Goal: Task Accomplishment & Management: Manage account settings

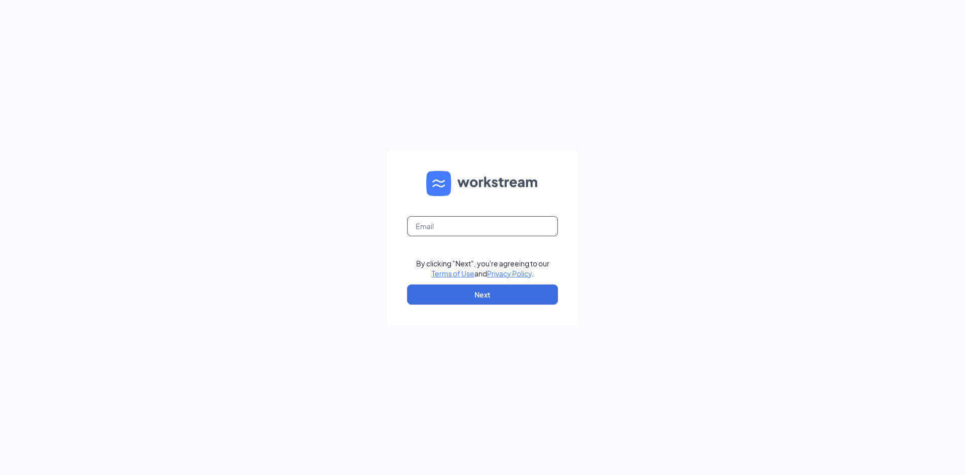
drag, startPoint x: 481, startPoint y: 235, endPoint x: 480, endPoint y: 228, distance: 6.6
click at [480, 230] on input "text" at bounding box center [482, 226] width 151 height 20
type input "apalacheeculvers@gmail.com"
click at [485, 297] on button "Next" at bounding box center [482, 294] width 151 height 20
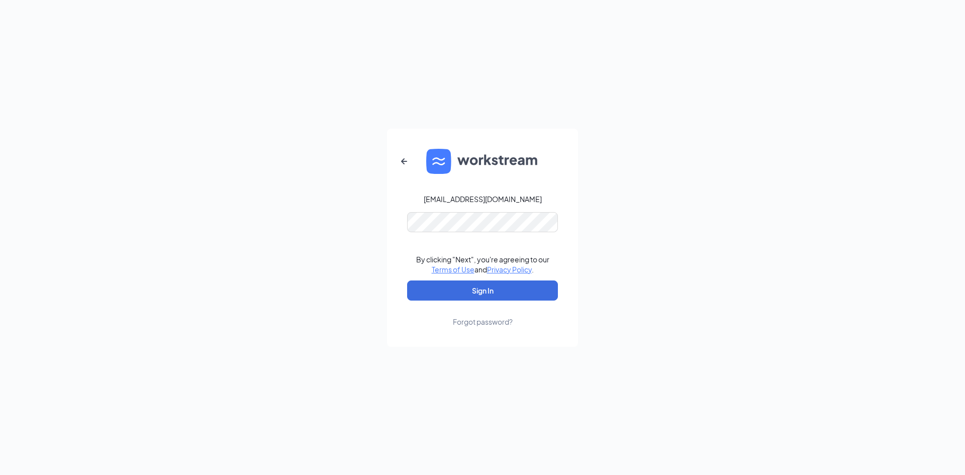
click at [424, 308] on form "apalacheeculvers@gmail.com By clicking "Next", you're agreeing to our Terms of …" at bounding box center [482, 238] width 191 height 218
click at [428, 288] on button "Sign In" at bounding box center [482, 290] width 151 height 20
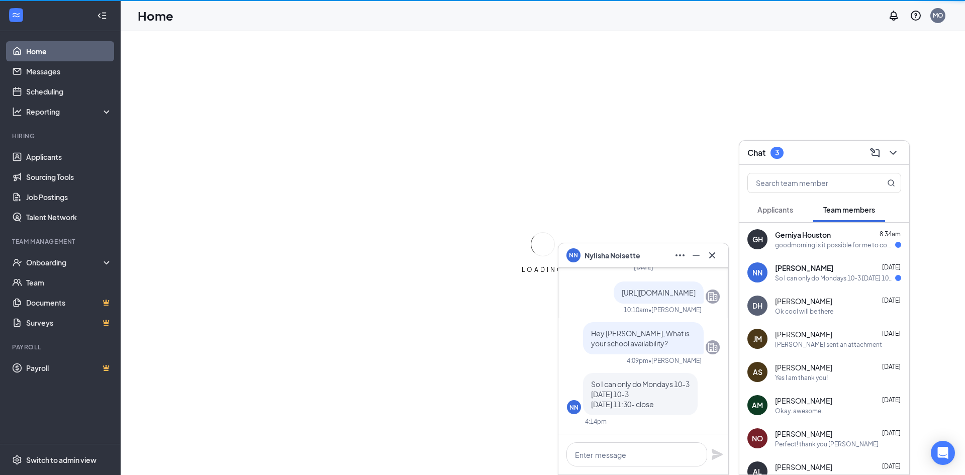
drag, startPoint x: 640, startPoint y: 383, endPoint x: 676, endPoint y: 402, distance: 40.5
click at [678, 401] on p "So I can only do Mondays 10-3 [DATE] 10-3 [DATE] 11:30- close" at bounding box center [640, 394] width 99 height 30
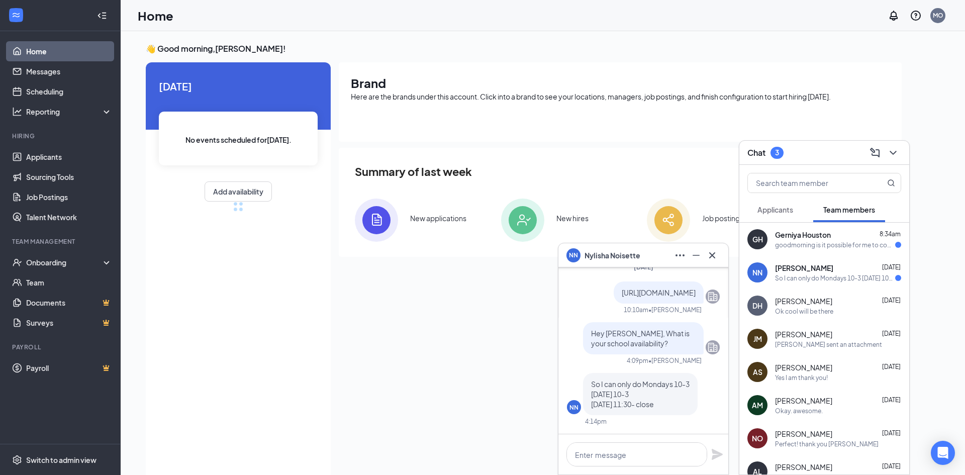
click at [654, 405] on span "So I can only do Mondays 10-3 [DATE] 10-3 [DATE] 11:30- close" at bounding box center [640, 393] width 99 height 29
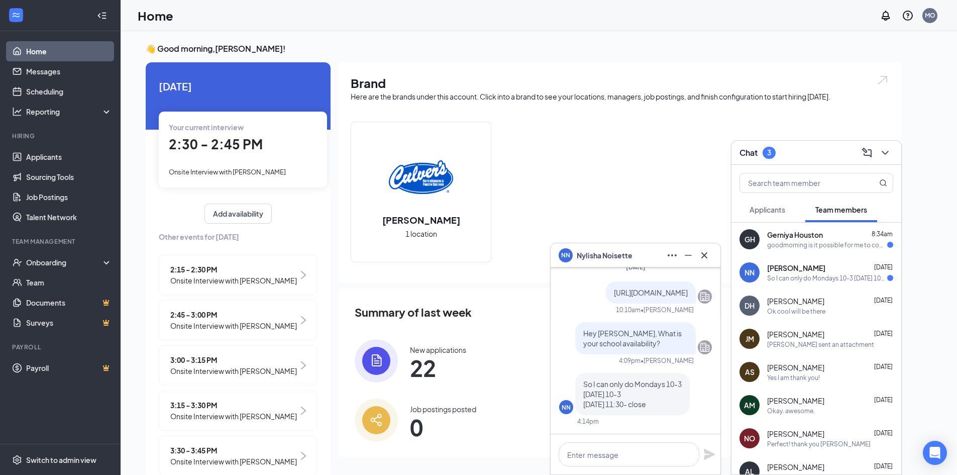
click at [600, 383] on span "So I can only do Mondays 10-3 [DATE] 10-3 [DATE] 11:30- close" at bounding box center [632, 393] width 99 height 29
click at [607, 447] on textarea at bounding box center [629, 454] width 141 height 24
type textarea "W"
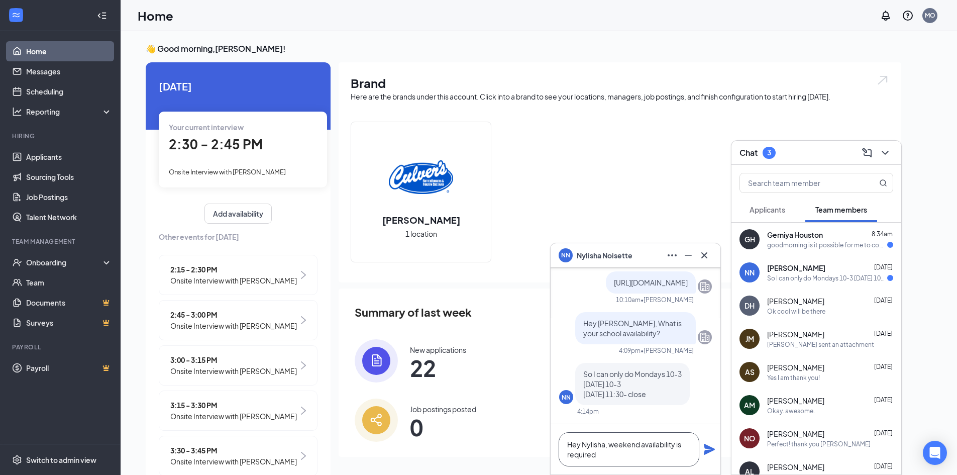
click at [618, 445] on textarea "Hey Nylisha, weekend availability is required" at bounding box center [629, 449] width 141 height 34
click at [655, 459] on textarea "Hey Nylisha, 2 days of weekend availability is required" at bounding box center [629, 449] width 141 height 34
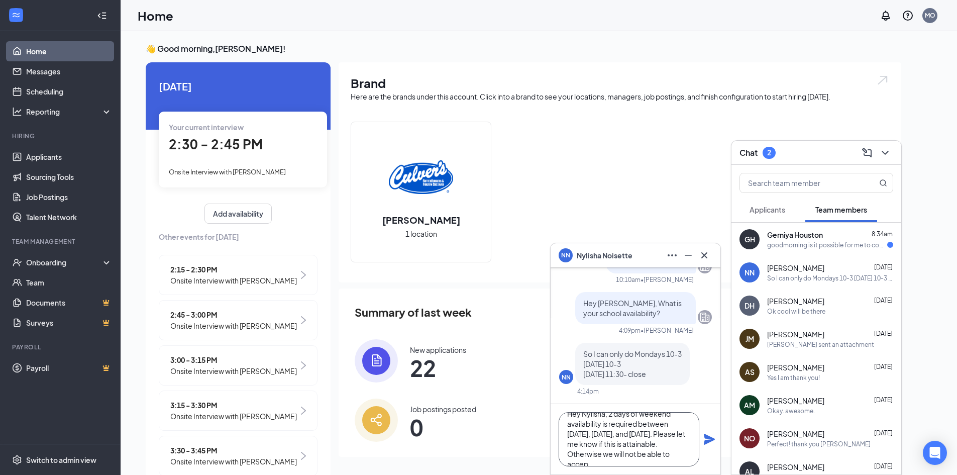
scroll to position [21, 0]
type textarea "Hey Nylisha, 2 days of weekend availability is required between [DATE], [DATE],…"
click at [707, 435] on icon "Plane" at bounding box center [709, 439] width 11 height 11
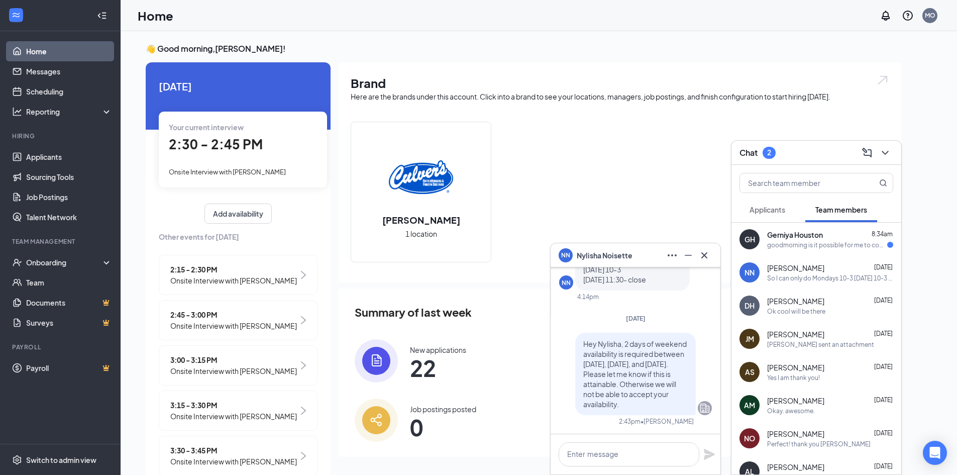
scroll to position [0, 0]
click at [811, 239] on span "Gerniya Houston" at bounding box center [795, 235] width 56 height 10
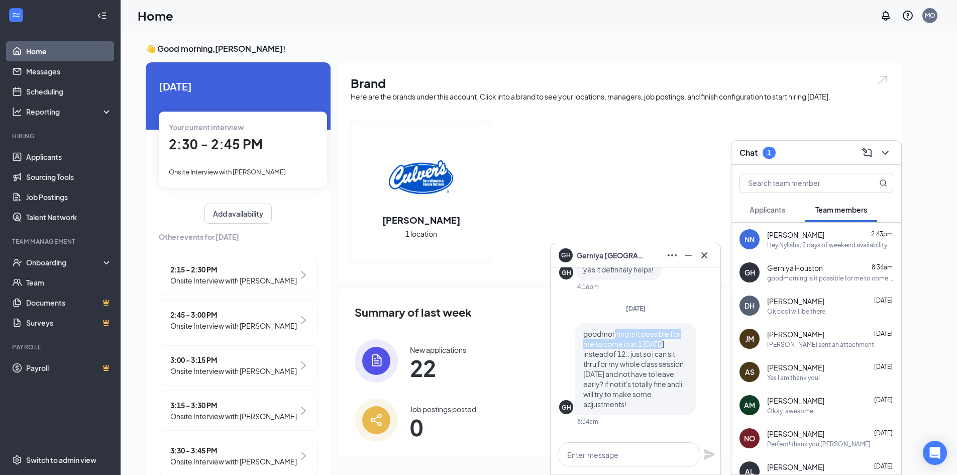
drag, startPoint x: 616, startPoint y: 331, endPoint x: 674, endPoint y: 346, distance: 59.7
click at [674, 346] on p "goodmorning is it possible for me to come in at 1 [DATE] instead of 12.. just s…" at bounding box center [635, 369] width 105 height 80
drag, startPoint x: 669, startPoint y: 348, endPoint x: 663, endPoint y: 348, distance: 6.0
click at [668, 348] on p "goodmorning is it possible for me to come in at 1 [DATE] instead of 12.. just s…" at bounding box center [635, 369] width 105 height 80
drag, startPoint x: 605, startPoint y: 364, endPoint x: 694, endPoint y: 365, distance: 89.0
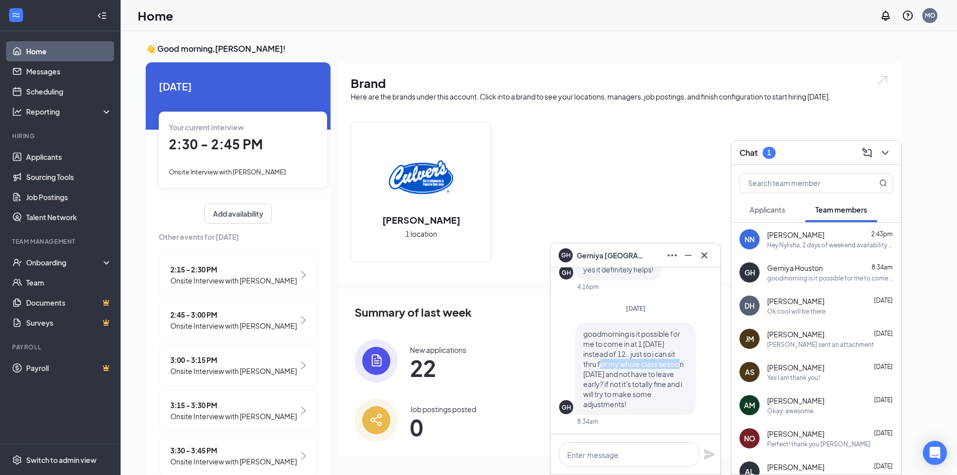
click at [694, 365] on div "goodmorning is it possible for me to come in at 1 [DATE] instead of 12.. just s…" at bounding box center [635, 369] width 121 height 92
click at [650, 385] on span "goodmorning is it possible for me to come in at 1 [DATE] instead of 12.. just s…" at bounding box center [633, 368] width 101 height 79
drag, startPoint x: 604, startPoint y: 381, endPoint x: 687, endPoint y: 395, distance: 85.0
click at [697, 392] on div "GH goodmorning is it possible for me to come in at 1 [DATE] instead of 12.. jus…" at bounding box center [635, 369] width 153 height 92
click at [641, 425] on div "GH goodmorning is it possible for me to come in at 1 [DATE] instead of 12.. jus…" at bounding box center [635, 374] width 153 height 103
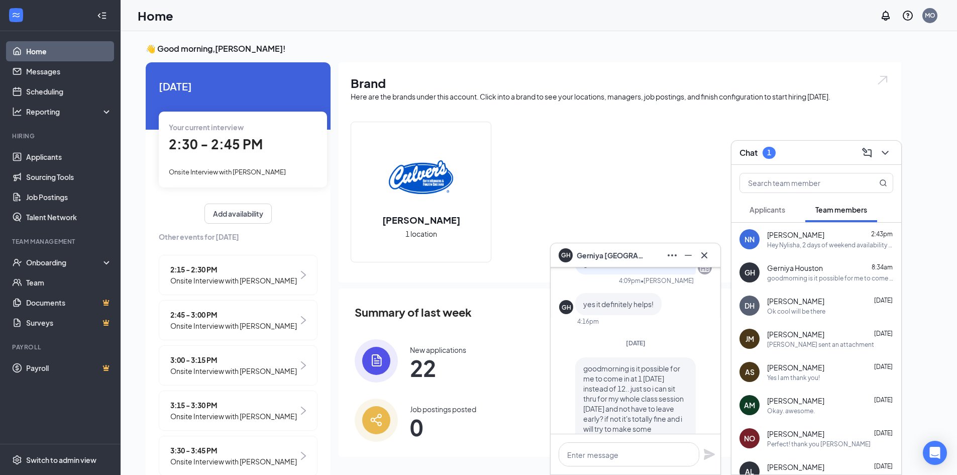
scroll to position [-50, 0]
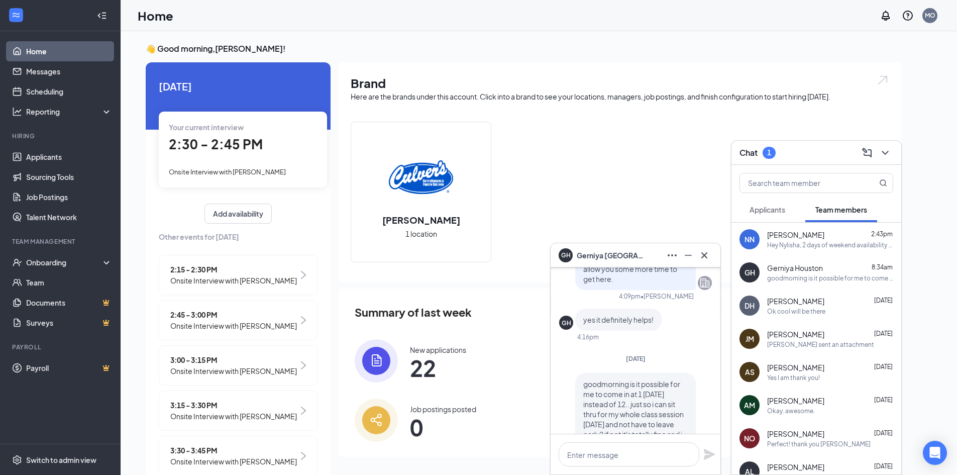
drag, startPoint x: 732, startPoint y: 199, endPoint x: 747, endPoint y: 203, distance: 16.1
click at [736, 200] on div "Applicants Team members" at bounding box center [817, 209] width 170 height 25
click at [771, 209] on span "Applicants" at bounding box center [768, 209] width 36 height 9
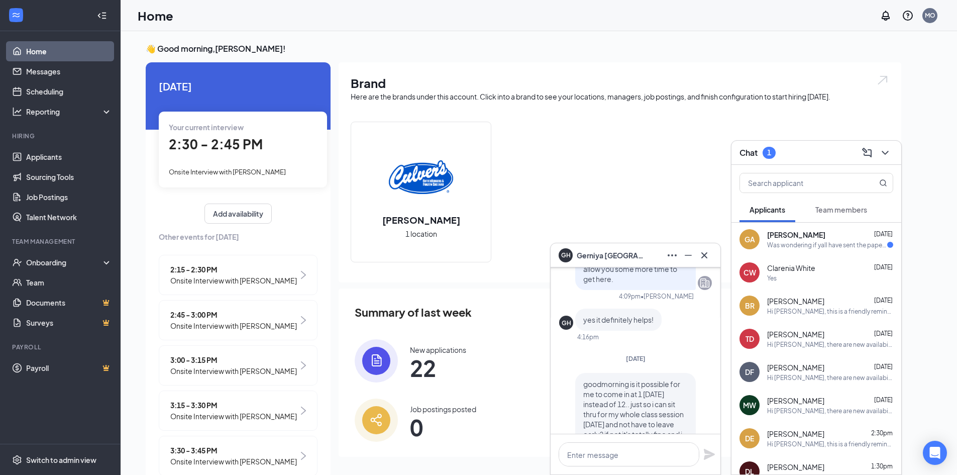
click at [828, 242] on div "Was wondering if yall have sent the paperwork yet" at bounding box center [827, 245] width 120 height 9
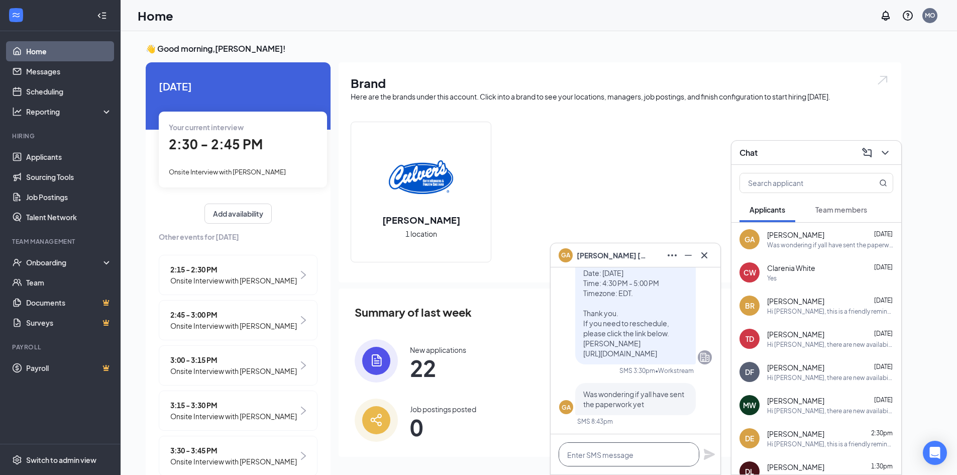
click at [618, 459] on textarea at bounding box center [629, 454] width 141 height 24
type textarea "I have not but I will right now!"
drag, startPoint x: 702, startPoint y: 458, endPoint x: 715, endPoint y: 455, distance: 13.0
click at [710, 457] on div "I have not but I will right now!" at bounding box center [636, 454] width 170 height 40
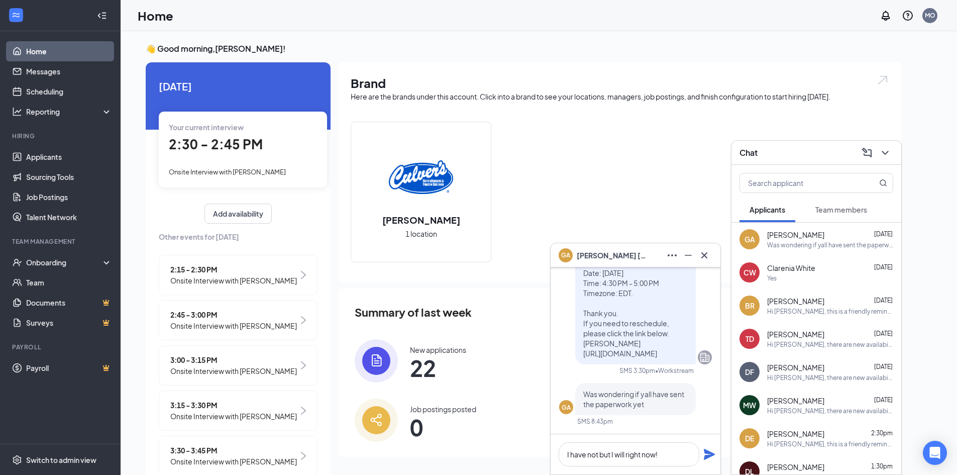
click at [715, 455] on icon "Plane" at bounding box center [710, 454] width 12 height 12
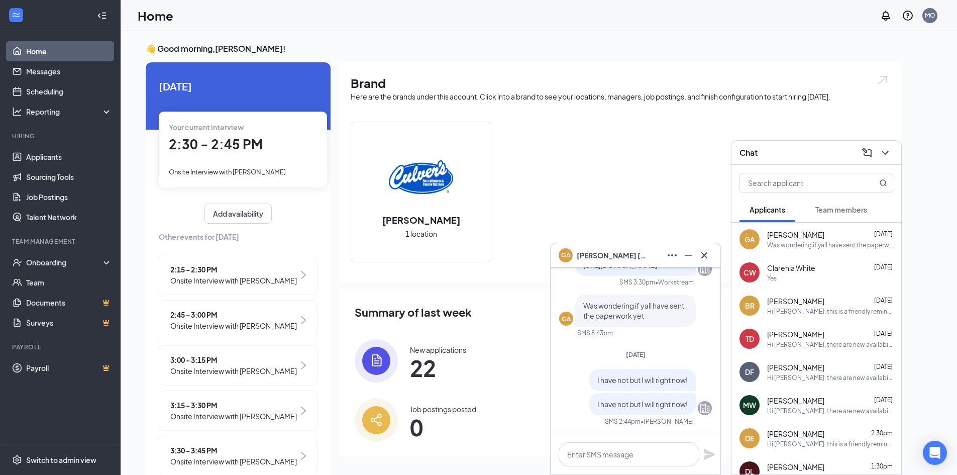
click at [254, 149] on span "2:30 - 2:45 PM" at bounding box center [216, 144] width 94 height 17
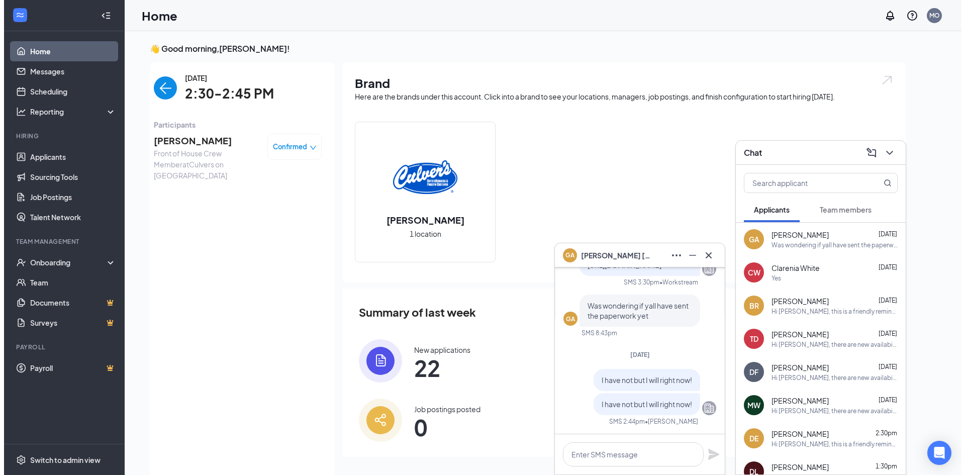
scroll to position [4, 0]
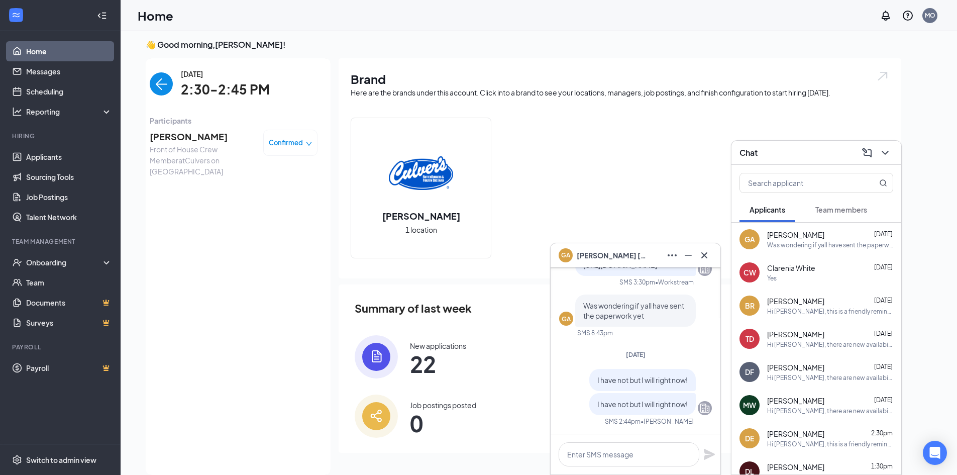
click at [164, 139] on span "[PERSON_NAME]" at bounding box center [203, 137] width 106 height 14
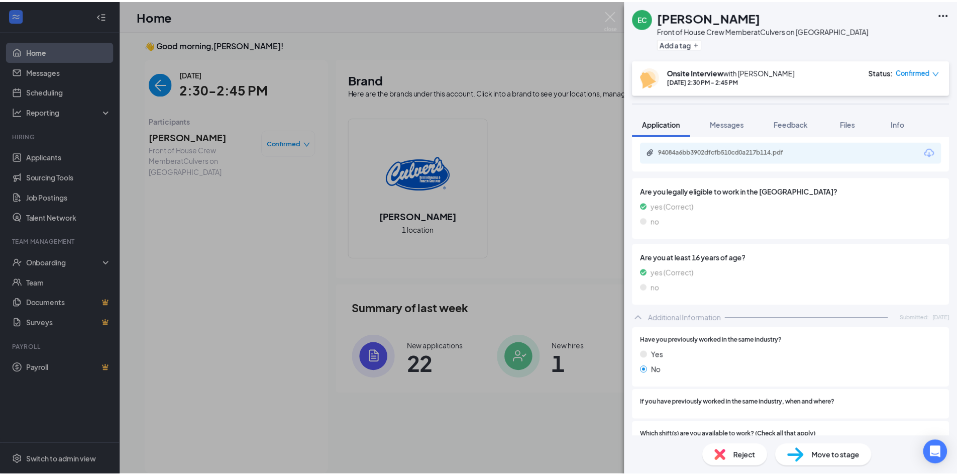
scroll to position [91, 0]
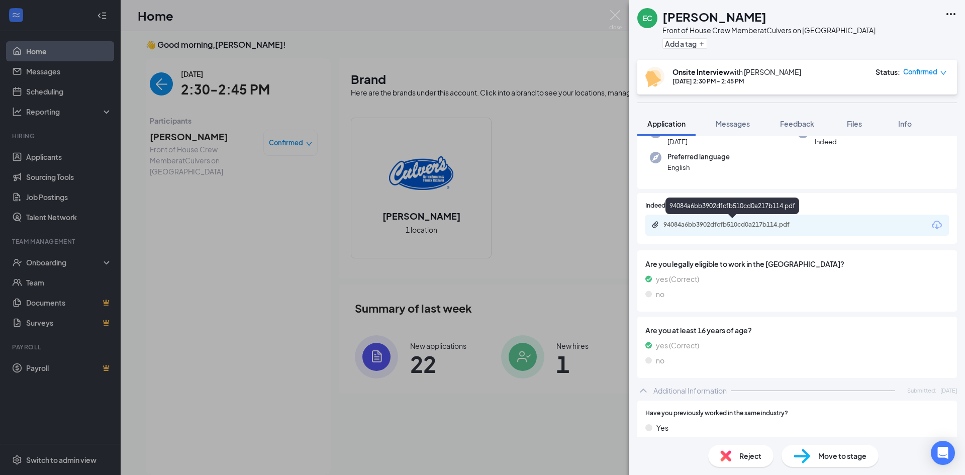
click at [708, 226] on div "94084a6bb3902dfcfb510cd0a217b114.pdf" at bounding box center [733, 225] width 141 height 8
click at [179, 310] on div "EC [PERSON_NAME] Front of House Crew Member at [GEOGRAPHIC_DATA] on [GEOGRAPHIC…" at bounding box center [482, 237] width 965 height 475
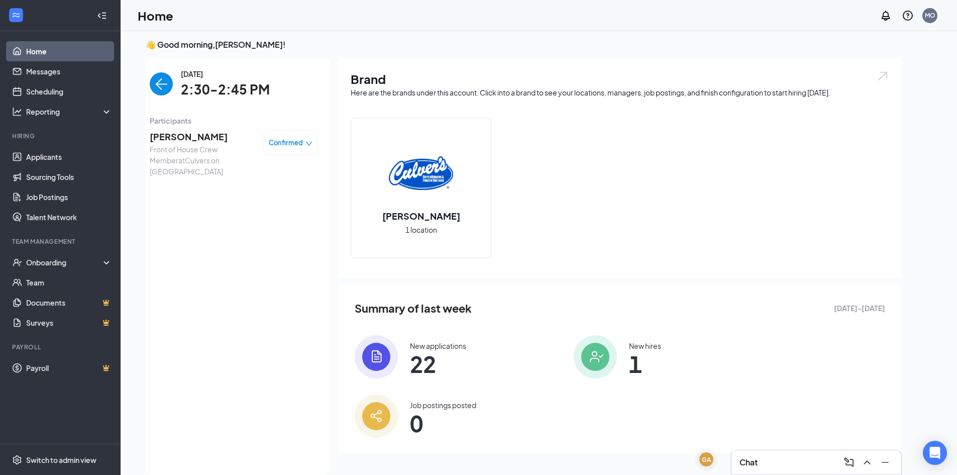
click at [152, 78] on img "back-button" at bounding box center [161, 83] width 23 height 23
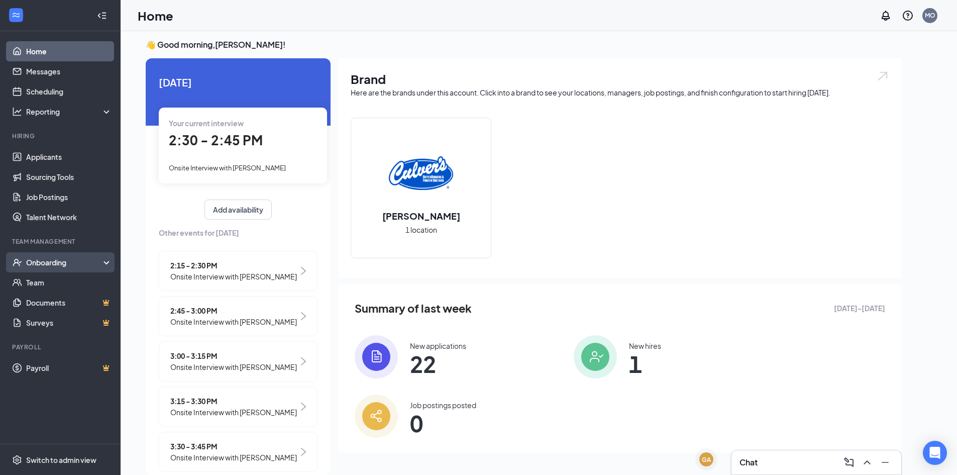
click at [55, 264] on div "Onboarding" at bounding box center [64, 262] width 77 height 10
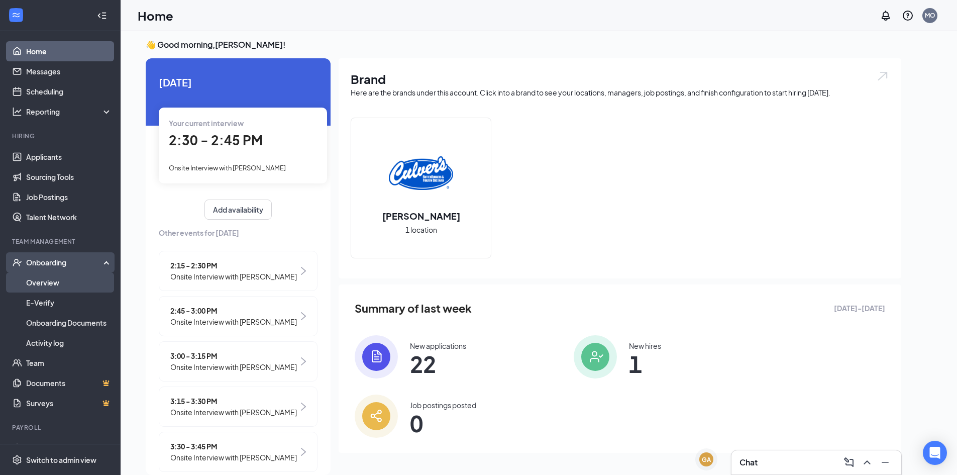
click at [49, 289] on link "Overview" at bounding box center [69, 282] width 86 height 20
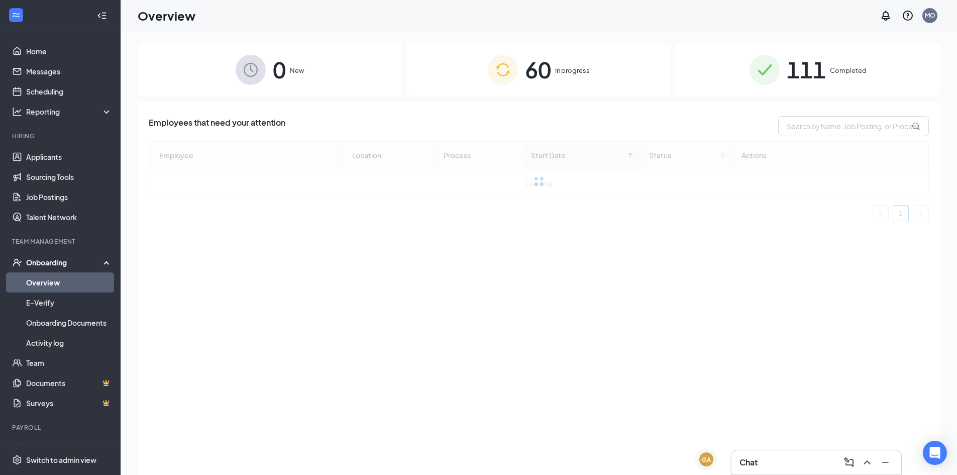
click at [633, 110] on div "Employees that need your attention Employee Location Process Start Date Status …" at bounding box center [539, 301] width 803 height 398
click at [518, 81] on div "60 In progress" at bounding box center [539, 69] width 264 height 53
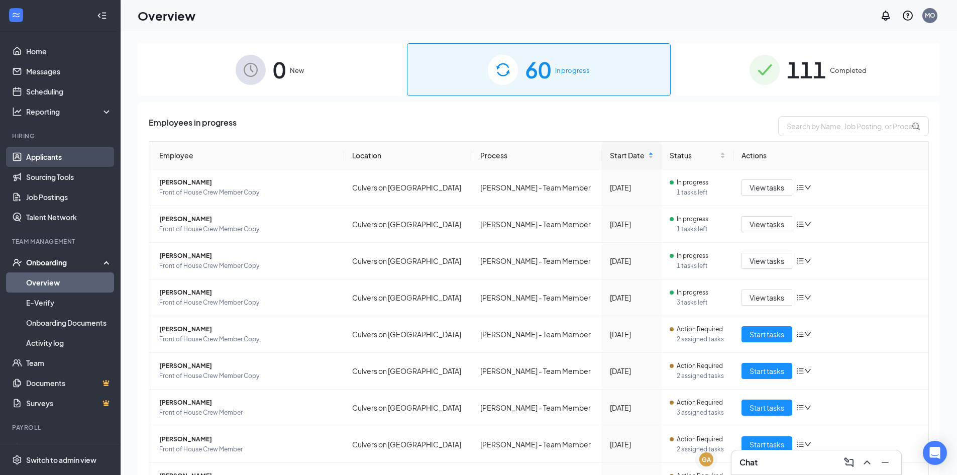
click at [55, 161] on link "Applicants" at bounding box center [69, 157] width 86 height 20
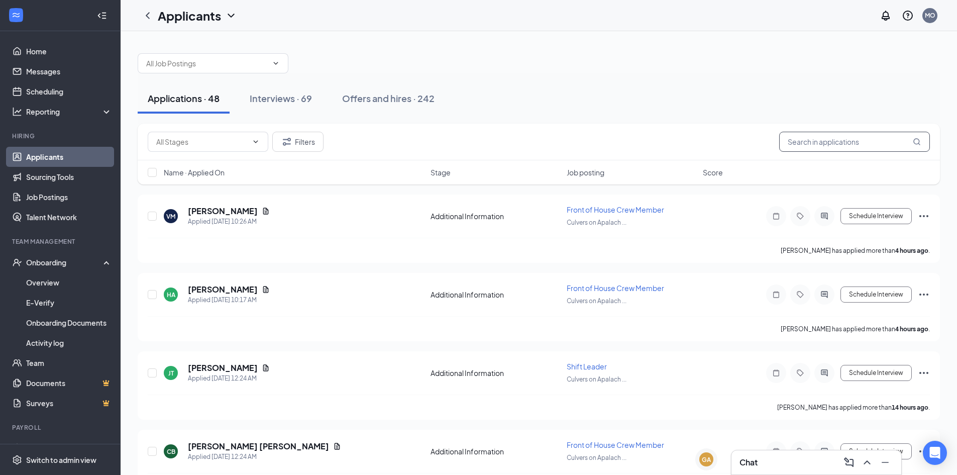
click at [818, 140] on input "text" at bounding box center [854, 142] width 151 height 20
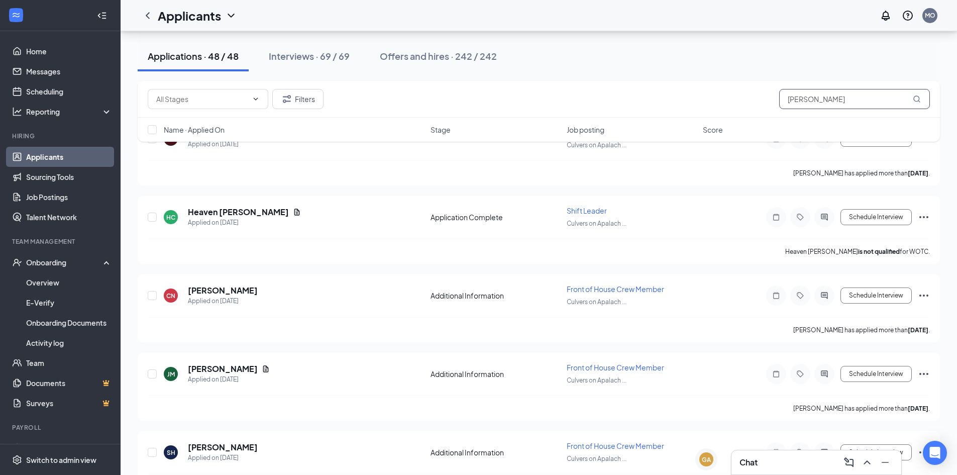
scroll to position [455, 0]
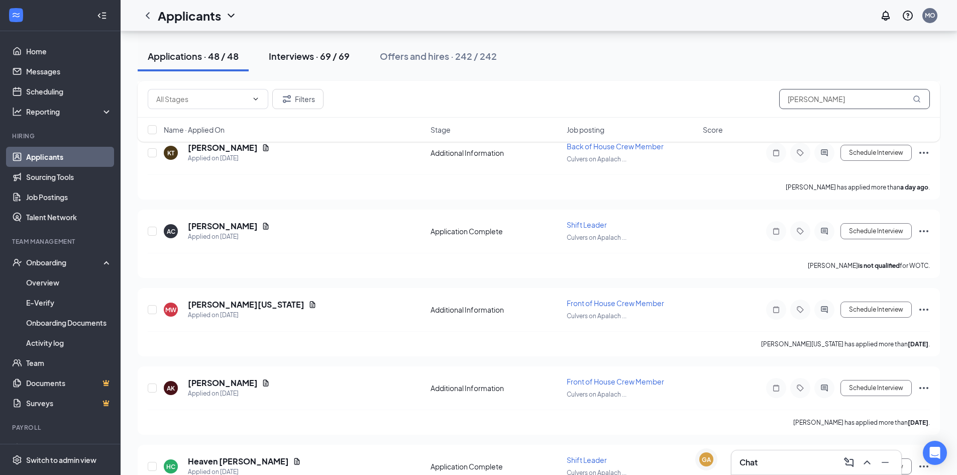
type input "[PERSON_NAME]"
click at [286, 61] on div "Interviews · 69 / 69" at bounding box center [309, 56] width 81 height 13
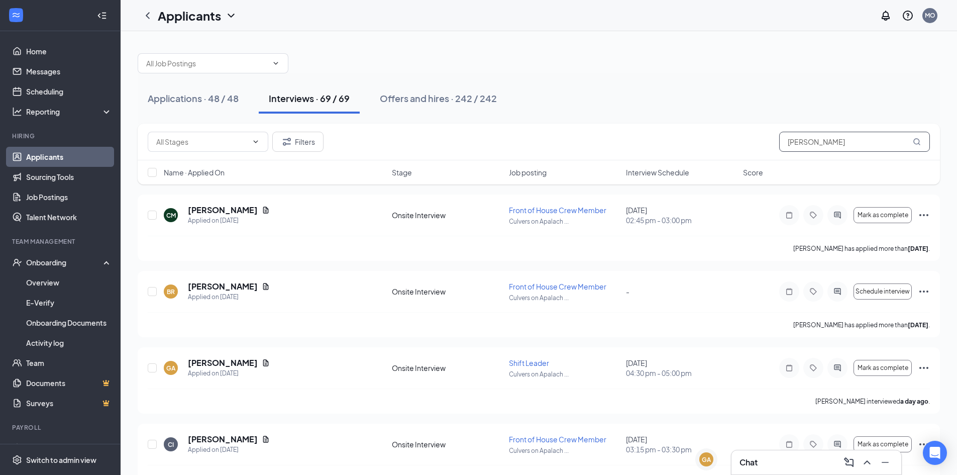
click at [825, 134] on input "[PERSON_NAME]" at bounding box center [854, 142] width 151 height 20
drag, startPoint x: 825, startPoint y: 134, endPoint x: 712, endPoint y: 141, distance: 113.8
click at [717, 140] on div "Filters [PERSON_NAME]" at bounding box center [539, 142] width 782 height 20
click at [214, 360] on h5 "[PERSON_NAME]" at bounding box center [223, 362] width 70 height 11
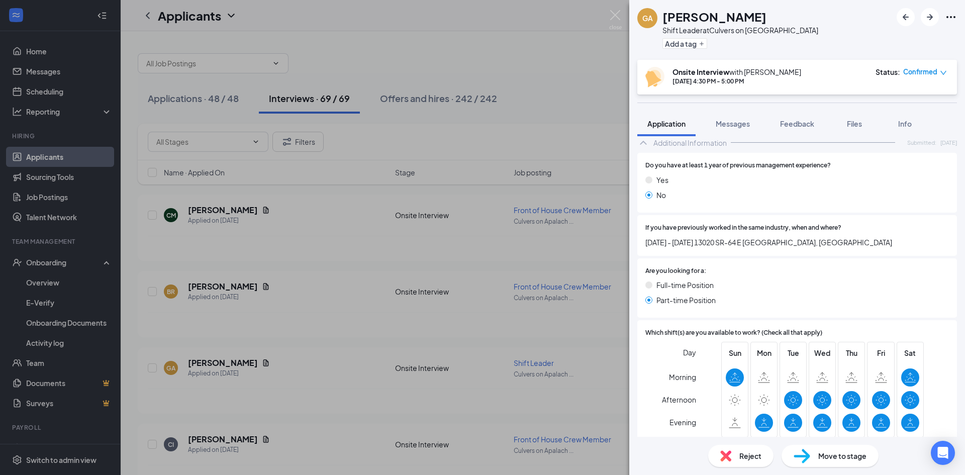
scroll to position [419, 0]
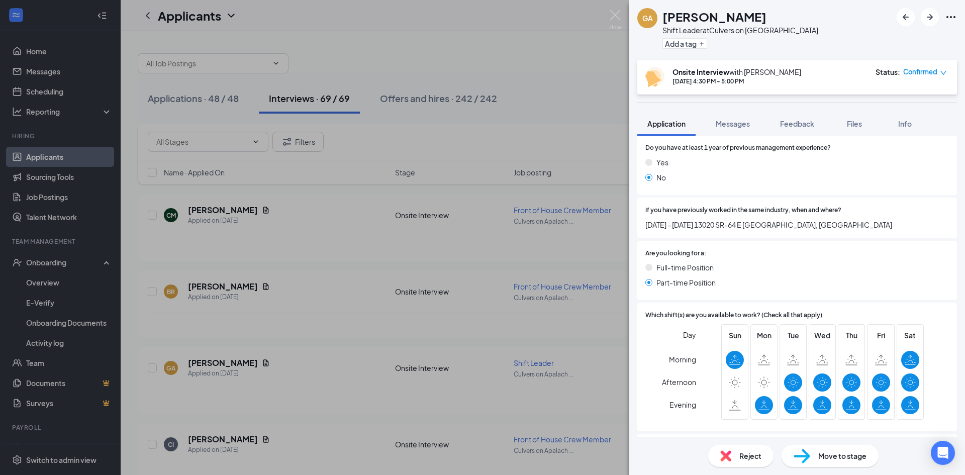
click at [846, 461] on div "Move to stage" at bounding box center [829, 456] width 97 height 22
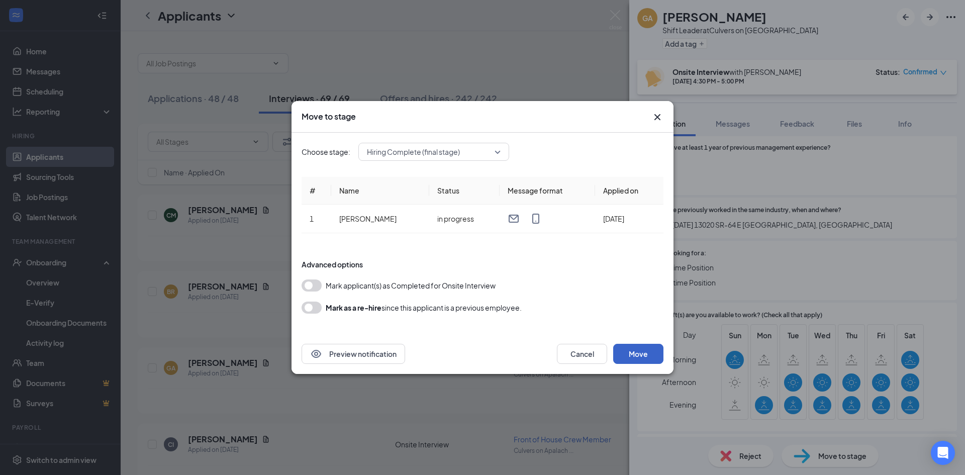
click at [638, 357] on button "Move" at bounding box center [638, 354] width 50 height 20
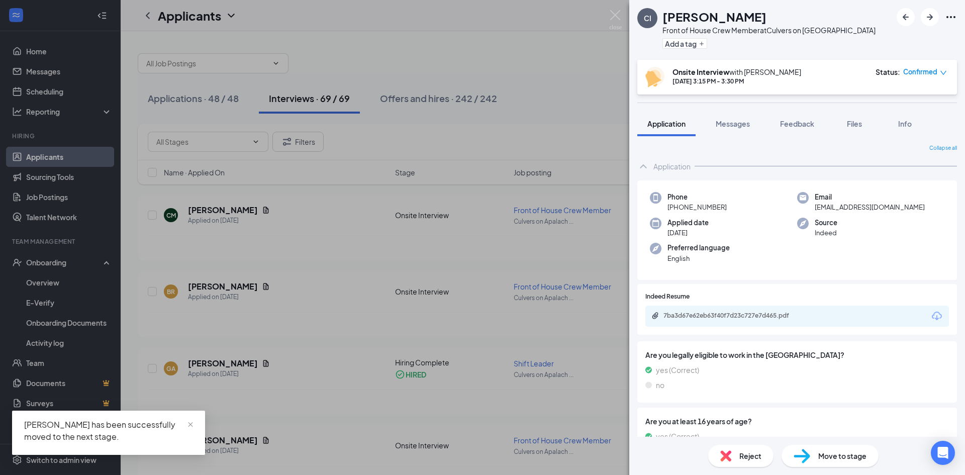
click at [54, 261] on div "CI [PERSON_NAME] Front of House Crew Member at [GEOGRAPHIC_DATA] on [GEOGRAPHIC…" at bounding box center [482, 237] width 965 height 475
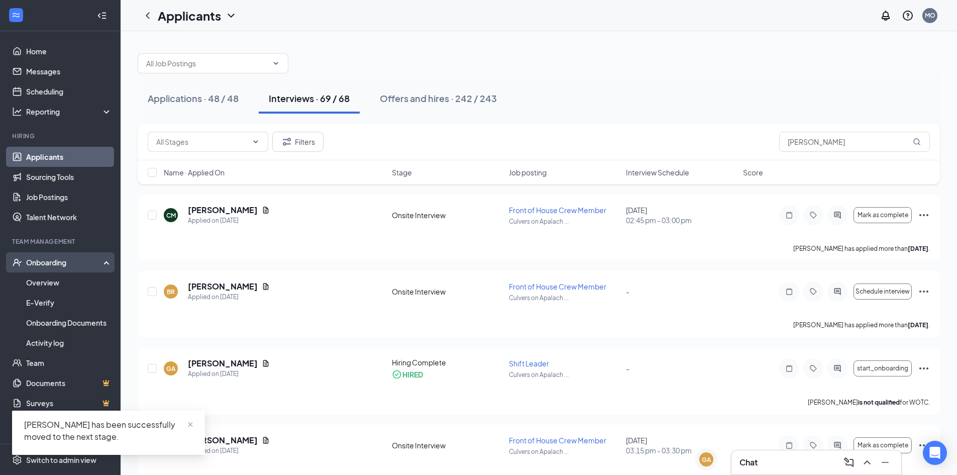
click at [53, 265] on div "Onboarding" at bounding box center [64, 262] width 77 height 10
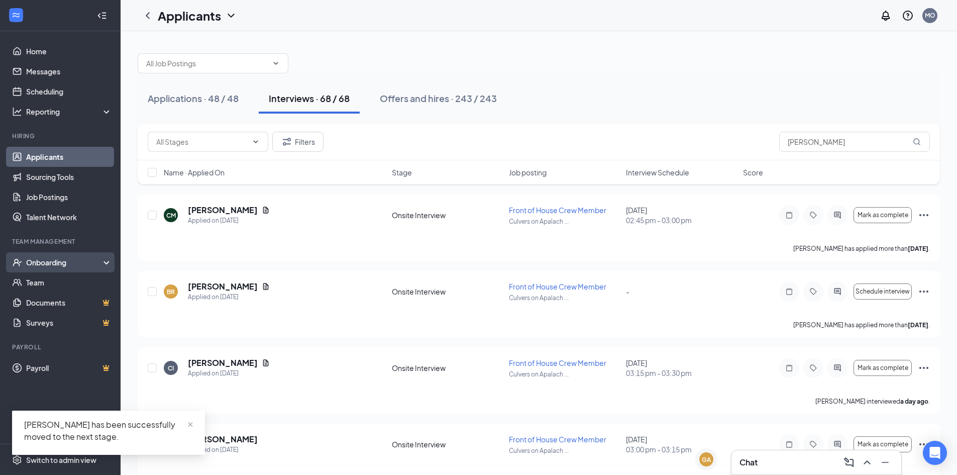
drag, startPoint x: 49, startPoint y: 252, endPoint x: 47, endPoint y: 260, distance: 7.8
click at [49, 253] on li "Onboarding Overview E-Verify Onboarding Documents Activity log" at bounding box center [60, 262] width 120 height 20
click at [44, 260] on div "Onboarding" at bounding box center [64, 262] width 77 height 10
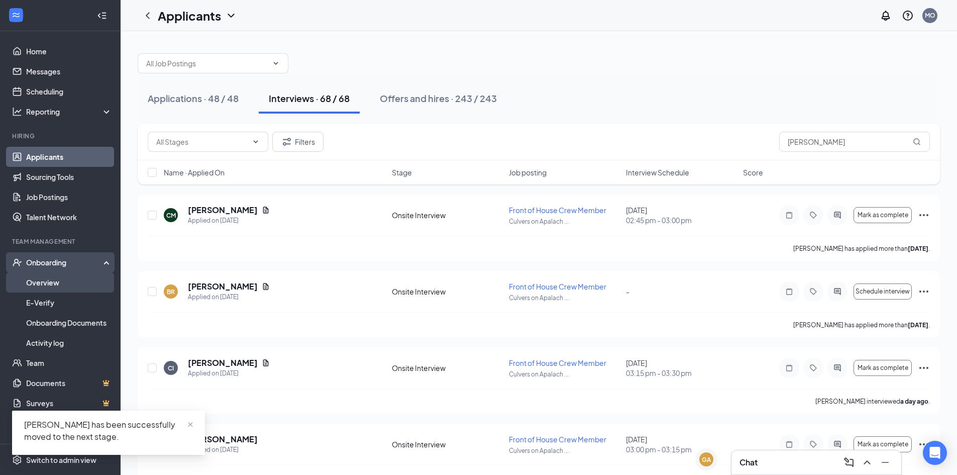
click at [39, 280] on link "Overview" at bounding box center [69, 282] width 86 height 20
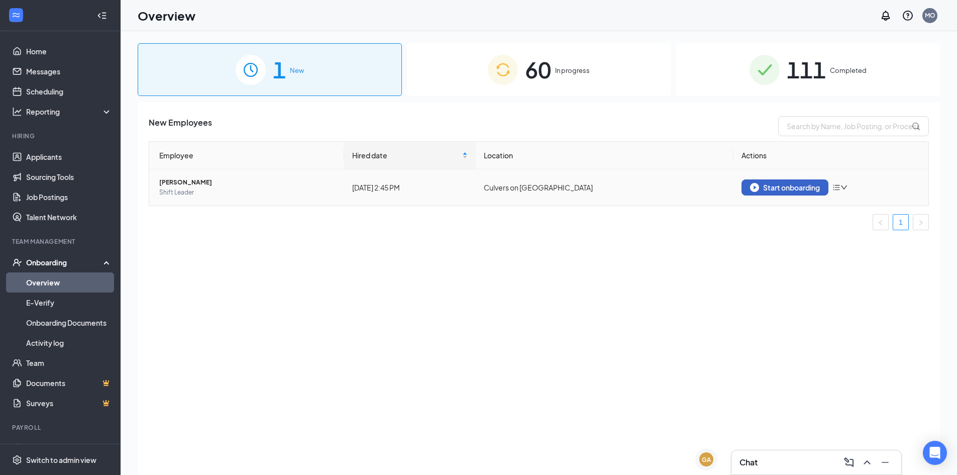
click at [777, 189] on div "Start onboarding" at bounding box center [785, 187] width 70 height 9
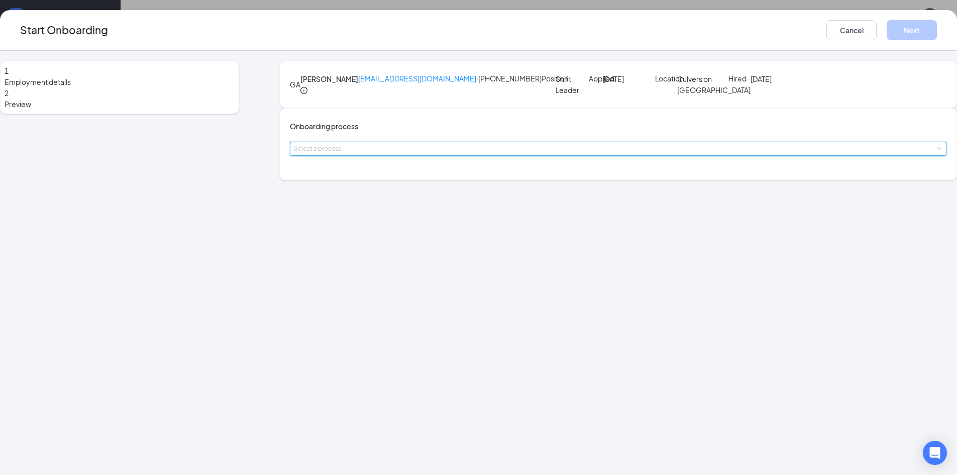
click at [424, 155] on div "Select a process" at bounding box center [618, 148] width 649 height 13
click at [389, 155] on input at bounding box center [618, 148] width 649 height 13
click at [417, 227] on span "[PERSON_NAME] - Team Member" at bounding box center [396, 224] width 111 height 9
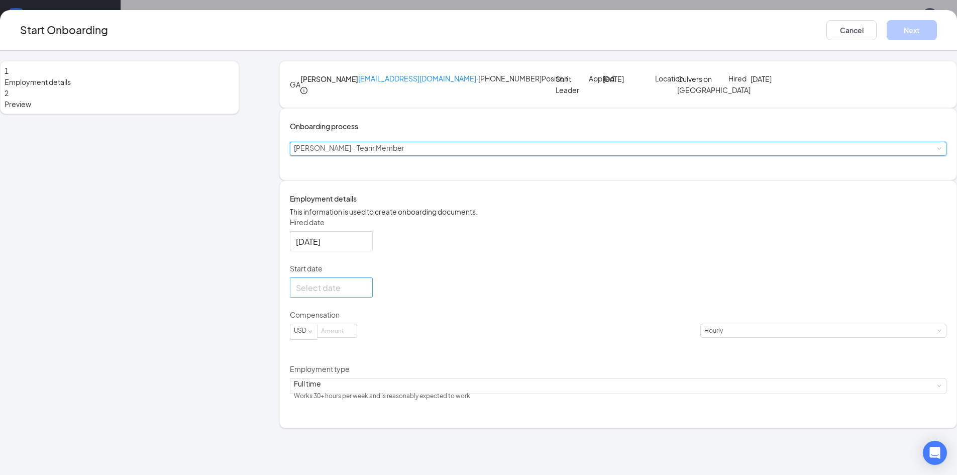
click at [367, 294] on div at bounding box center [331, 287] width 71 height 13
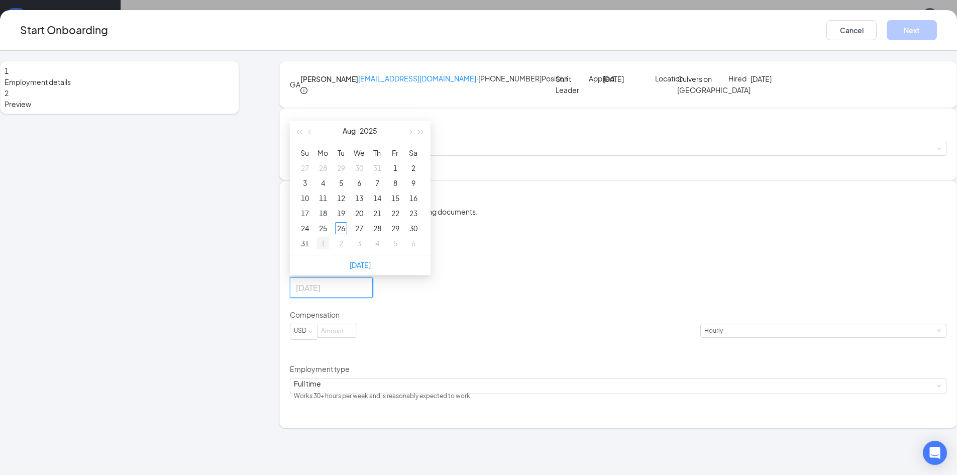
type input "[DATE]"
click at [329, 249] on div "1" at bounding box center [323, 243] width 12 height 12
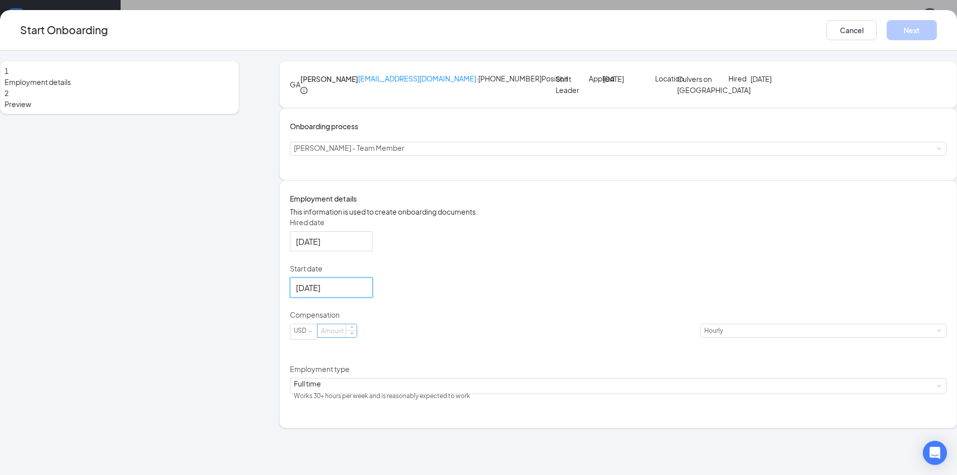
click at [357, 337] on input at bounding box center [337, 330] width 39 height 13
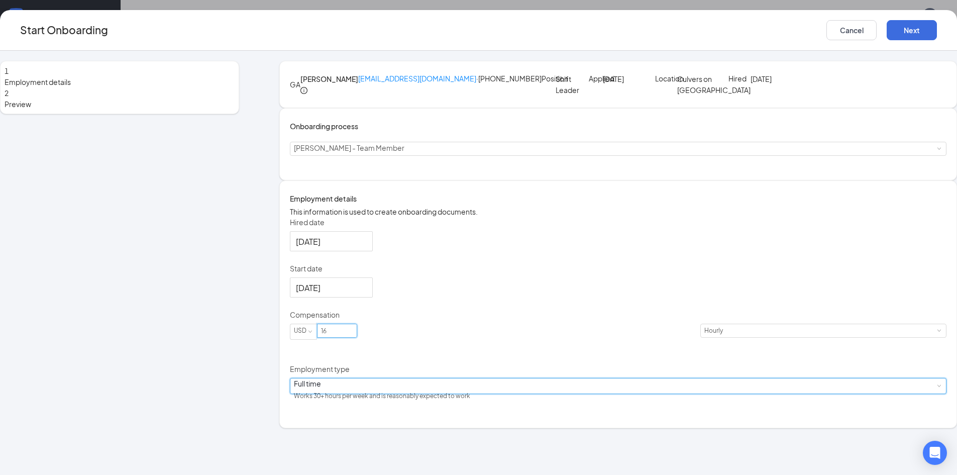
click at [404, 394] on div "Full time Works 30+ hours per week and is reasonably expected to work" at bounding box center [618, 385] width 649 height 15
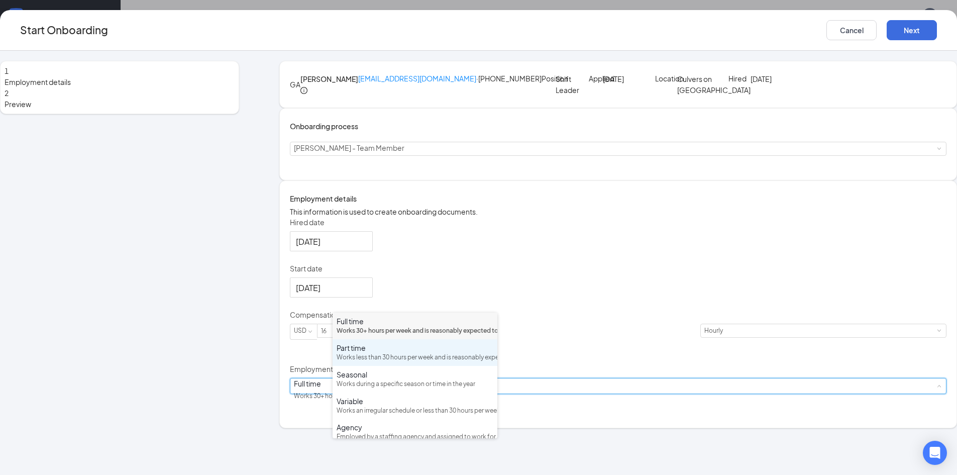
drag, startPoint x: 374, startPoint y: 365, endPoint x: 429, endPoint y: 355, distance: 55.2
click at [374, 362] on div "Works less than 30 hours per week and is reasonably expected to work" at bounding box center [415, 358] width 157 height 10
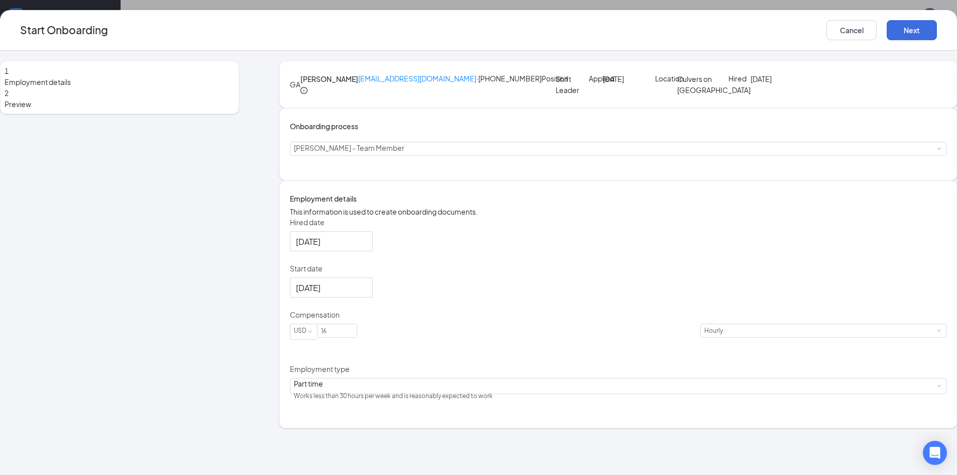
drag, startPoint x: 552, startPoint y: 315, endPoint x: 548, endPoint y: 312, distance: 5.7
click at [552, 314] on div "Hired date [DATE] Start date [DATE] [DATE] Su Mo Tu We Th Fr Sa 31 1 2 3 4 5 6 …" at bounding box center [618, 310] width 657 height 186
click at [357, 337] on input "16" at bounding box center [337, 330] width 39 height 13
click at [519, 286] on div "Hired date [DATE] Start date [DATE] [DATE] Su Mo Tu We Th Fr Sa 31 1 2 3 4 5 6 …" at bounding box center [618, 310] width 657 height 186
click at [357, 337] on input "16.5" at bounding box center [337, 330] width 39 height 13
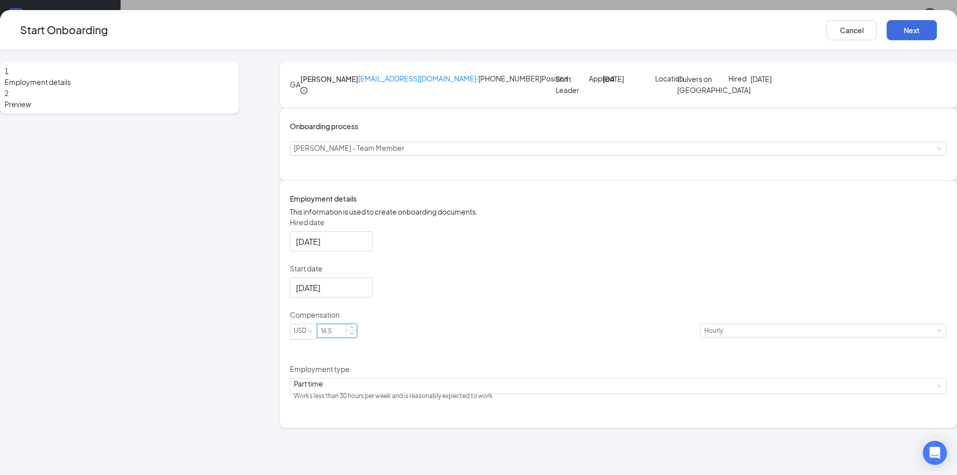
click at [357, 337] on input "16.5" at bounding box center [337, 330] width 39 height 13
type input "16"
click at [668, 204] on h4 "Employment details" at bounding box center [618, 198] width 657 height 11
click at [887, 26] on button "Next" at bounding box center [912, 30] width 50 height 20
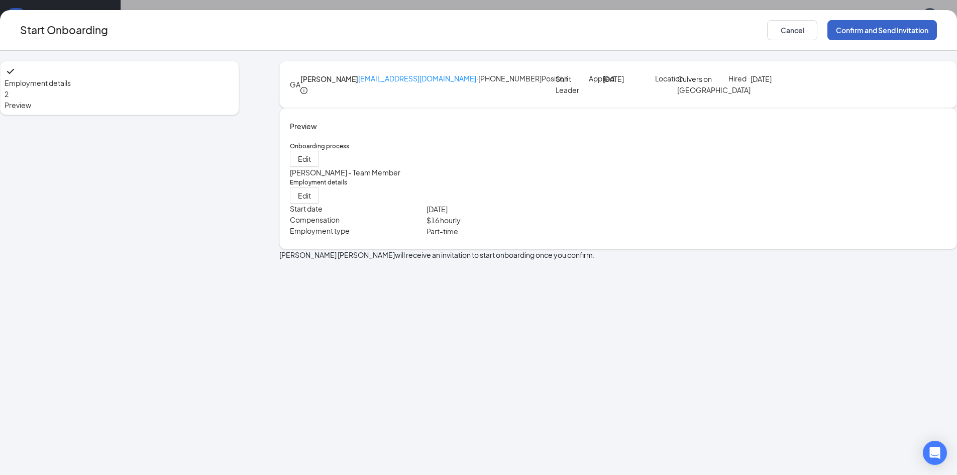
click at [828, 34] on button "Confirm and Send Invitation" at bounding box center [883, 30] width 110 height 20
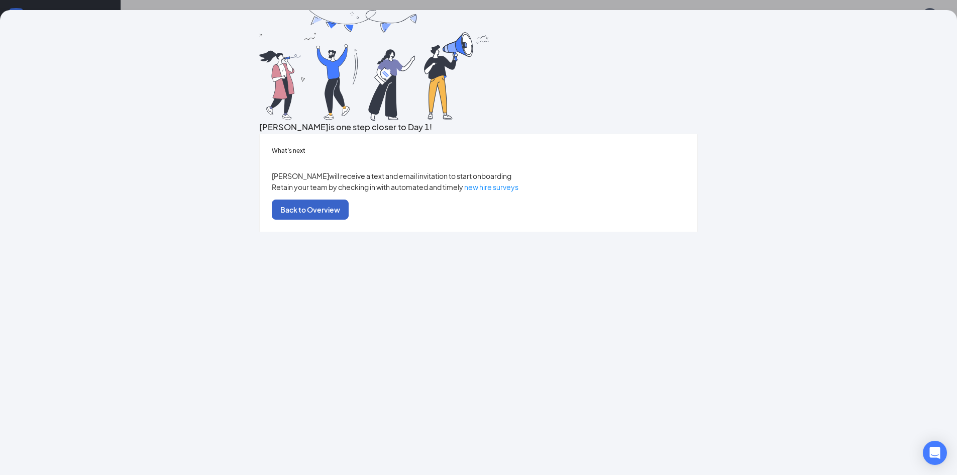
click at [349, 220] on button "Back to Overview" at bounding box center [310, 210] width 77 height 20
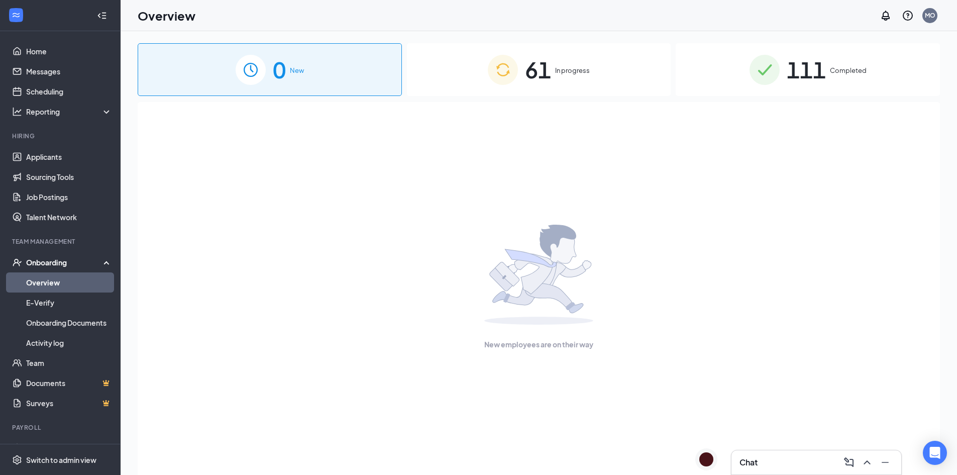
click at [38, 261] on div "Onboarding" at bounding box center [64, 262] width 77 height 10
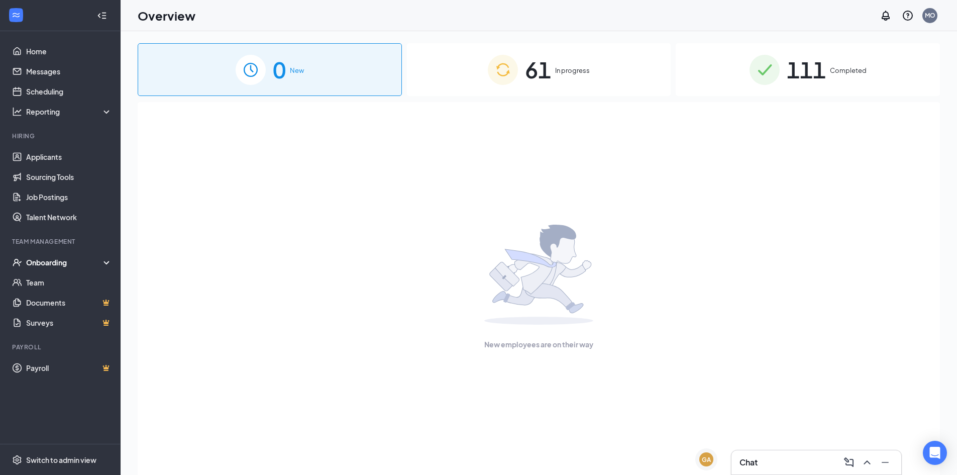
click at [34, 259] on div "Onboarding" at bounding box center [64, 262] width 77 height 10
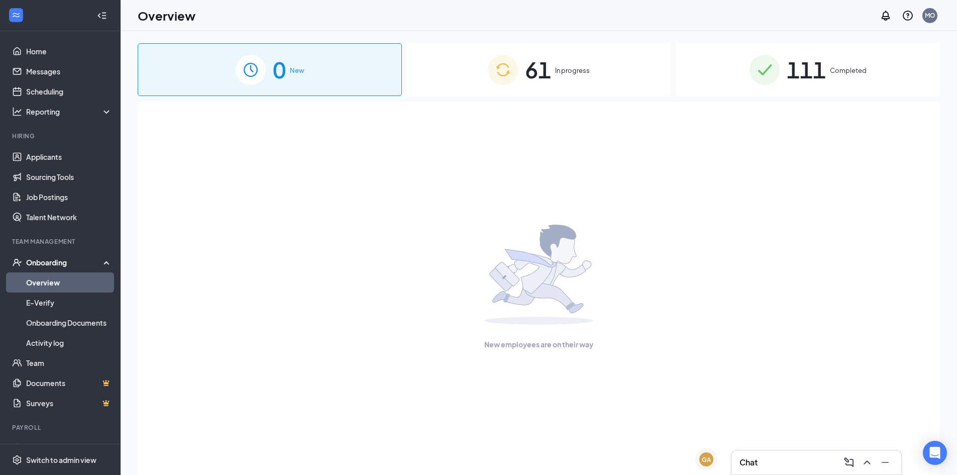
click at [53, 281] on link "Overview" at bounding box center [69, 282] width 86 height 20
click at [35, 152] on link "Applicants" at bounding box center [69, 157] width 86 height 20
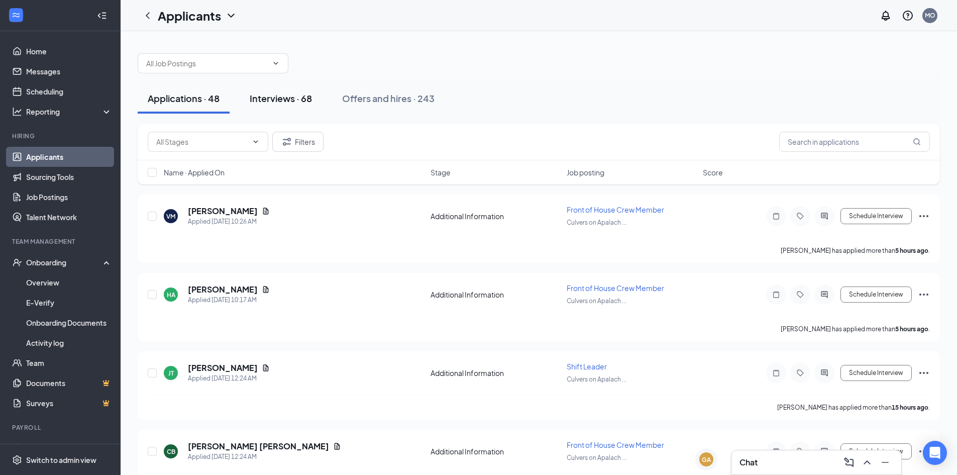
click at [286, 97] on div "Interviews · 68" at bounding box center [281, 98] width 62 height 13
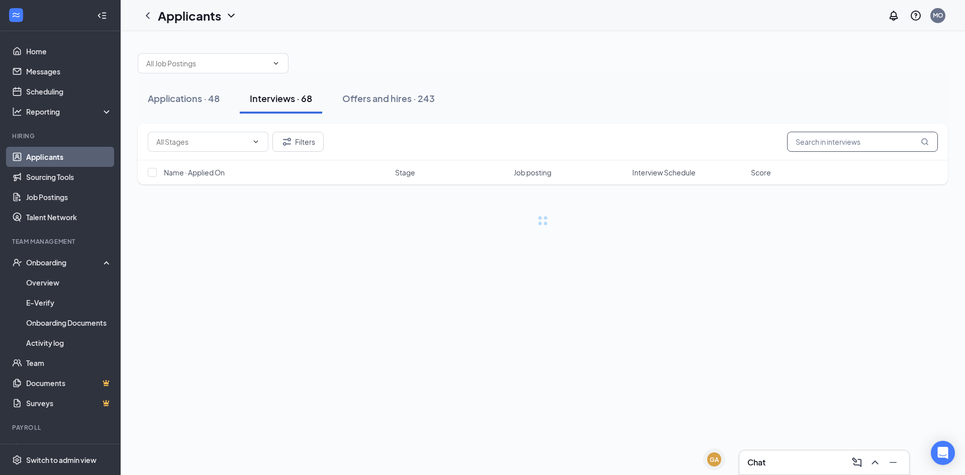
click at [831, 146] on input "text" at bounding box center [862, 142] width 151 height 20
type input "[PERSON_NAME]"
click at [63, 87] on link "Scheduling" at bounding box center [69, 91] width 86 height 20
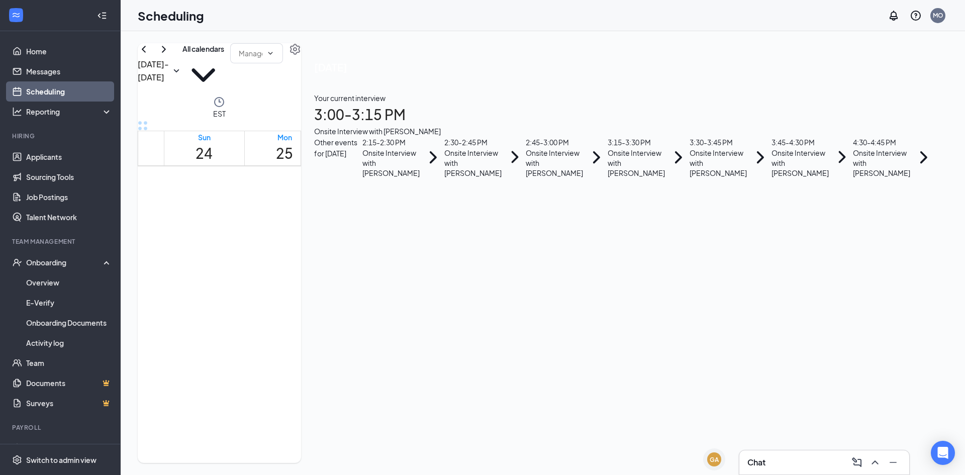
click at [852, 126] on h1 "3:00 - 3:15 PM" at bounding box center [624, 115] width 621 height 22
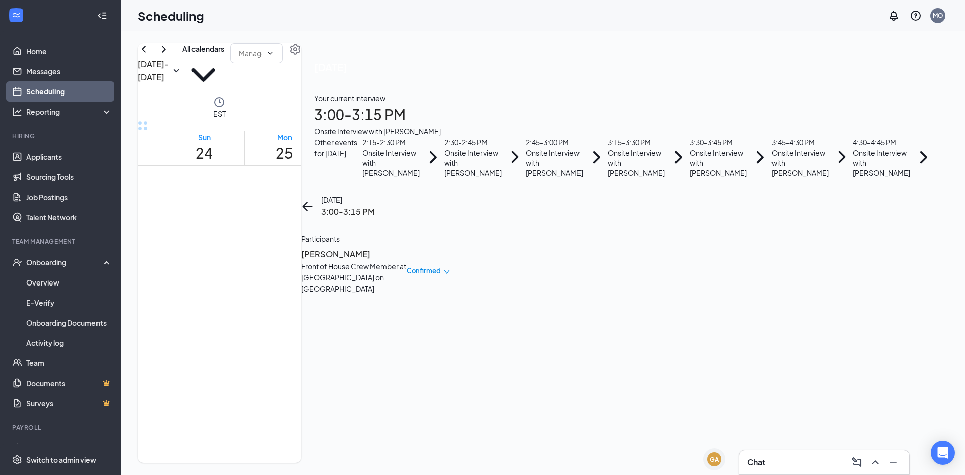
click at [441, 266] on span "Confirmed" at bounding box center [424, 271] width 34 height 10
click at [855, 173] on span "Mark complete" at bounding box center [864, 178] width 69 height 11
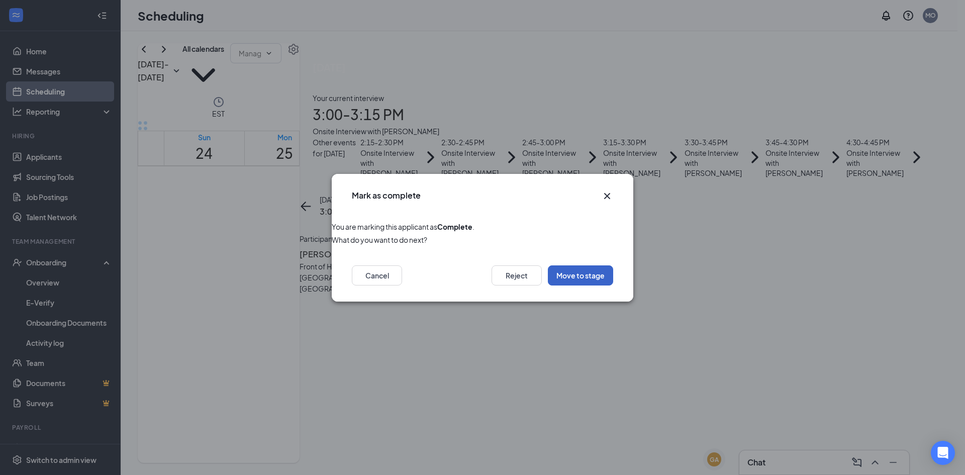
click at [594, 273] on button "Move to stage" at bounding box center [580, 275] width 65 height 20
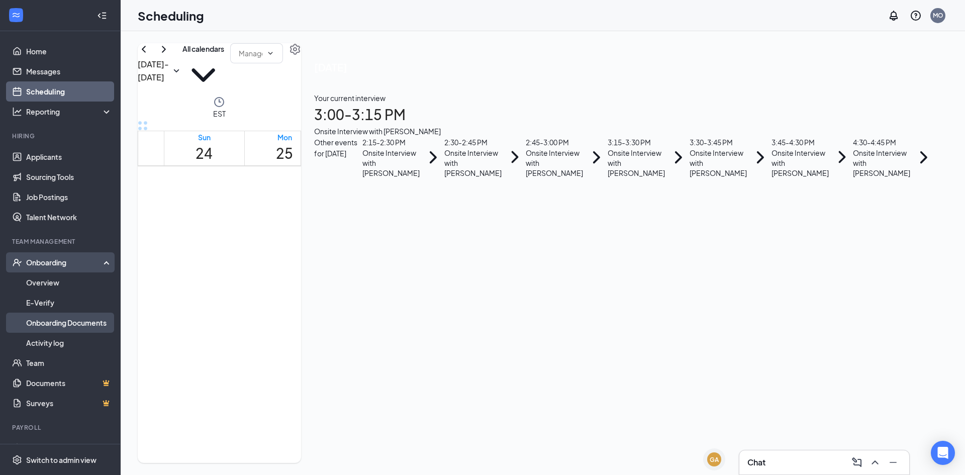
click at [54, 324] on link "Onboarding Documents" at bounding box center [69, 323] width 86 height 20
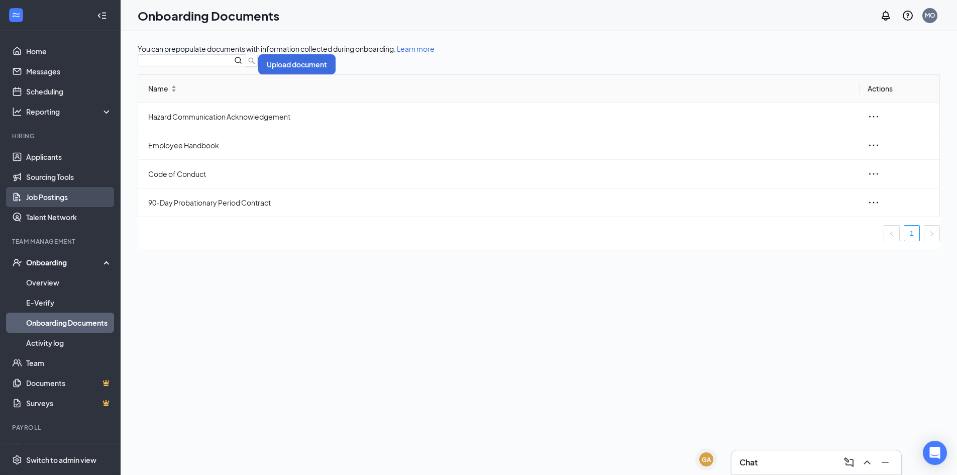
click at [60, 196] on link "Job Postings" at bounding box center [69, 197] width 86 height 20
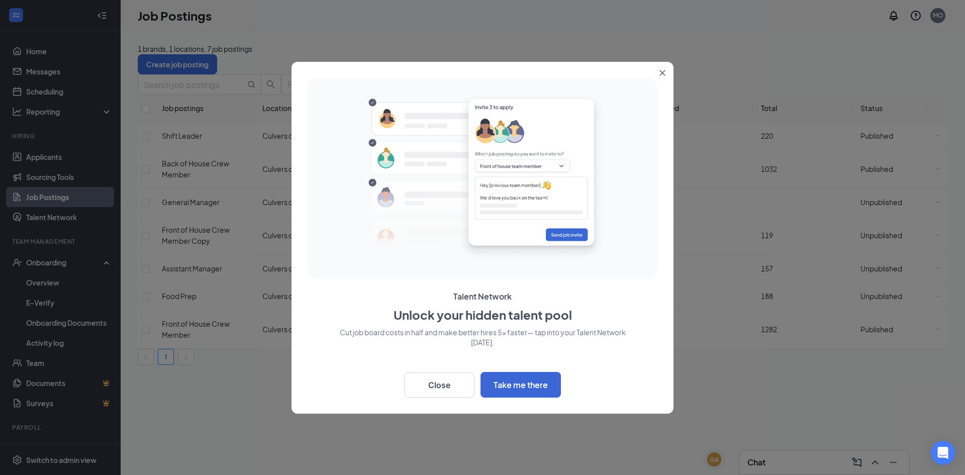
click at [58, 276] on div at bounding box center [482, 237] width 965 height 475
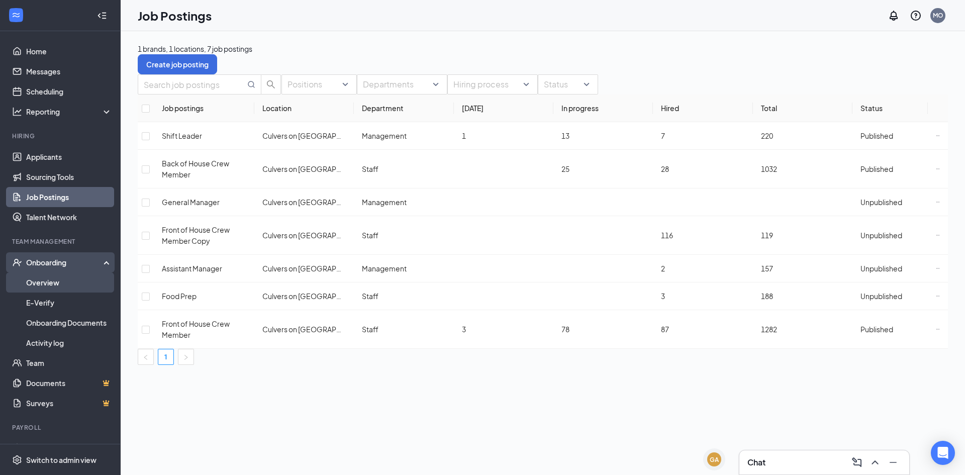
click at [39, 275] on link "Overview" at bounding box center [69, 282] width 86 height 20
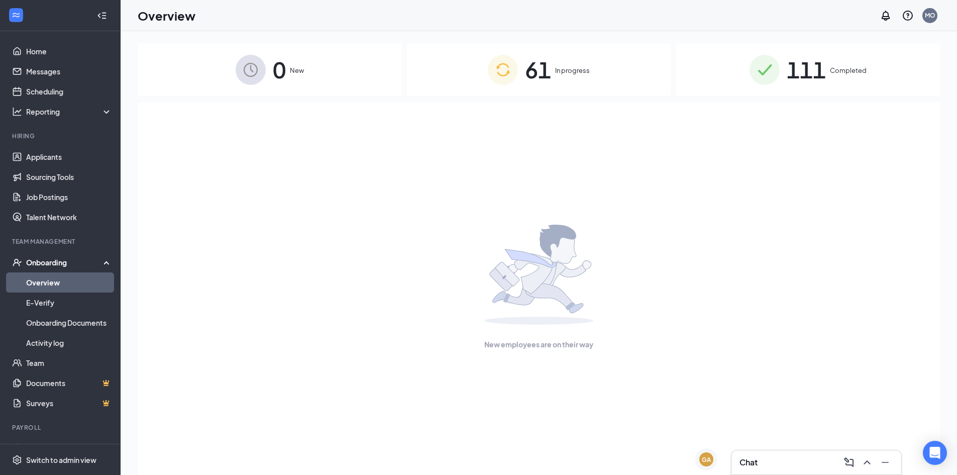
click at [70, 255] on div "Onboarding" at bounding box center [60, 262] width 121 height 20
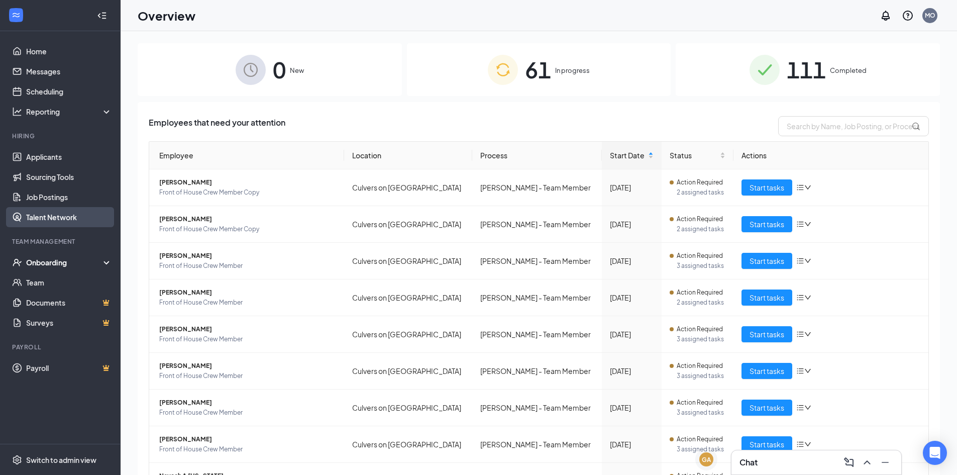
click at [196, 75] on div "0 New" at bounding box center [270, 69] width 264 height 53
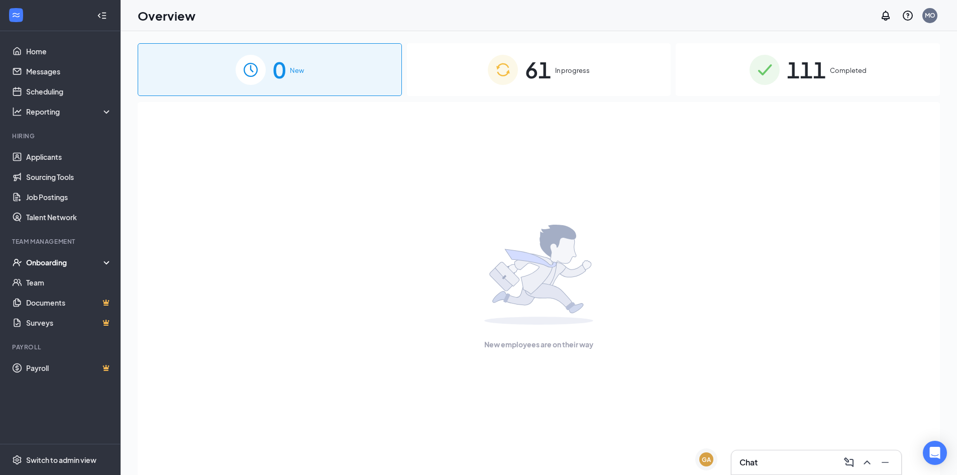
click at [45, 262] on div "Onboarding" at bounding box center [64, 262] width 77 height 10
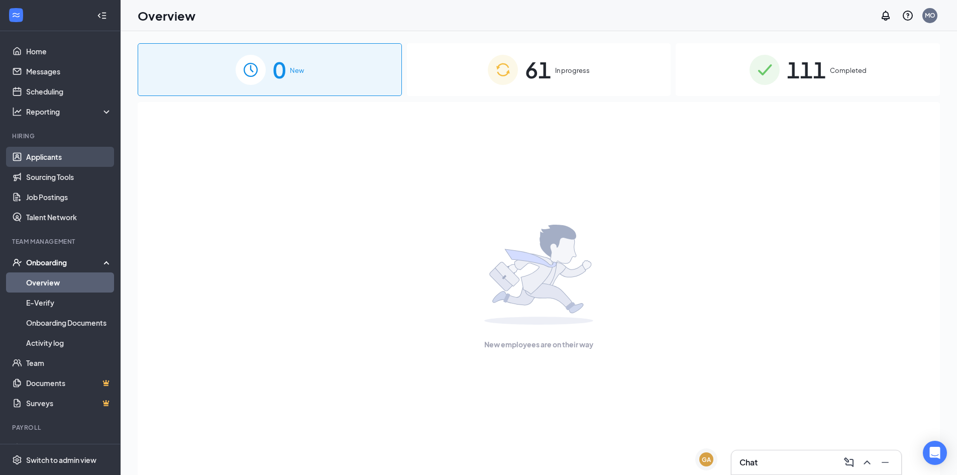
click at [54, 159] on link "Applicants" at bounding box center [69, 157] width 86 height 20
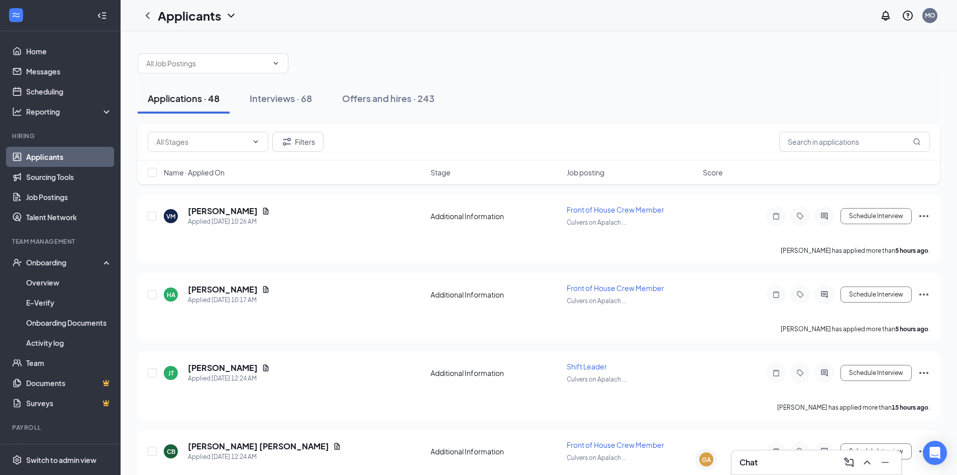
drag, startPoint x: 303, startPoint y: 92, endPoint x: 330, endPoint y: 113, distance: 34.5
click at [304, 95] on div "Interviews · 68" at bounding box center [281, 98] width 62 height 13
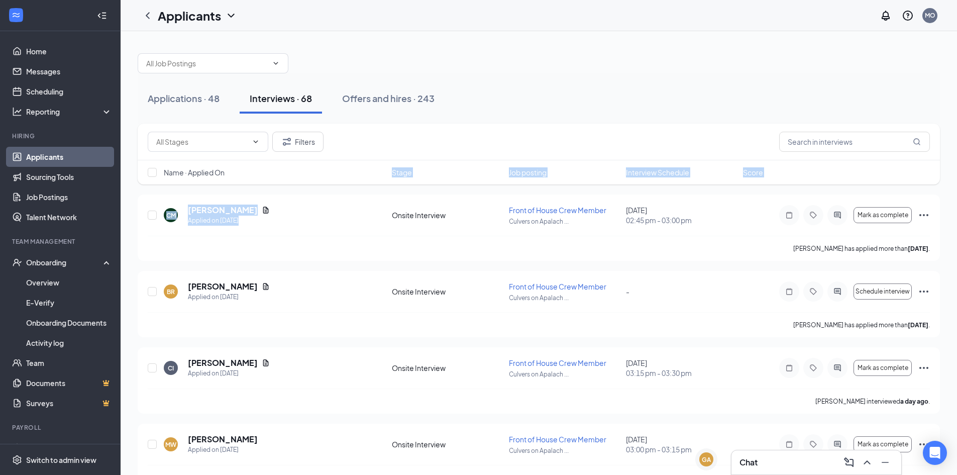
drag, startPoint x: 341, startPoint y: 179, endPoint x: 294, endPoint y: 264, distance: 96.9
click at [847, 149] on input "text" at bounding box center [854, 142] width 151 height 20
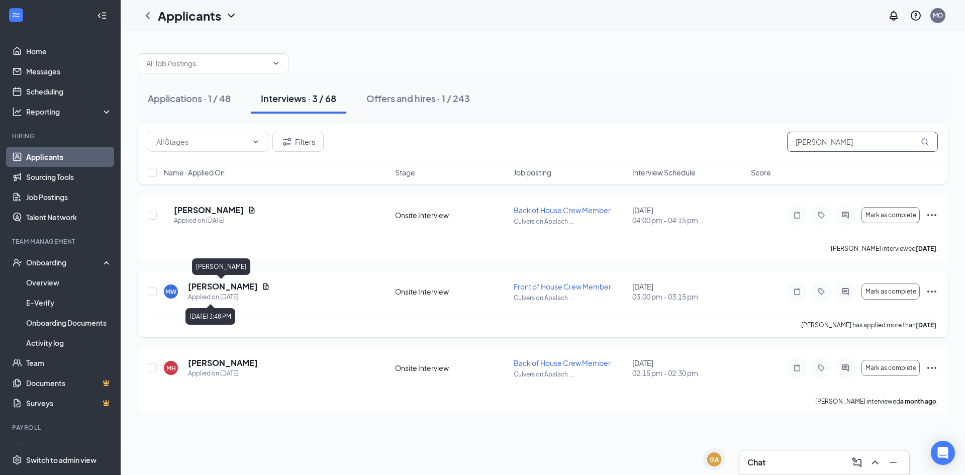
type input "[PERSON_NAME]"
click at [223, 284] on h5 "[PERSON_NAME]" at bounding box center [223, 286] width 70 height 11
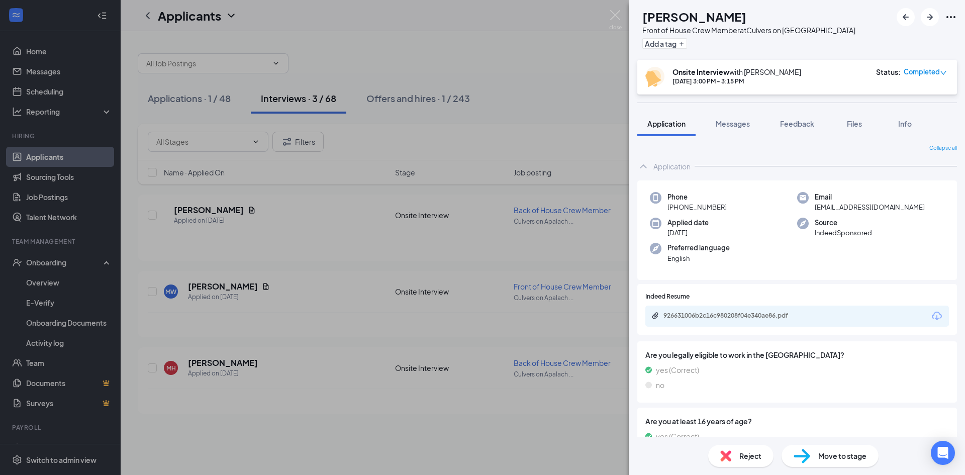
click at [839, 454] on span "Move to stage" at bounding box center [842, 455] width 48 height 11
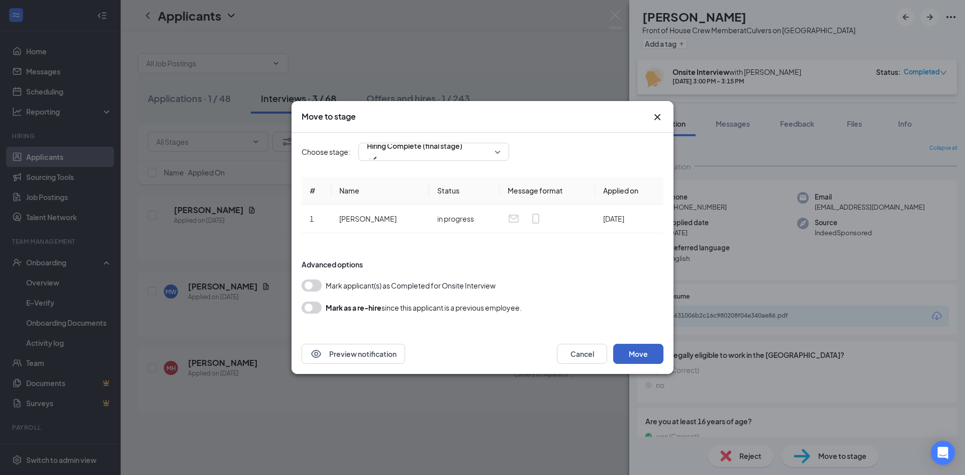
click at [645, 359] on button "Move" at bounding box center [638, 354] width 50 height 20
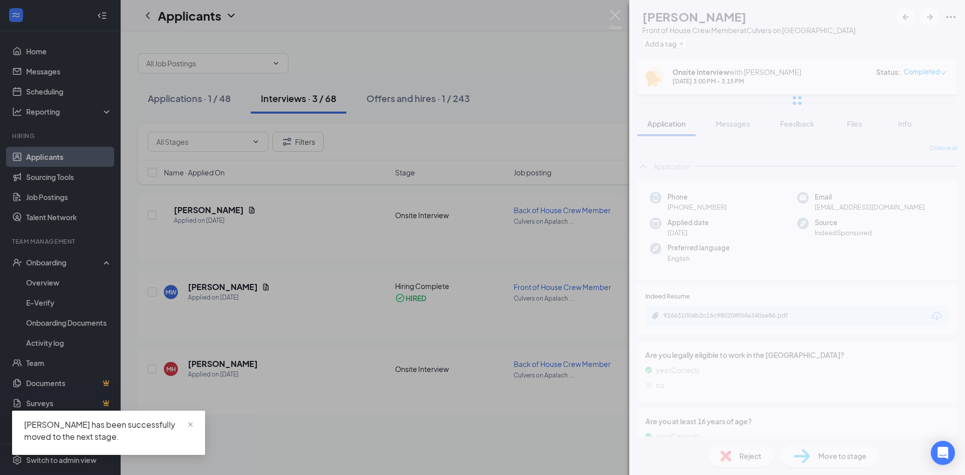
click at [33, 261] on div "MW [PERSON_NAME] Front of House Crew Member at [GEOGRAPHIC_DATA] on [GEOGRAPHIC…" at bounding box center [482, 237] width 965 height 475
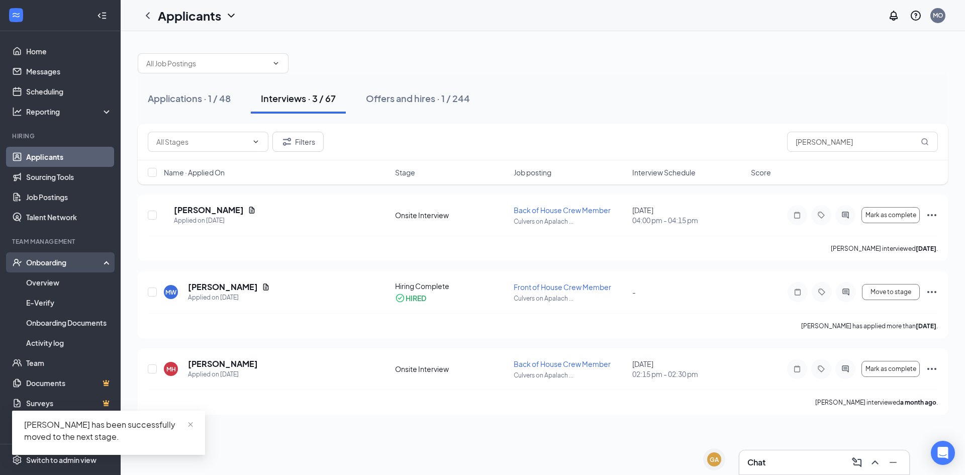
click at [48, 258] on div "Onboarding" at bounding box center [64, 262] width 77 height 10
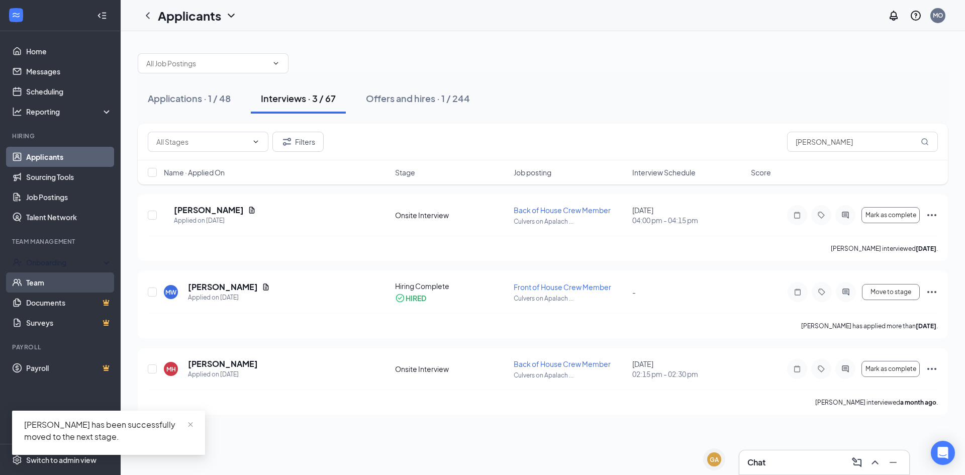
click at [35, 265] on div "Onboarding" at bounding box center [64, 262] width 77 height 10
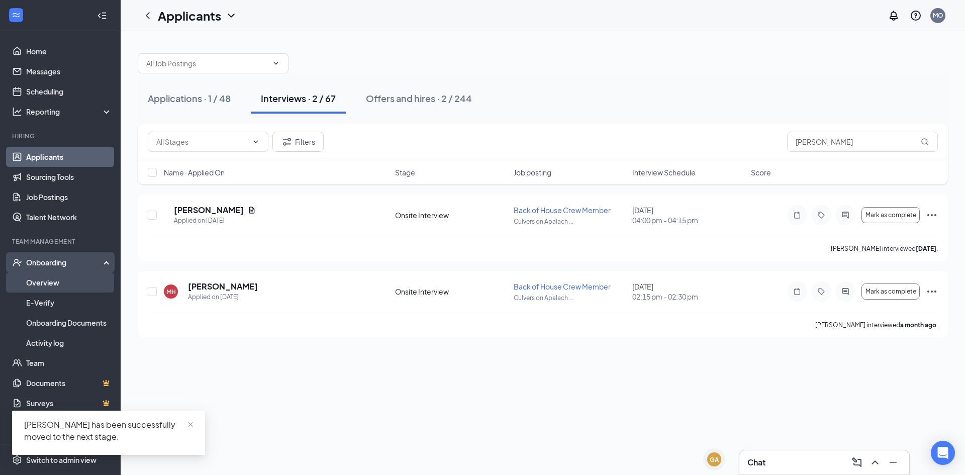
click at [32, 274] on link "Overview" at bounding box center [69, 282] width 86 height 20
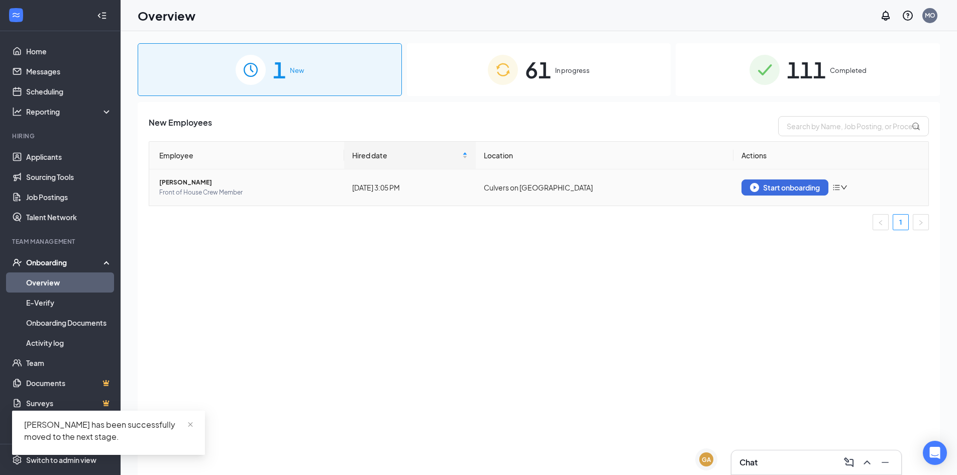
click at [762, 179] on td "Start onboarding" at bounding box center [831, 187] width 195 height 36
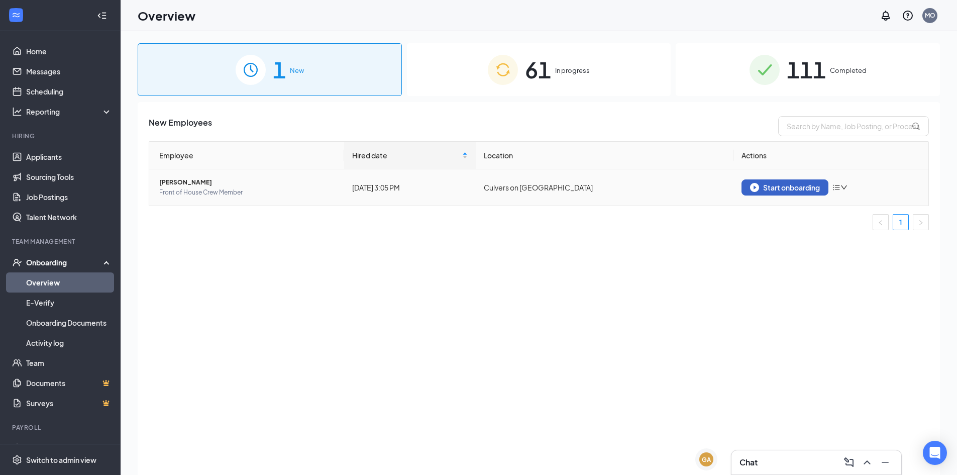
click at [768, 189] on div "Start onboarding" at bounding box center [785, 187] width 70 height 9
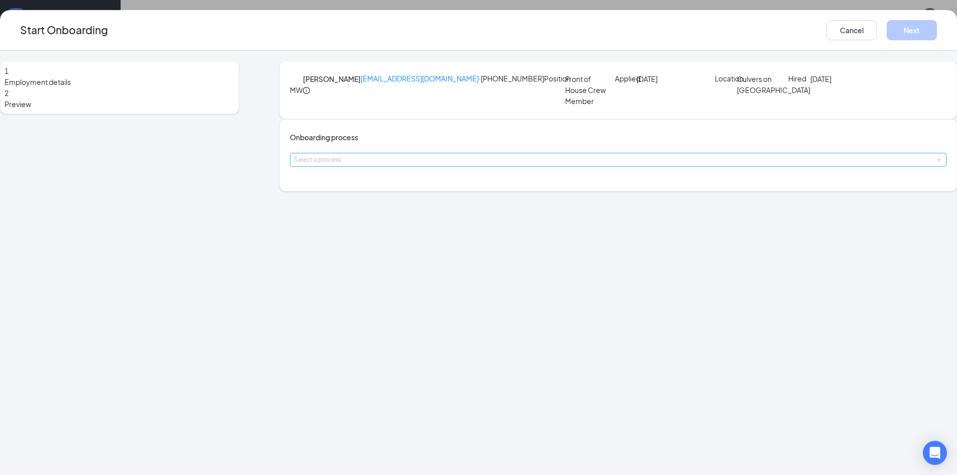
click at [477, 165] on div "Select a process" at bounding box center [616, 160] width 644 height 10
click at [396, 219] on li "[PERSON_NAME] - Team Member" at bounding box center [419, 225] width 165 height 18
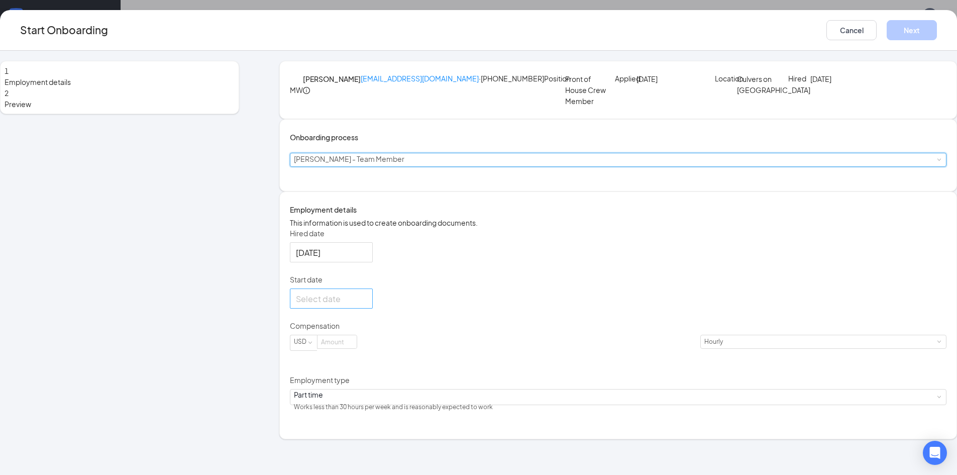
click at [367, 305] on div at bounding box center [331, 298] width 71 height 13
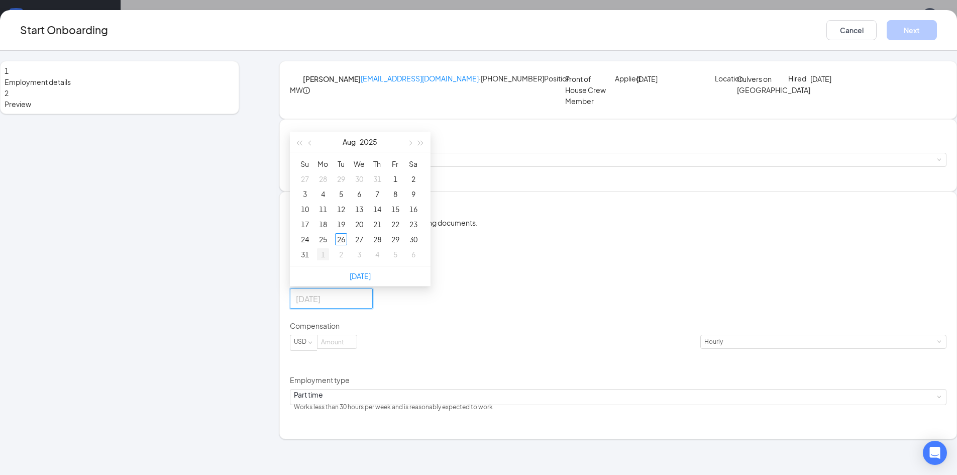
type input "[DATE]"
click at [332, 262] on td "1" at bounding box center [323, 254] width 18 height 15
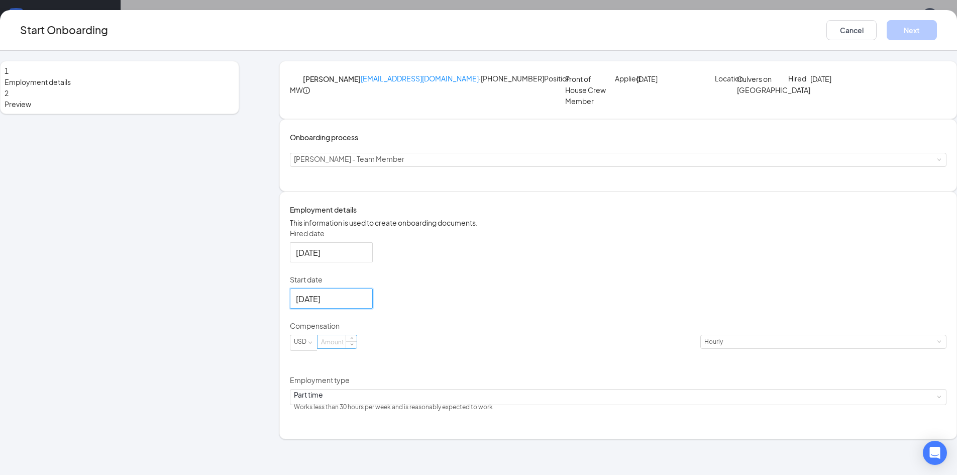
click at [357, 348] on input at bounding box center [337, 341] width 39 height 13
type input "14"
click at [545, 316] on div "Hired date [DATE] Start date [DATE] [DATE] Su Mo Tu We Th Fr Sa 31 1 2 3 4 5 6 …" at bounding box center [618, 321] width 657 height 186
drag, startPoint x: 805, startPoint y: 34, endPoint x: 799, endPoint y: 40, distance: 8.2
click at [887, 34] on button "Next" at bounding box center [912, 30] width 50 height 20
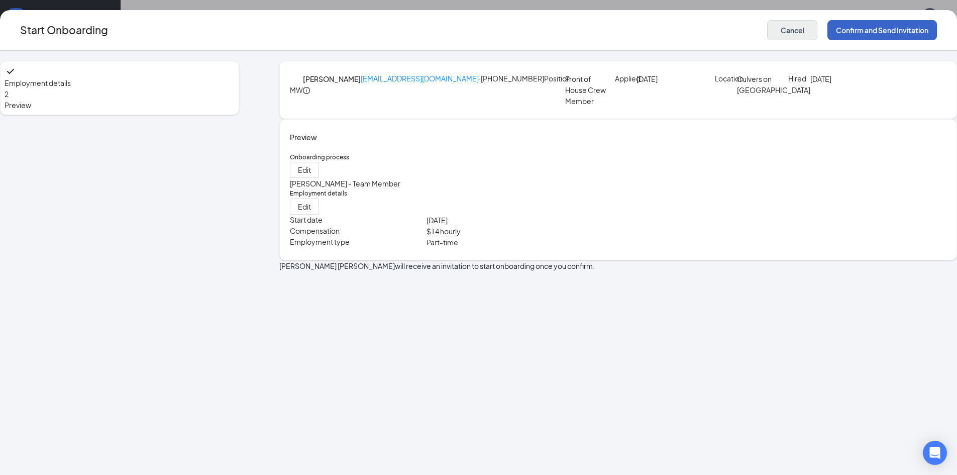
click at [828, 27] on button "Confirm and Send Invitation" at bounding box center [883, 30] width 110 height 20
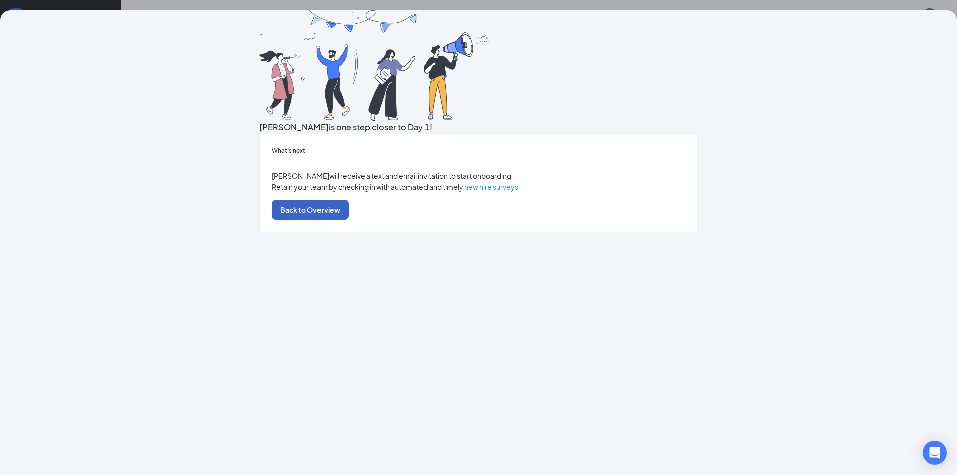
drag, startPoint x: 494, startPoint y: 365, endPoint x: 473, endPoint y: 366, distance: 21.1
click at [349, 220] on button "Back to Overview" at bounding box center [310, 210] width 77 height 20
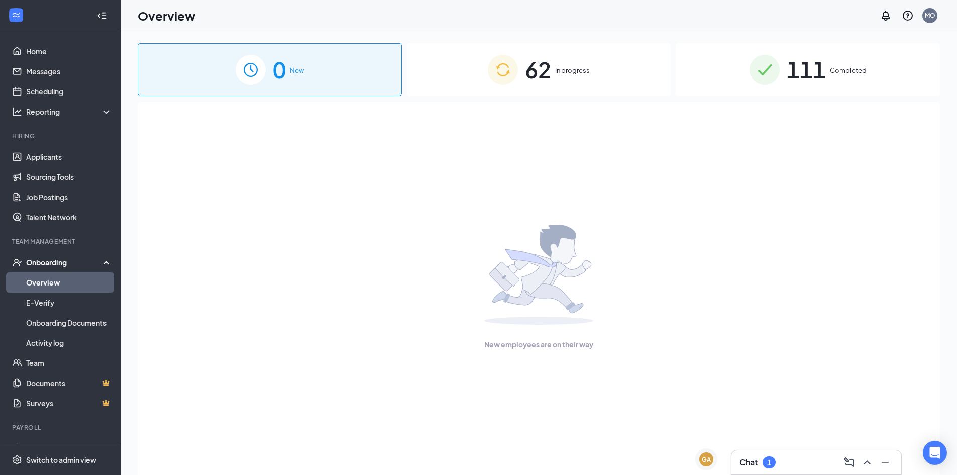
click at [798, 470] on div "Chat 1" at bounding box center [817, 462] width 154 height 16
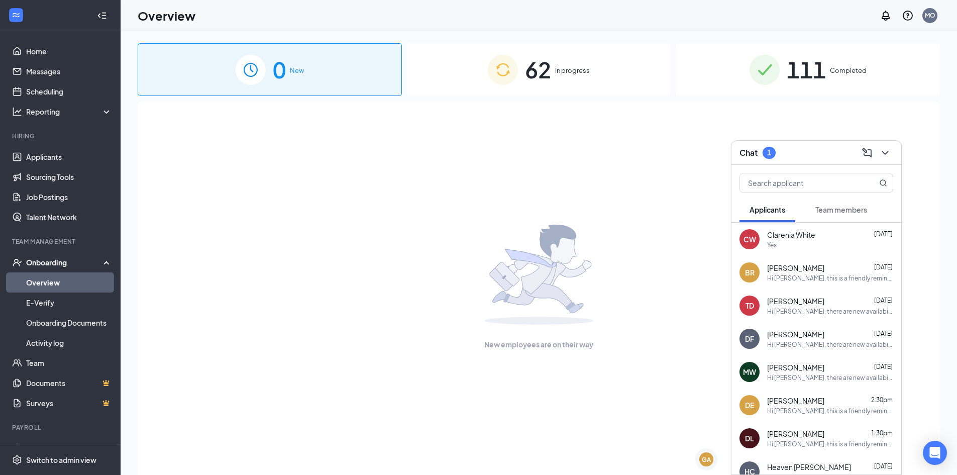
click at [822, 207] on span "Team members" at bounding box center [842, 209] width 52 height 9
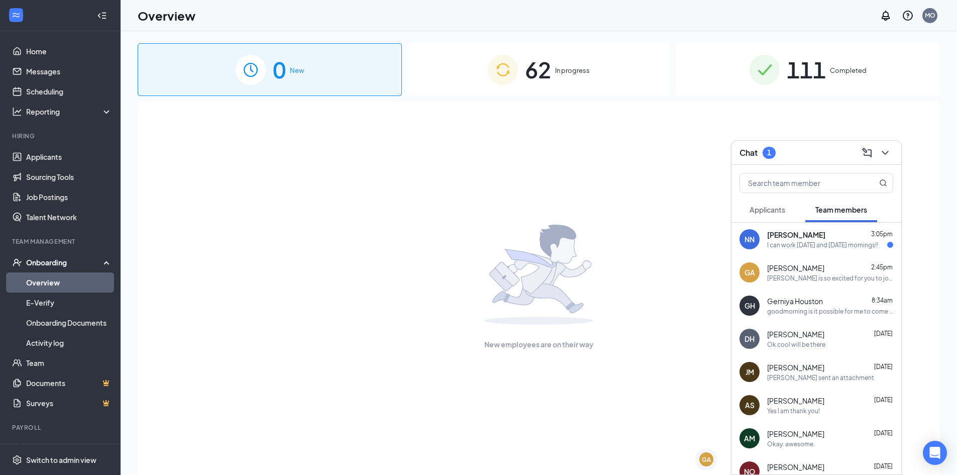
click at [800, 239] on span "[PERSON_NAME]" at bounding box center [796, 235] width 58 height 10
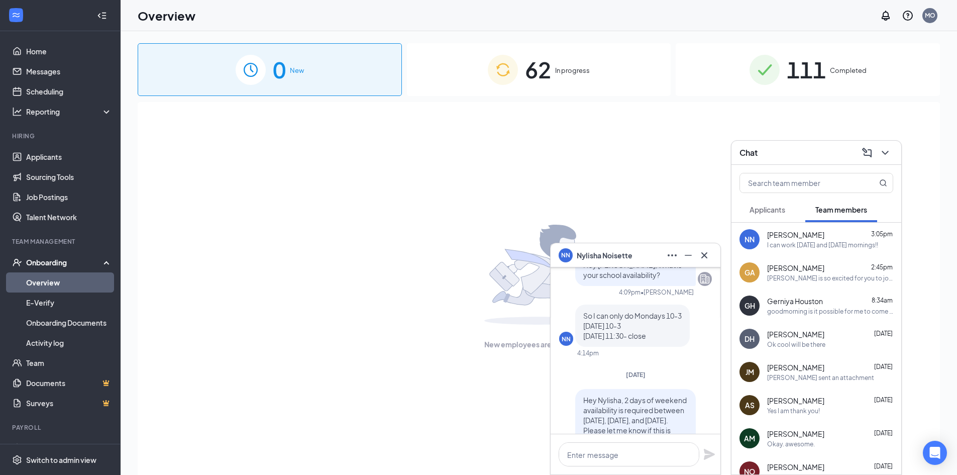
scroll to position [-101, 0]
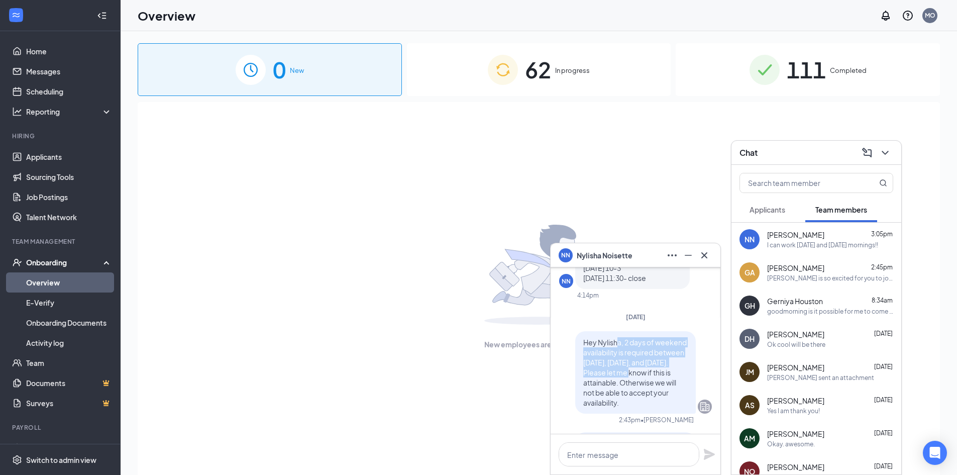
click at [610, 333] on div "Hey Nylisha, 2 days of weekend availability is required between [DATE], [DATE],…" at bounding box center [635, 372] width 121 height 82
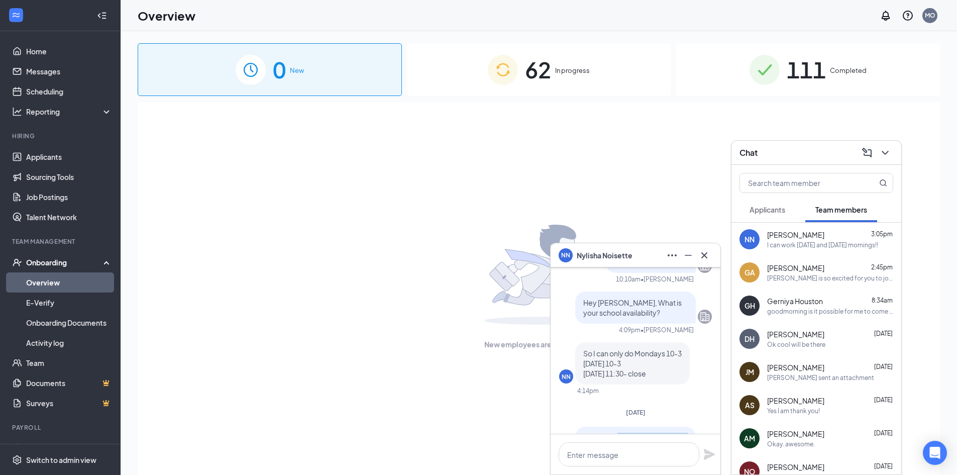
scroll to position [-251, 0]
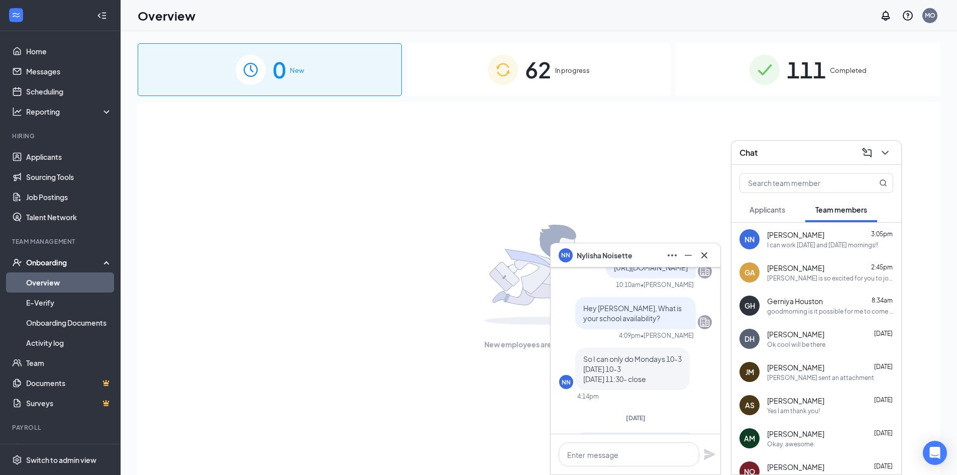
click at [621, 353] on div "So I can only do Mondays 10-3 [DATE] 10-3 [DATE] 11:30- close" at bounding box center [632, 369] width 115 height 42
click at [634, 389] on div "So I can only do Mondays 10-3 [DATE] 10-3 [DATE] 11:30- close" at bounding box center [632, 369] width 115 height 42
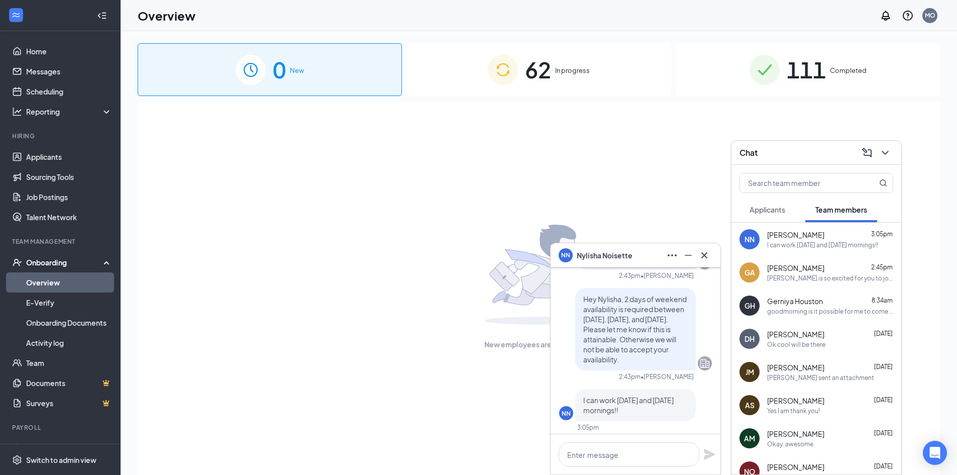
scroll to position [0, 0]
drag, startPoint x: 629, startPoint y: 379, endPoint x: 606, endPoint y: 396, distance: 28.0
click at [614, 394] on div "Hey Nylisha, 2 days of weekend availability is required between [DATE], [DATE],…" at bounding box center [635, 307] width 153 height 253
drag, startPoint x: 606, startPoint y: 396, endPoint x: 680, endPoint y: 416, distance: 77.2
click at [680, 416] on div "NN I can work [DATE] and [DATE] mornings!! 3:05pm" at bounding box center [635, 404] width 153 height 43
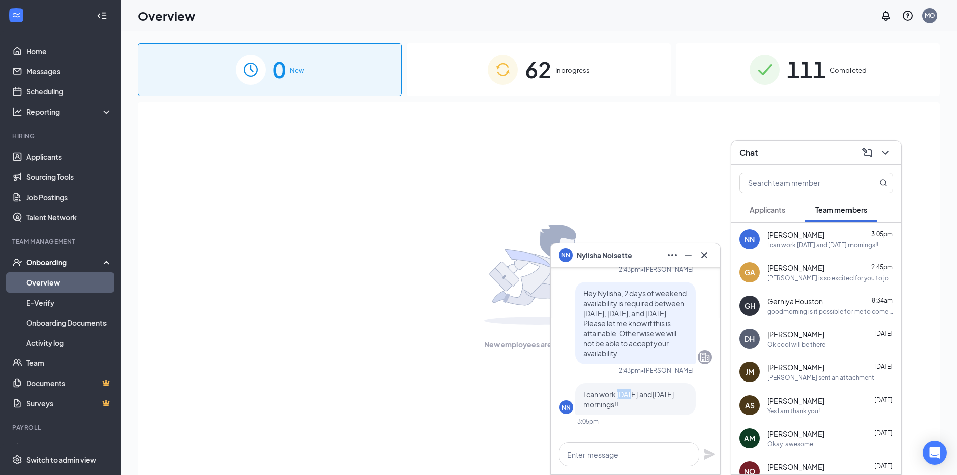
click at [643, 418] on div "NN I can work [DATE] and [DATE] mornings!! 3:05pm" at bounding box center [635, 404] width 153 height 43
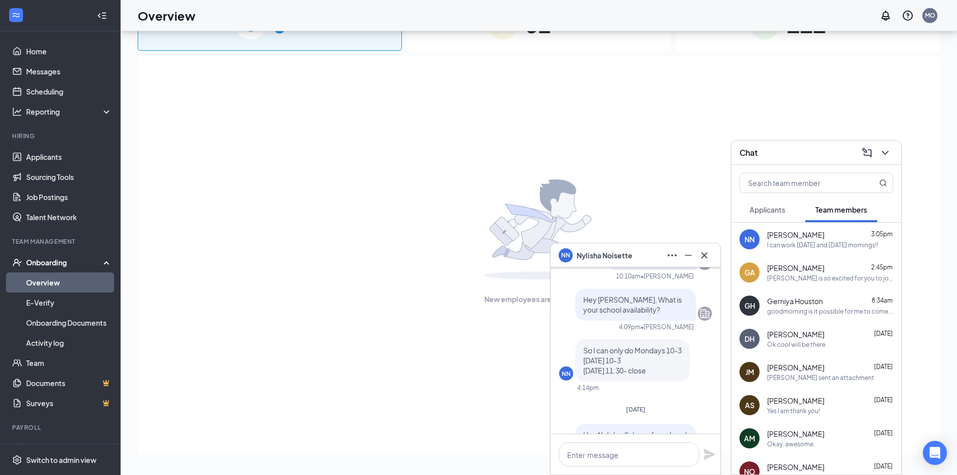
scroll to position [-251, 0]
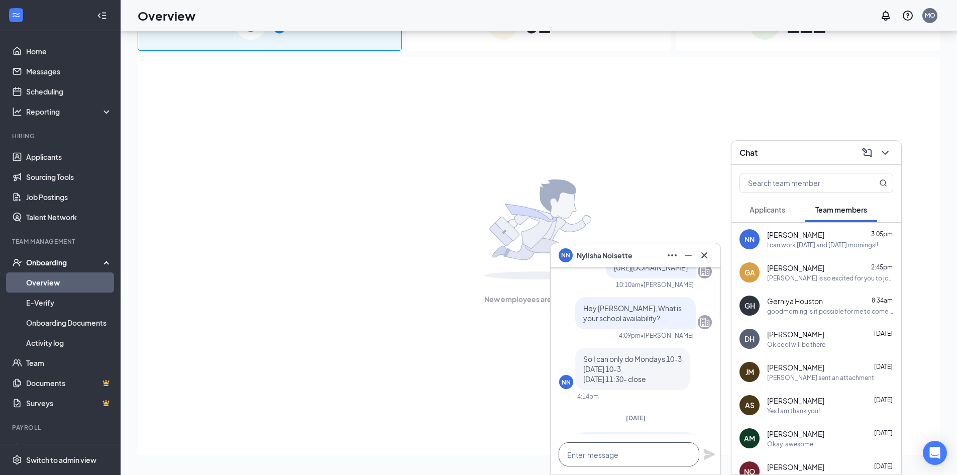
click at [609, 463] on textarea at bounding box center [629, 454] width 141 height 24
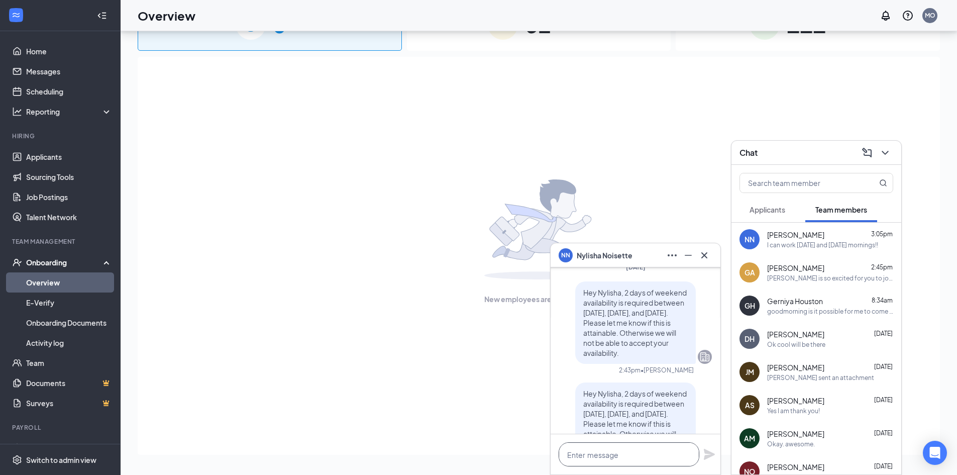
scroll to position [0, 0]
click at [607, 447] on textarea at bounding box center [629, 454] width 141 height 24
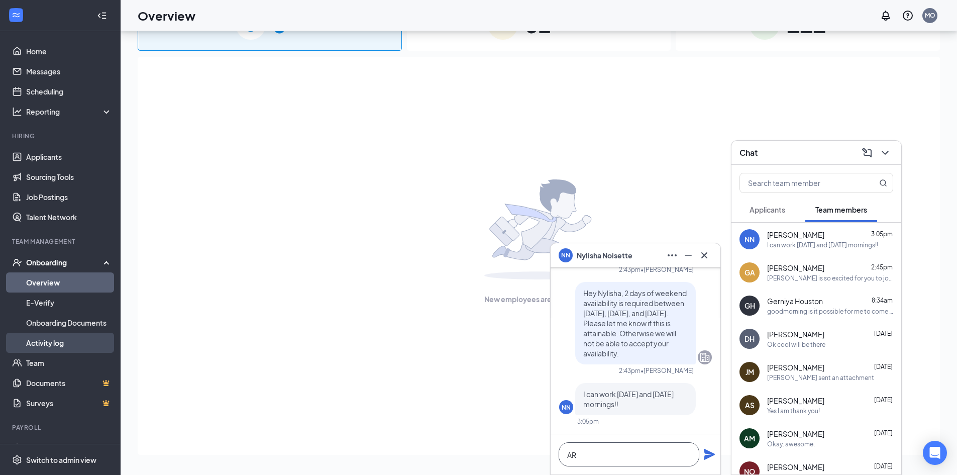
scroll to position [1, 0]
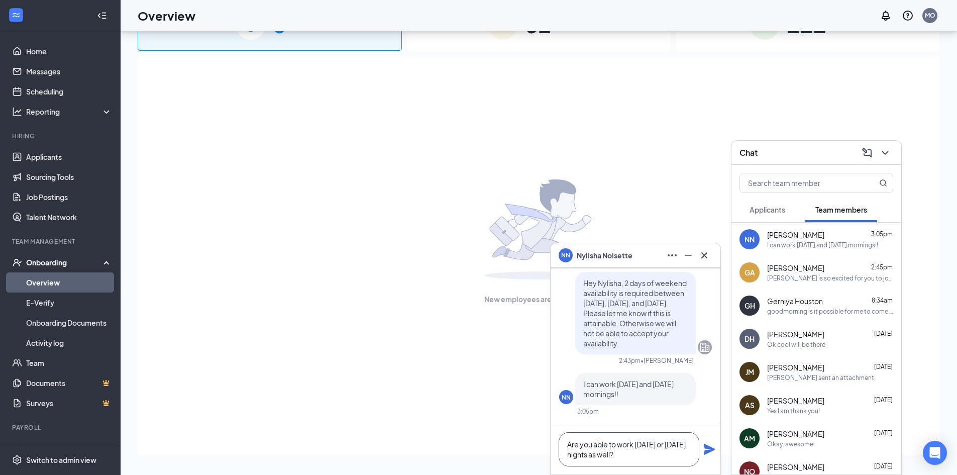
type textarea "Are you able to work [DATE] or [DATE] nights as well?"
click at [716, 450] on div "Are you able to work [DATE] or [DATE] nights as well?" at bounding box center [636, 449] width 170 height 50
click at [709, 450] on icon "Plane" at bounding box center [709, 449] width 11 height 11
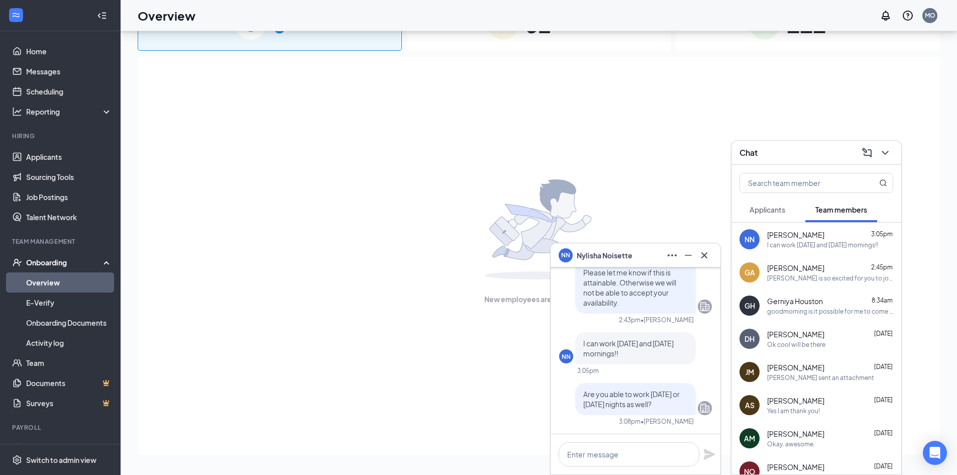
scroll to position [0, 0]
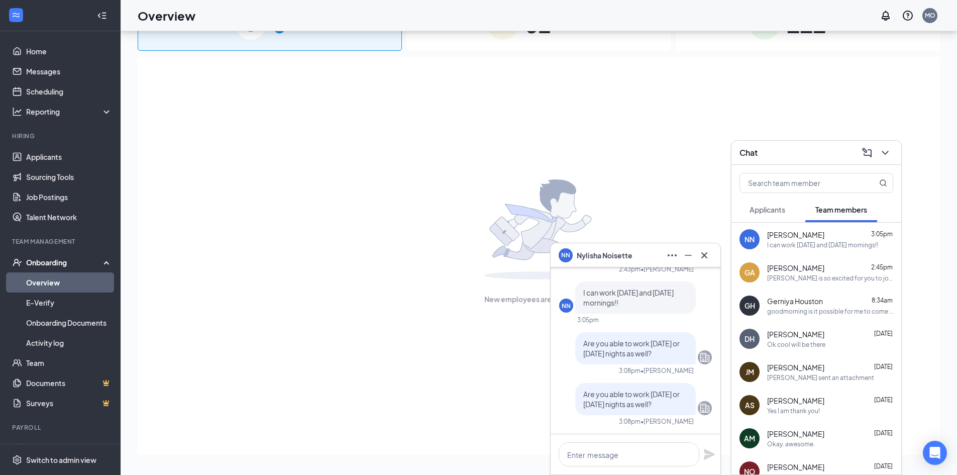
click at [657, 249] on div "NN [PERSON_NAME]" at bounding box center [636, 255] width 154 height 16
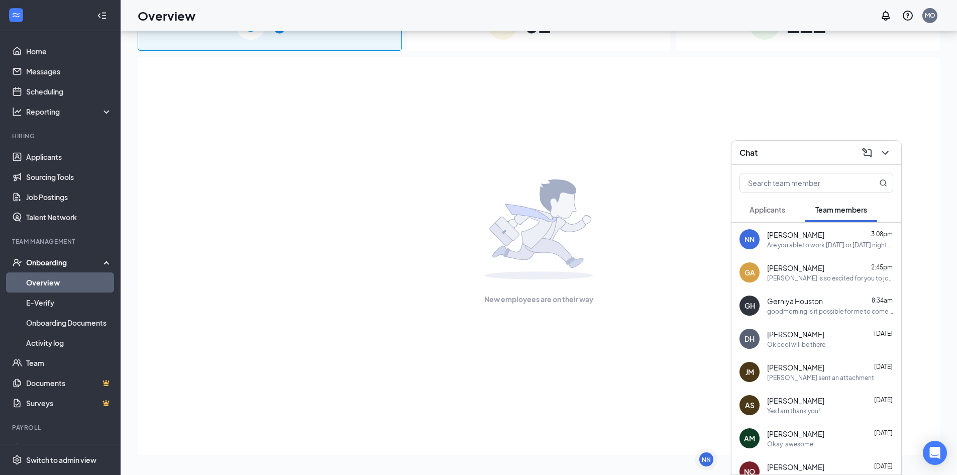
click at [613, 334] on div "New employees are on their way" at bounding box center [539, 242] width 780 height 370
click at [599, 167] on div "New employees are on their way" at bounding box center [539, 242] width 780 height 370
click at [509, 50] on div "62 In progress" at bounding box center [539, 24] width 264 height 53
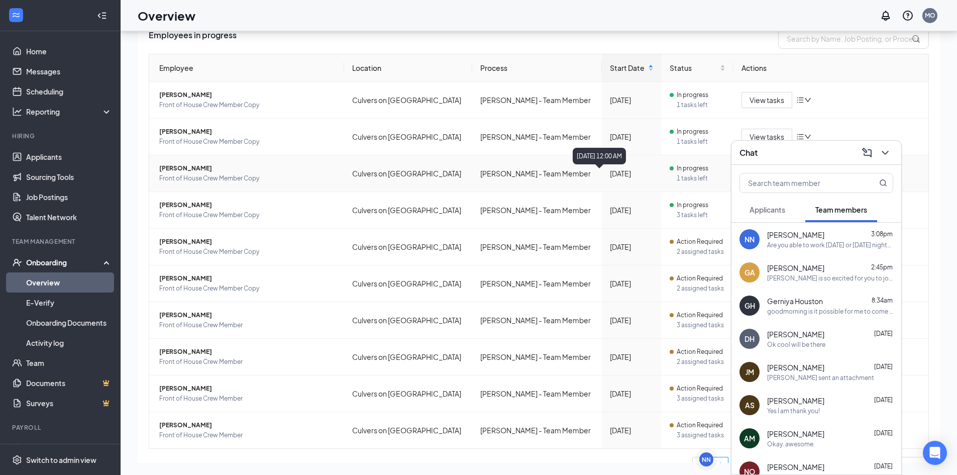
scroll to position [96, 0]
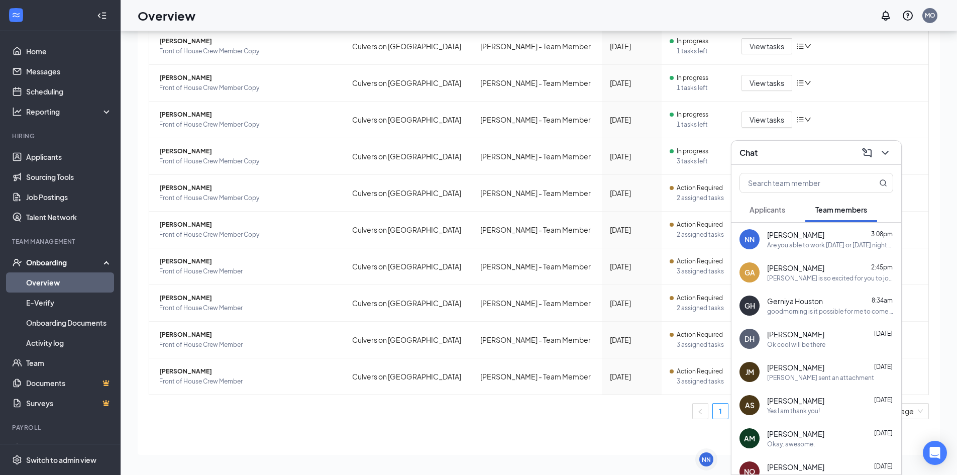
click at [770, 149] on div "Chat" at bounding box center [817, 153] width 154 height 16
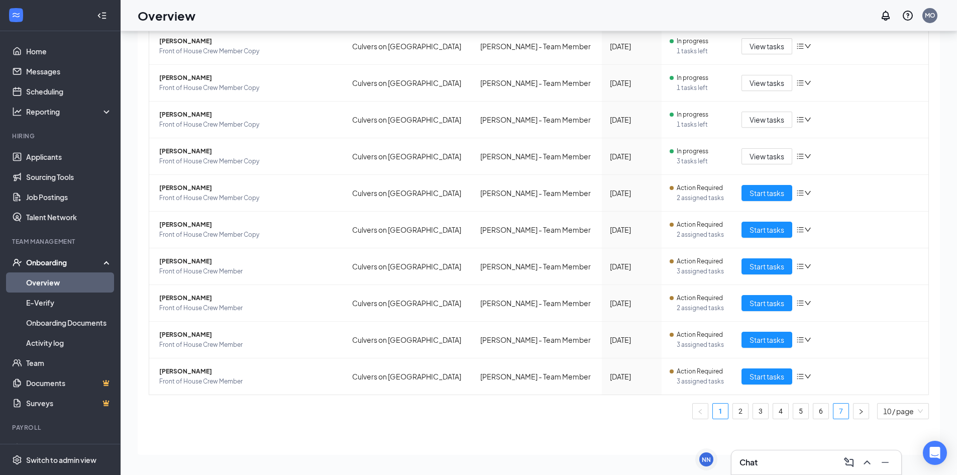
click at [834, 406] on link "7" at bounding box center [841, 411] width 15 height 15
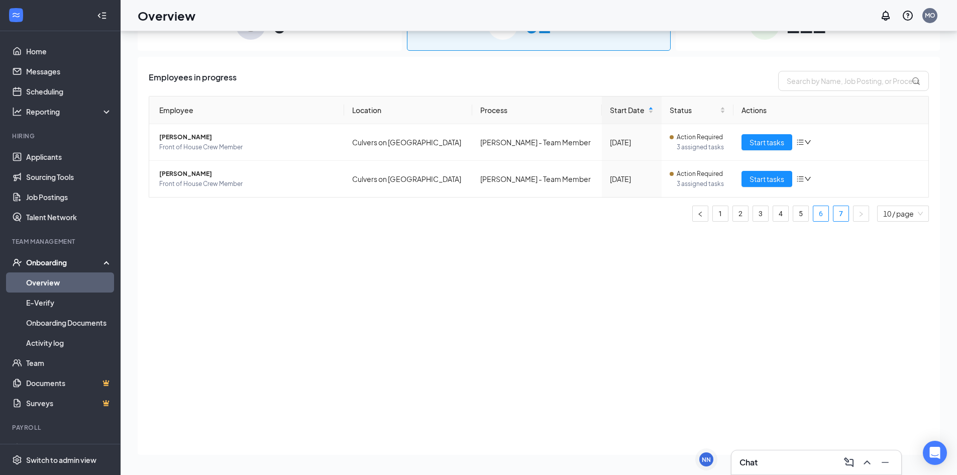
click at [821, 214] on link "6" at bounding box center [821, 213] width 15 height 15
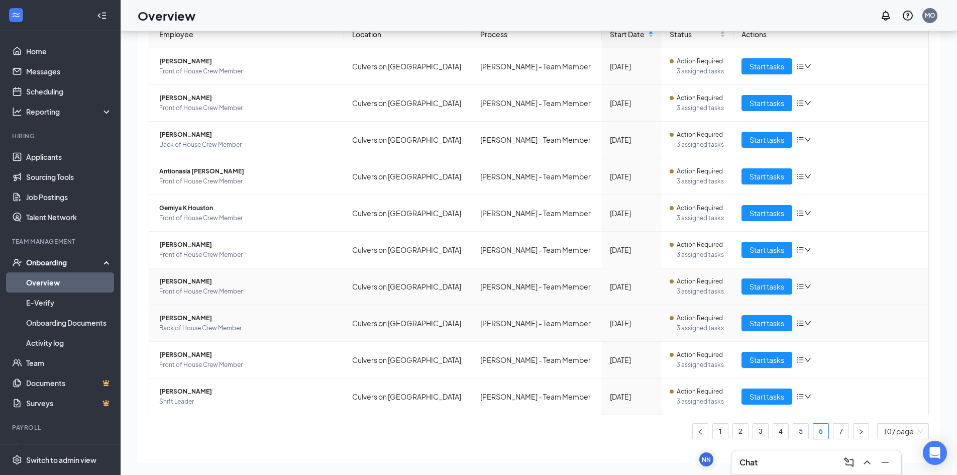
scroll to position [96, 0]
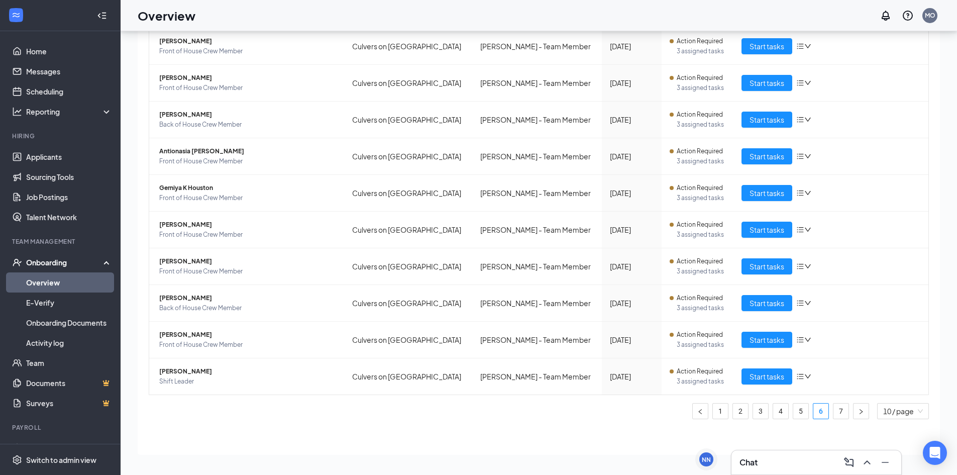
click at [42, 146] on li "Hiring Applicants Sourcing Tools Job Postings Talent Network" at bounding box center [60, 179] width 120 height 95
click at [48, 157] on link "Applicants" at bounding box center [69, 157] width 86 height 20
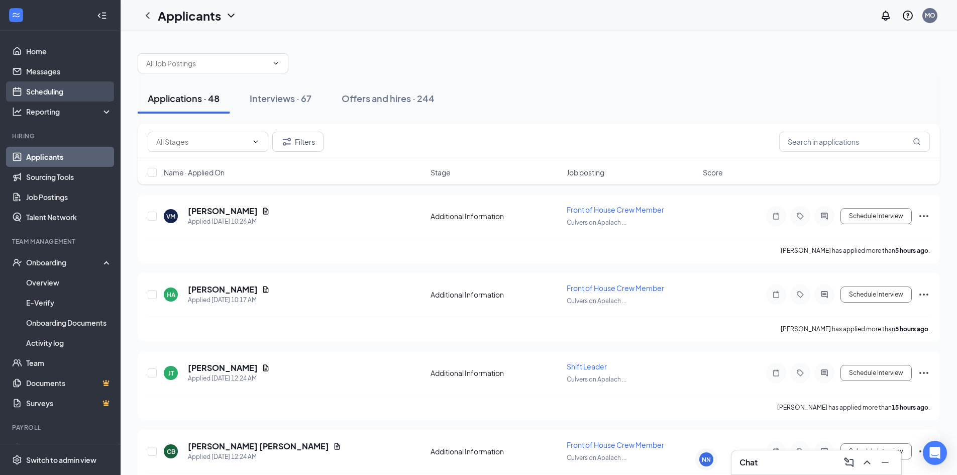
click at [43, 84] on link "Scheduling" at bounding box center [69, 91] width 86 height 20
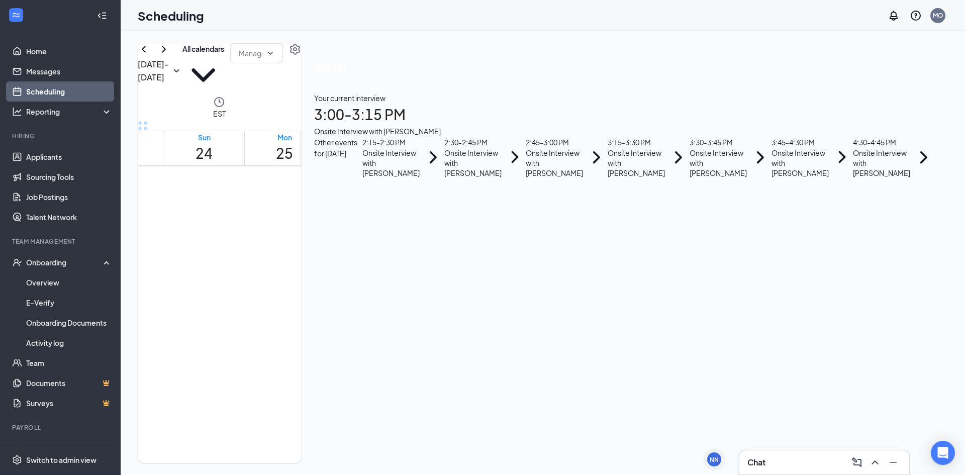
scroll to position [50, 0]
click at [444, 168] on div "2:15 - 2:30 PM Onsite Interview with [PERSON_NAME]" at bounding box center [403, 157] width 82 height 41
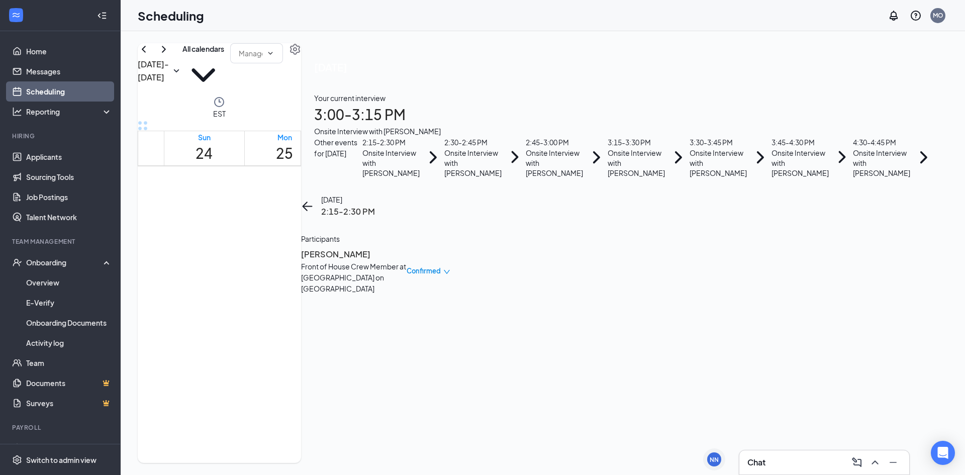
click at [441, 266] on span "Confirmed" at bounding box center [424, 271] width 34 height 10
click at [869, 145] on span "Mark as no-show" at bounding box center [864, 150] width 69 height 11
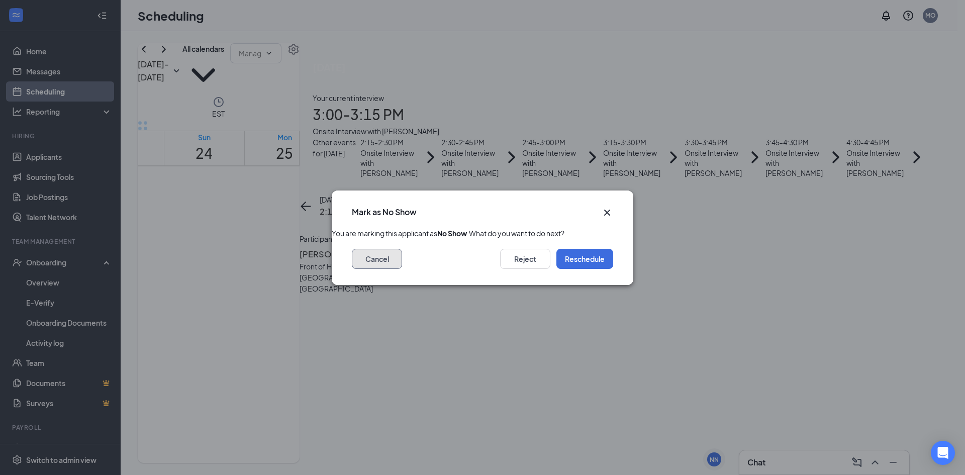
drag, startPoint x: 382, startPoint y: 276, endPoint x: 611, endPoint y: 223, distance: 234.7
click at [386, 269] on button "Cancel" at bounding box center [377, 259] width 50 height 20
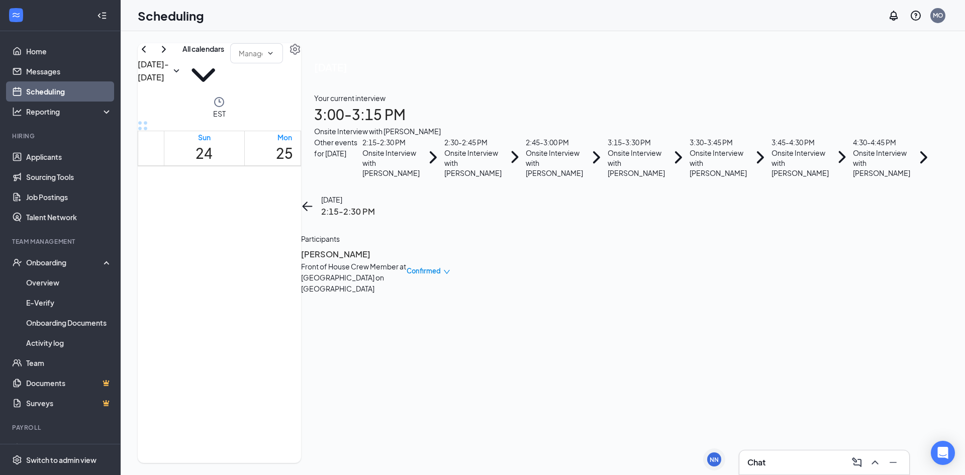
click at [450, 266] on div "Confirmed" at bounding box center [429, 271] width 44 height 10
drag, startPoint x: 855, startPoint y: 114, endPoint x: 877, endPoint y: 139, distance: 33.5
click at [908, 196] on body "Home Messages Scheduling Reporting Hiring Applicants Sourcing Tools Job Posting…" at bounding box center [482, 237] width 965 height 475
click at [450, 218] on div "[DATE] 2:15-2:30 PM Participants [PERSON_NAME] Front of House Crew Member at [G…" at bounding box center [375, 245] width 149 height 103
click at [450, 266] on div "Confirmed" at bounding box center [429, 271] width 44 height 10
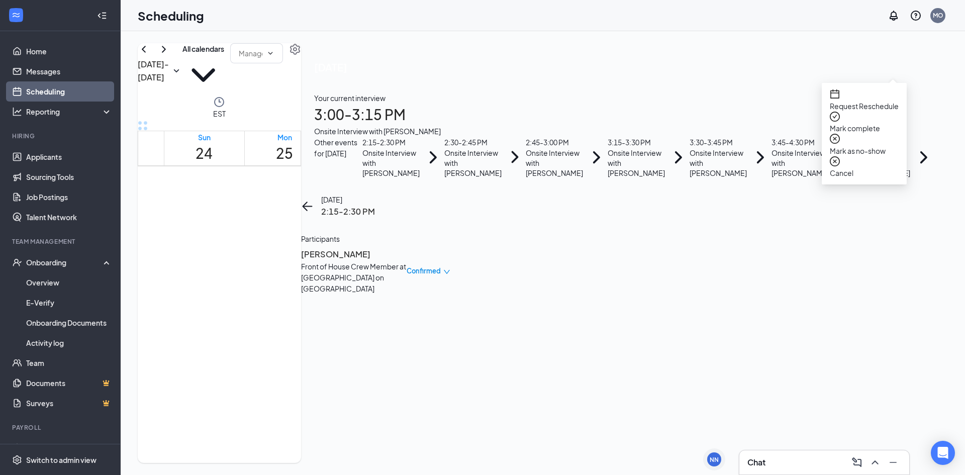
click at [863, 123] on span "Mark complete" at bounding box center [864, 128] width 69 height 11
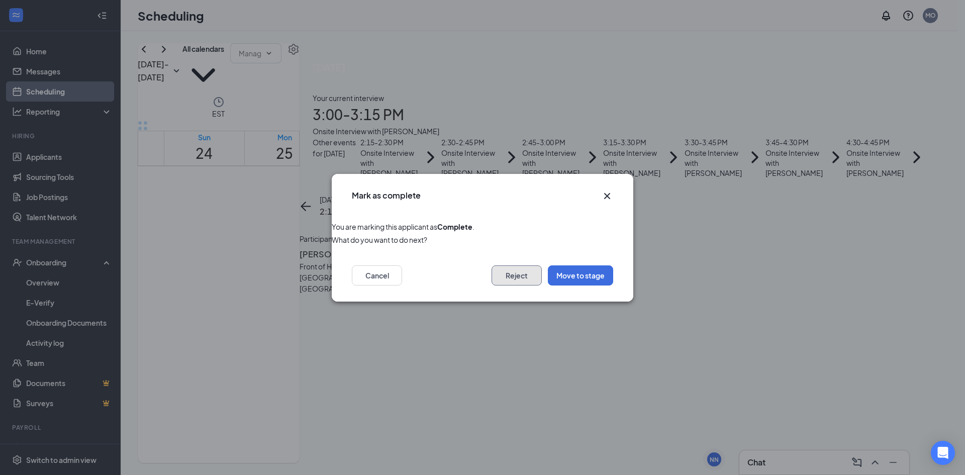
drag, startPoint x: 524, startPoint y: 281, endPoint x: 700, endPoint y: 237, distance: 180.9
click at [524, 281] on button "Reject" at bounding box center [517, 275] width 50 height 20
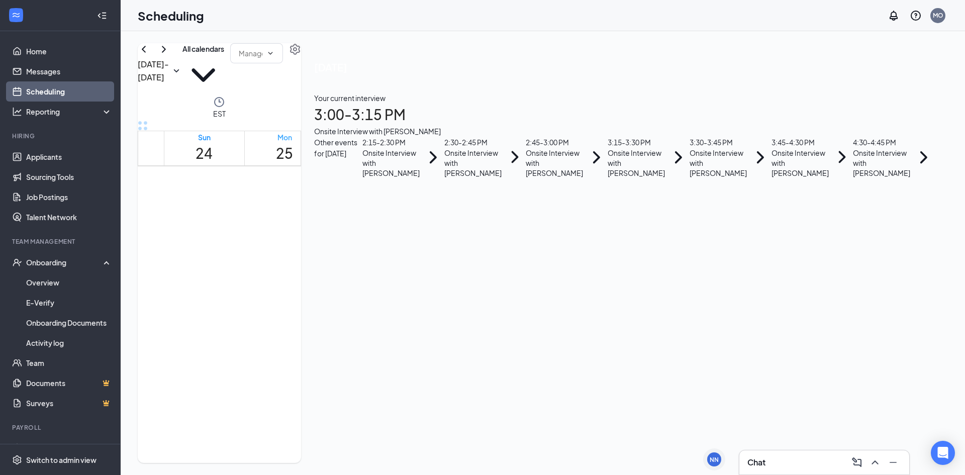
click at [292, 142] on h1 "25" at bounding box center [284, 153] width 17 height 22
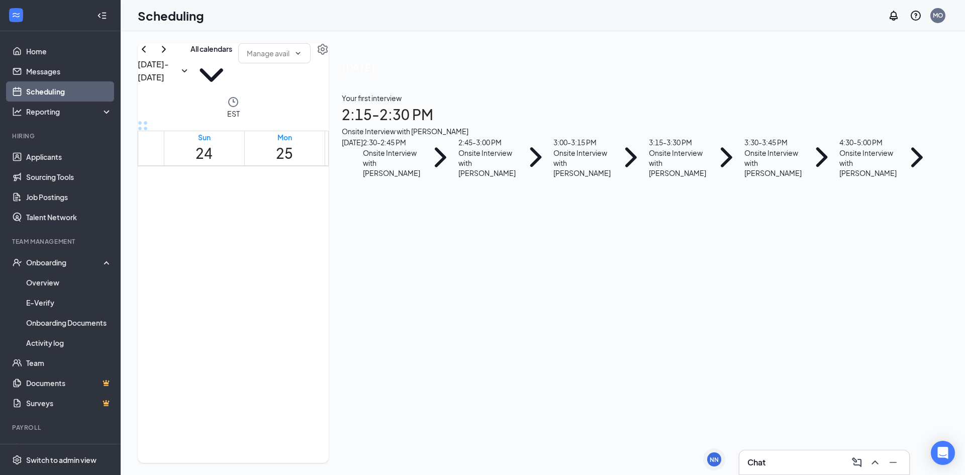
scroll to position [74, 0]
click at [706, 178] on div "Onsite Interview with [PERSON_NAME]" at bounding box center [677, 163] width 57 height 30
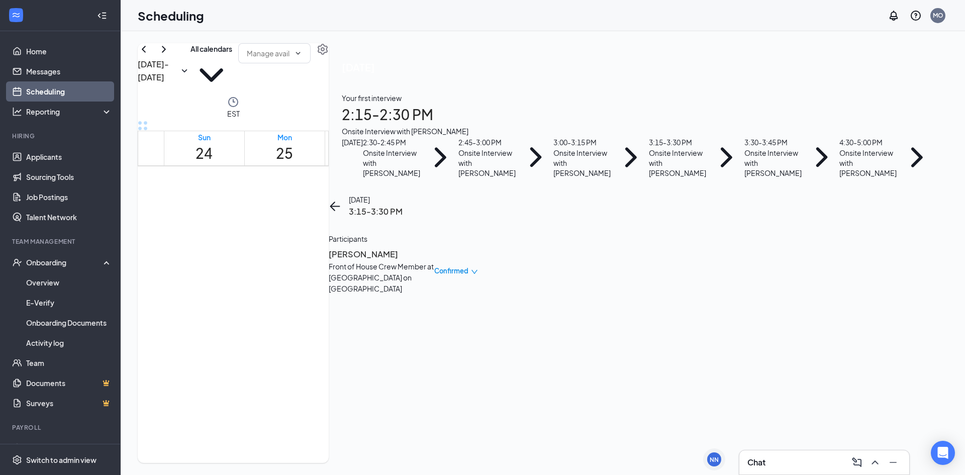
click at [478, 248] on div "Confirmed" at bounding box center [456, 271] width 44 height 46
click at [478, 268] on icon "down" at bounding box center [474, 271] width 7 height 7
click at [870, 195] on span "Mark as no-show" at bounding box center [864, 200] width 69 height 11
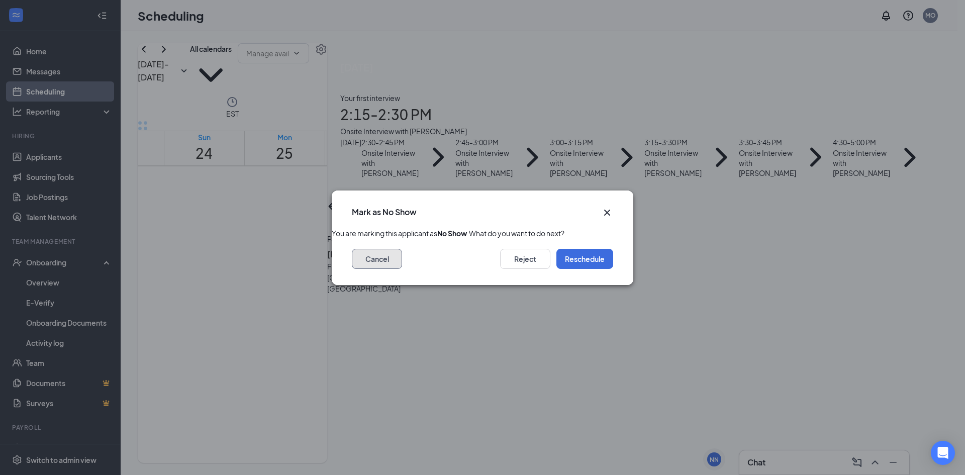
click at [394, 269] on button "Cancel" at bounding box center [377, 259] width 50 height 20
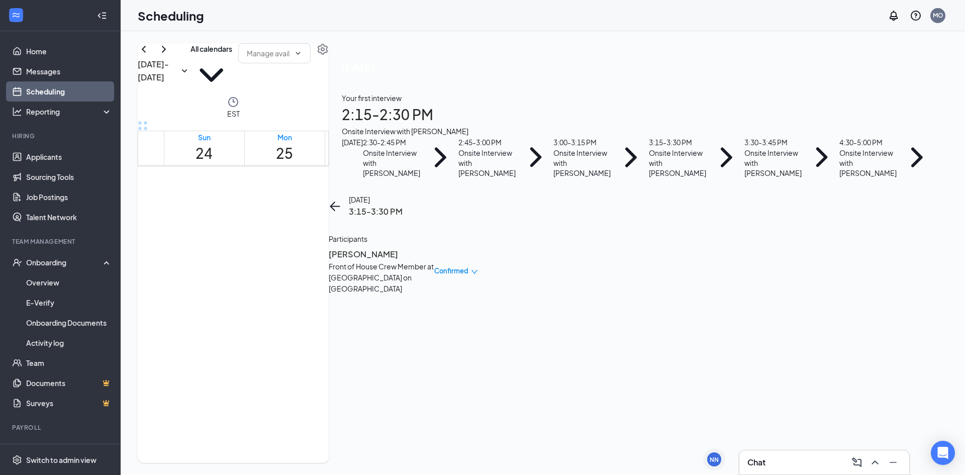
click at [478, 248] on div "Confirmed" at bounding box center [456, 271] width 44 height 46
click at [468, 266] on span "Confirmed" at bounding box center [451, 271] width 34 height 10
click at [861, 173] on span "Mark complete" at bounding box center [864, 178] width 69 height 11
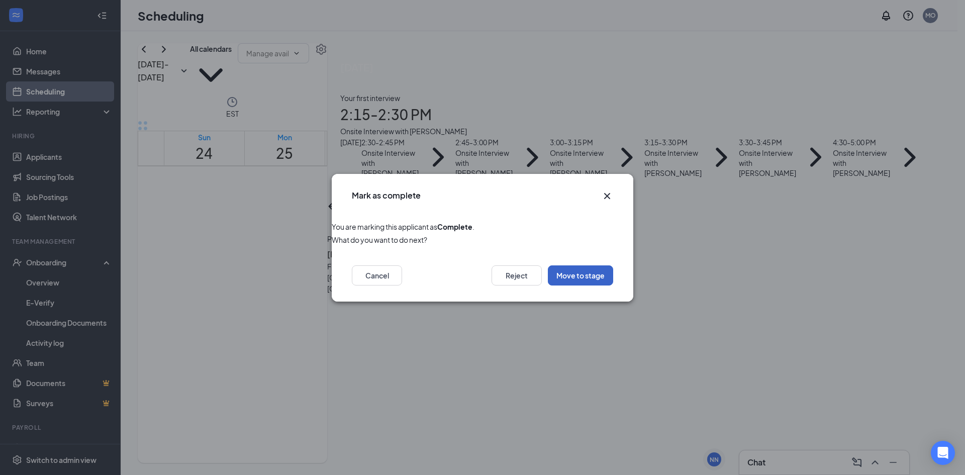
click at [580, 277] on button "Move to stage" at bounding box center [580, 275] width 65 height 20
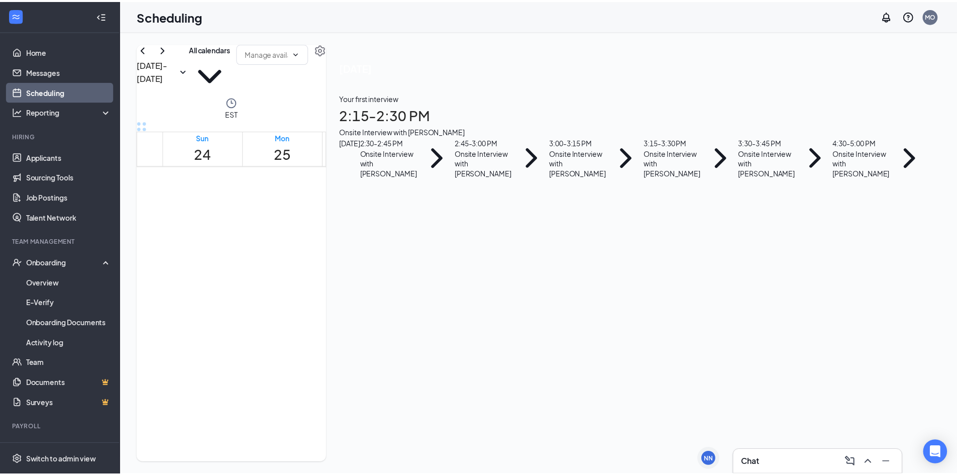
scroll to position [74, 0]
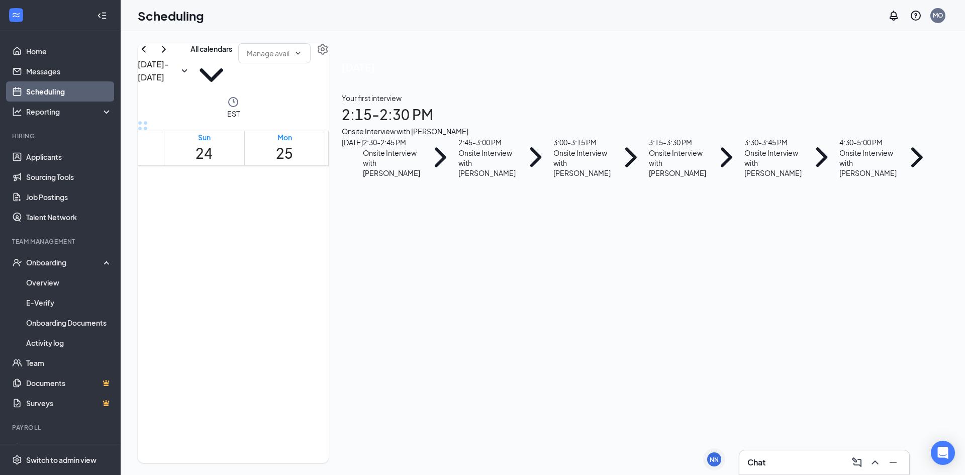
click at [611, 178] on div "Onsite Interview with [PERSON_NAME]" at bounding box center [581, 163] width 57 height 30
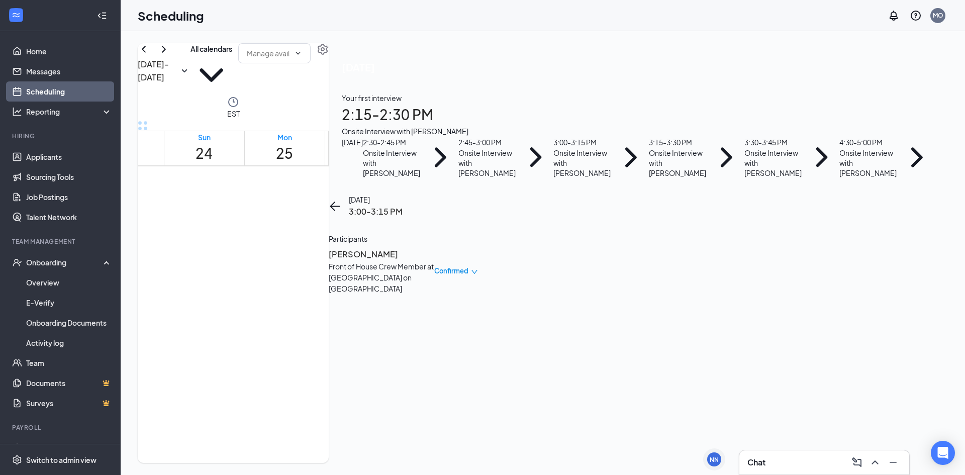
click at [478, 248] on div "Confirmed" at bounding box center [456, 271] width 44 height 46
click at [478, 268] on icon "down" at bounding box center [474, 271] width 7 height 7
click at [869, 99] on span "Mark complete" at bounding box center [864, 104] width 69 height 11
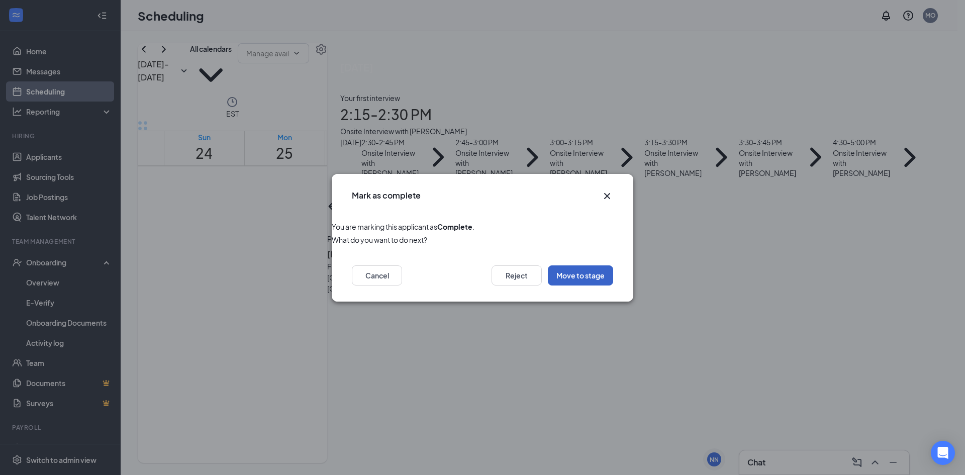
click at [580, 278] on button "Move to stage" at bounding box center [580, 275] width 65 height 20
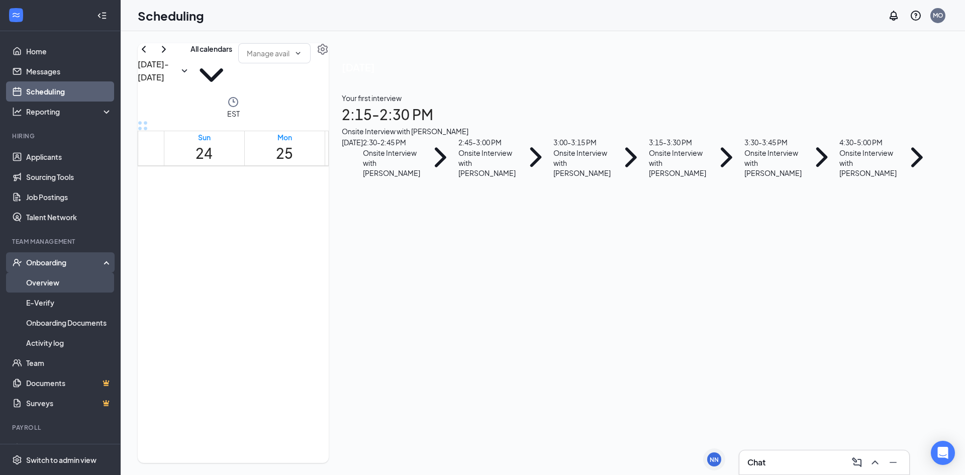
click at [42, 285] on link "Overview" at bounding box center [69, 282] width 86 height 20
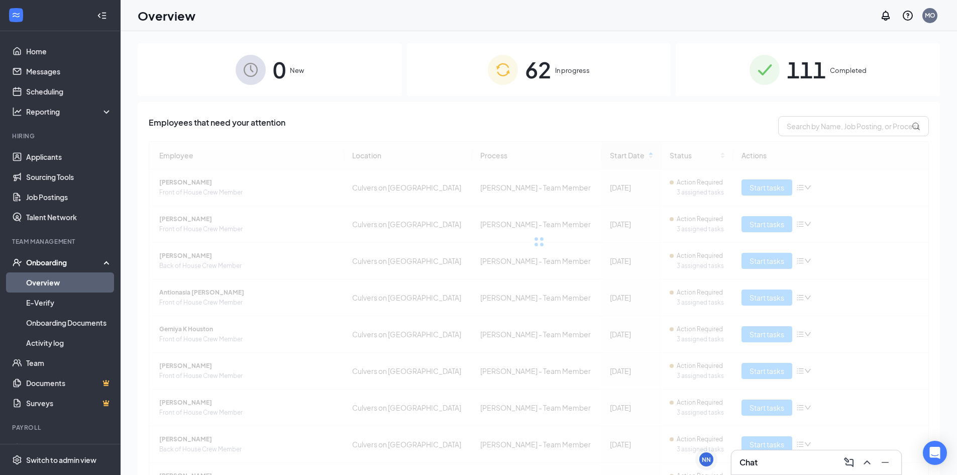
click at [279, 81] on span "0" at bounding box center [279, 69] width 13 height 35
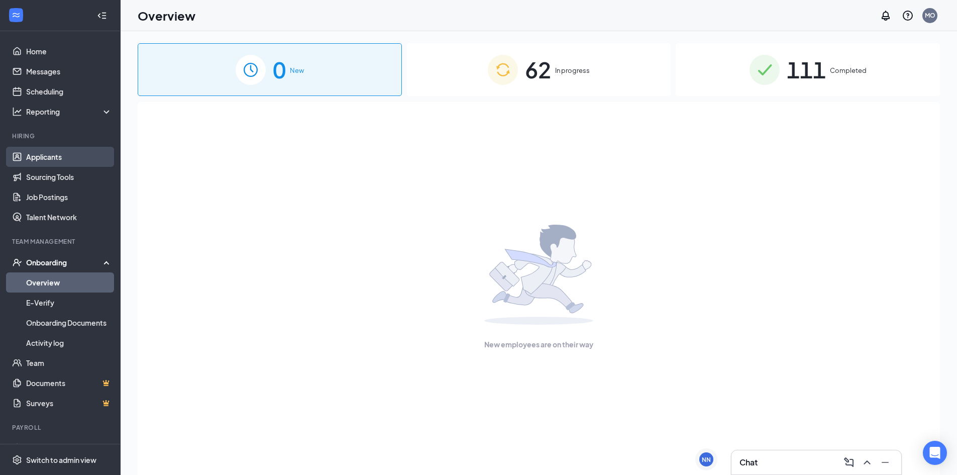
click at [43, 156] on link "Applicants" at bounding box center [69, 157] width 86 height 20
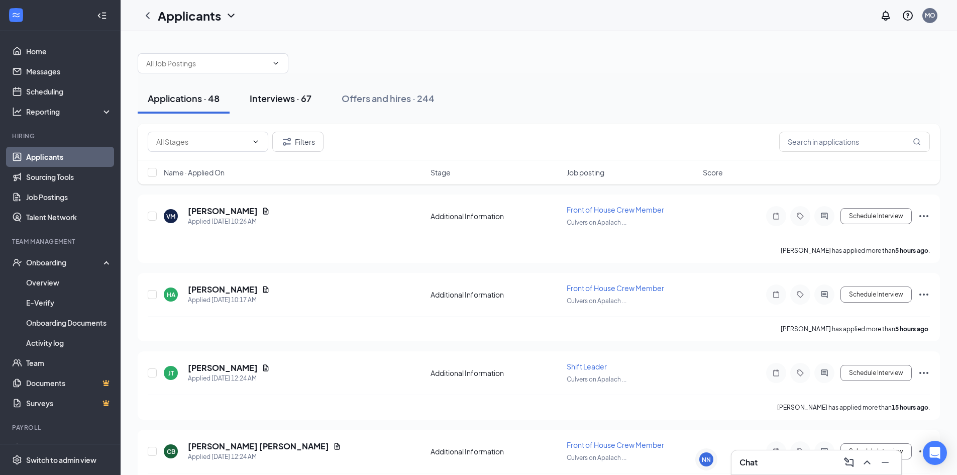
click at [297, 101] on div "Interviews · 67" at bounding box center [281, 98] width 62 height 13
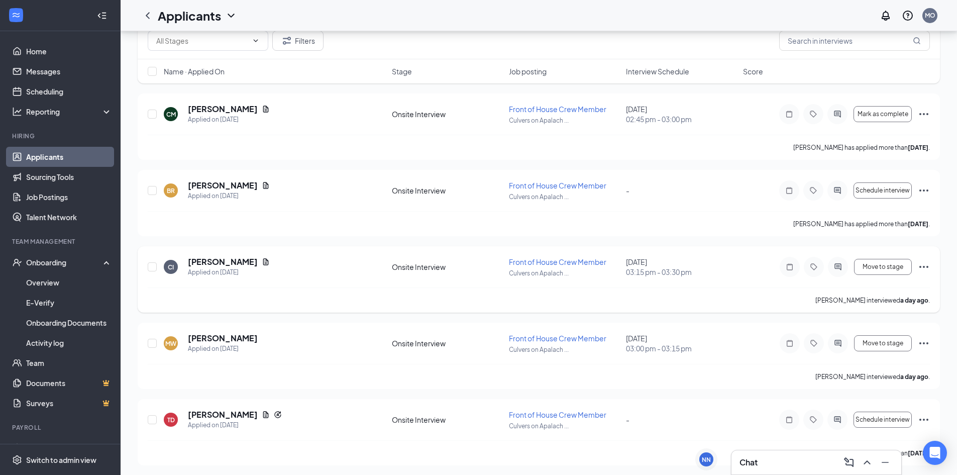
scroll to position [151, 0]
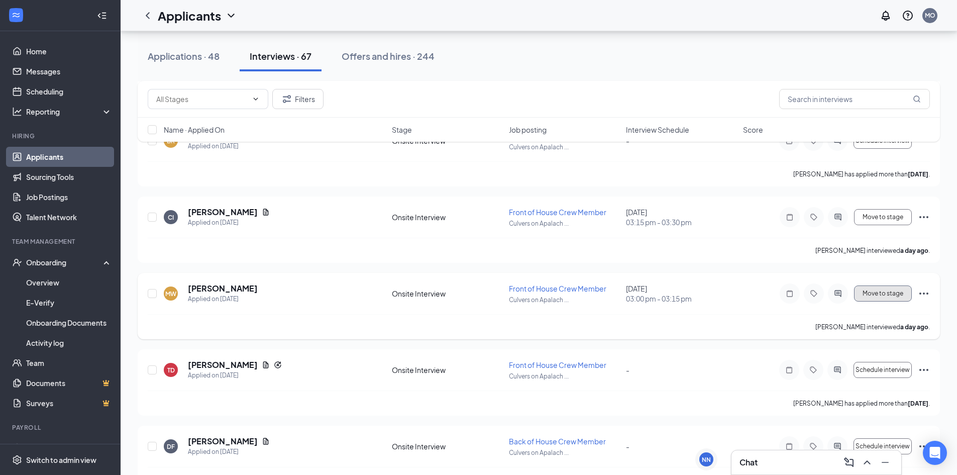
drag, startPoint x: 911, startPoint y: 294, endPoint x: 900, endPoint y: 297, distance: 11.3
click at [910, 294] on button "Move to stage" at bounding box center [883, 293] width 58 height 16
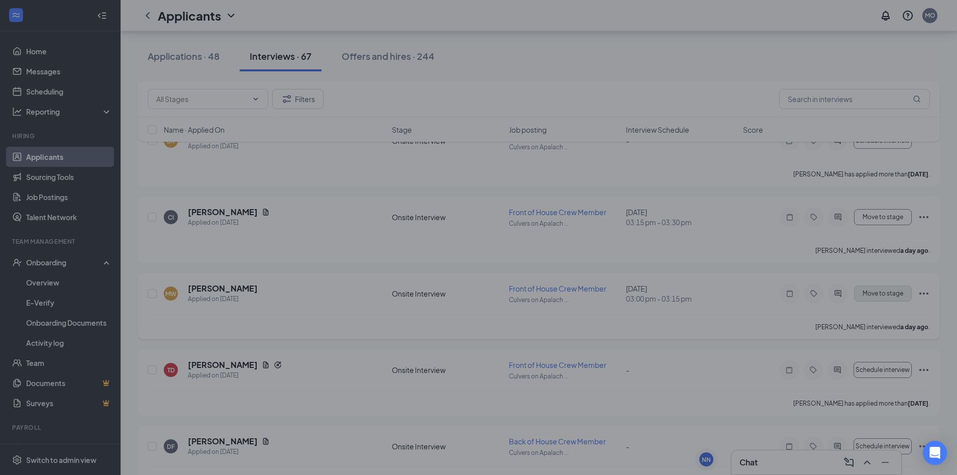
click at [890, 297] on div "Move to stage Choose stage: Hiring Complete (final stage) # Name Status Message…" at bounding box center [478, 237] width 957 height 475
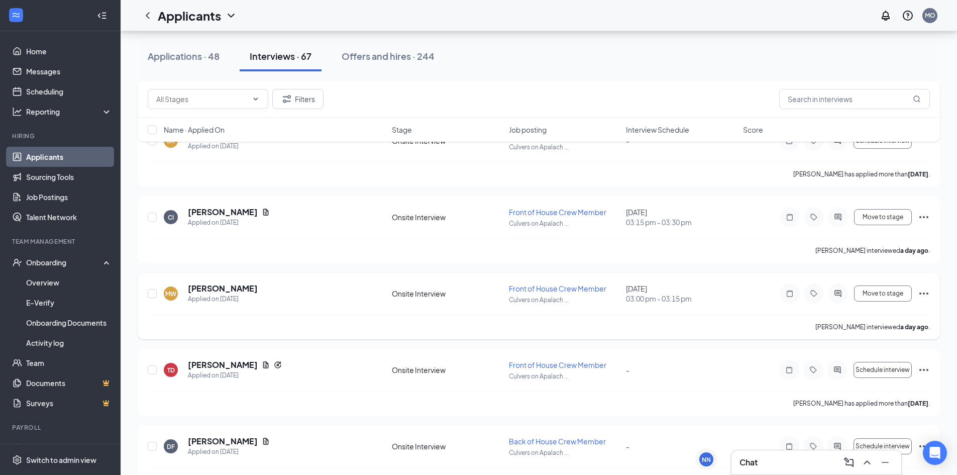
click at [885, 302] on div "Move to stage" at bounding box center [854, 293] width 151 height 20
click at [878, 292] on span "Move to stage" at bounding box center [883, 293] width 41 height 7
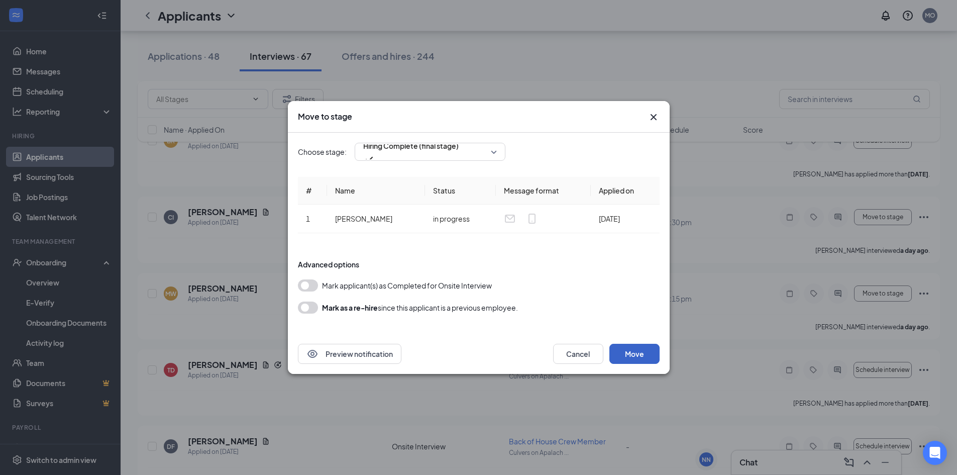
click at [633, 353] on button "Move" at bounding box center [635, 354] width 50 height 20
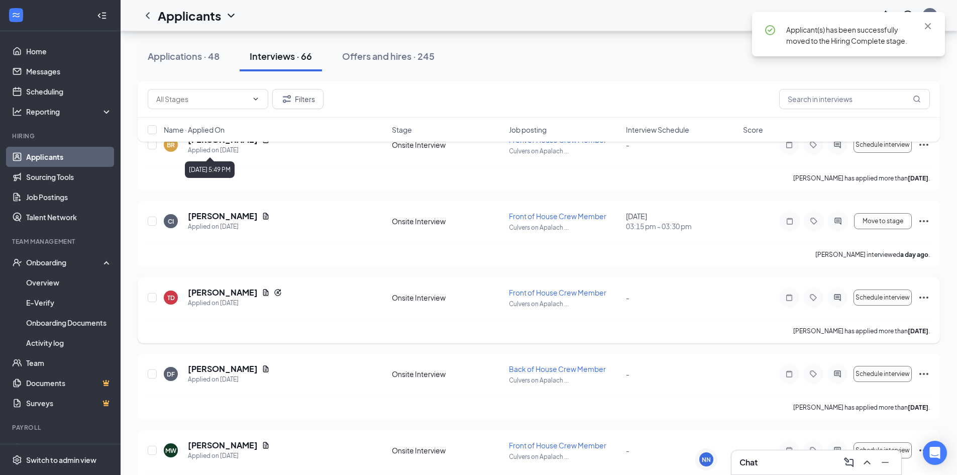
scroll to position [201, 0]
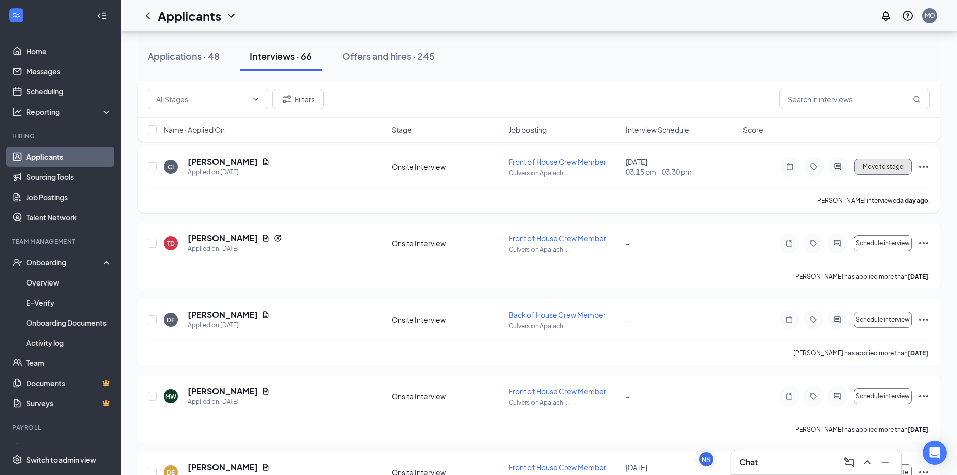
click at [871, 167] on span "Move to stage" at bounding box center [883, 166] width 41 height 7
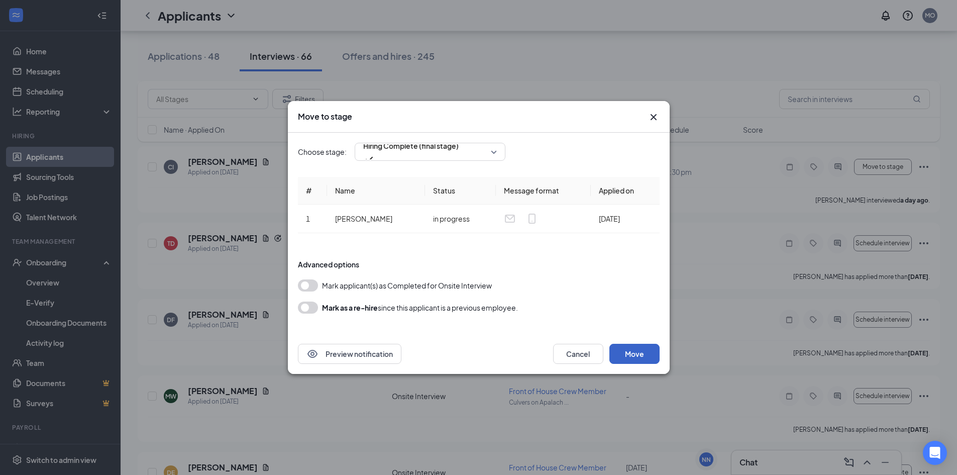
click at [637, 358] on button "Move" at bounding box center [635, 354] width 50 height 20
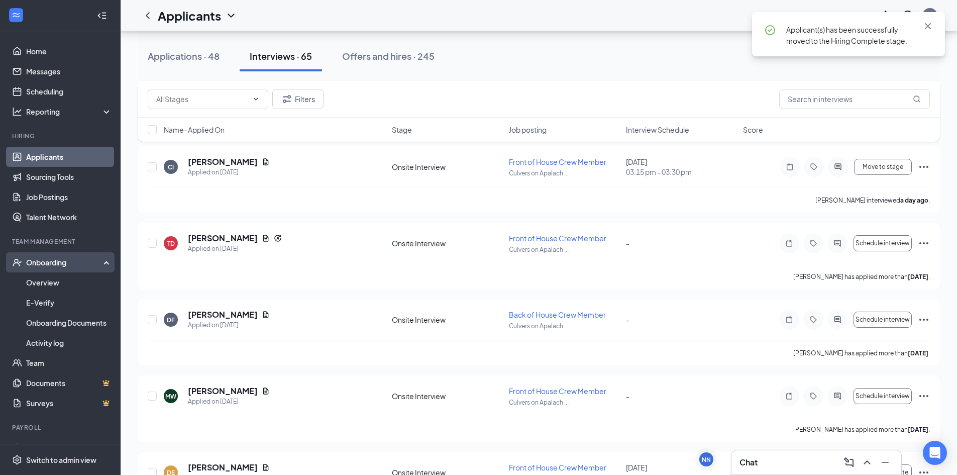
click at [52, 270] on div "Onboarding" at bounding box center [60, 262] width 121 height 20
click at [41, 265] on div "Onboarding" at bounding box center [64, 262] width 77 height 10
drag, startPoint x: 42, startPoint y: 279, endPoint x: 147, endPoint y: 235, distance: 114.2
click at [42, 279] on link "Overview" at bounding box center [69, 282] width 86 height 20
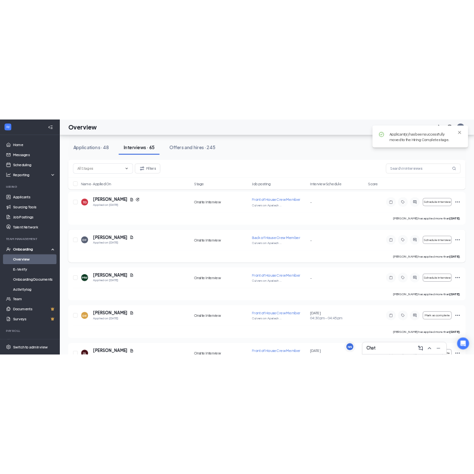
scroll to position [45, 0]
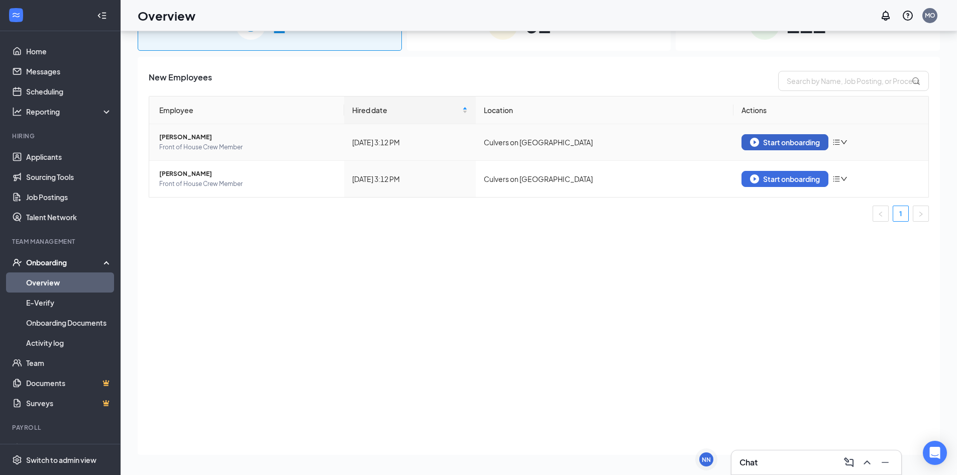
click at [778, 150] on button "Start onboarding" at bounding box center [785, 142] width 87 height 16
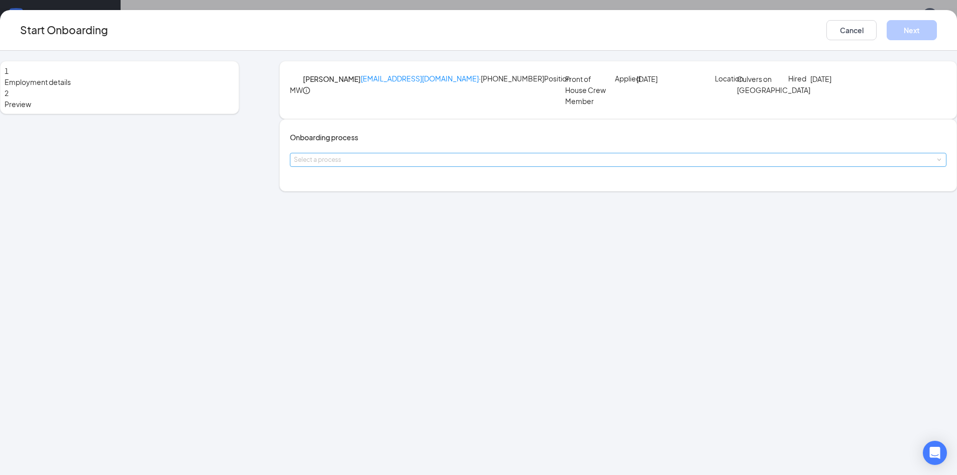
click at [402, 165] on div "Select a process" at bounding box center [616, 160] width 644 height 10
click at [387, 225] on span "[PERSON_NAME] - Team Member" at bounding box center [396, 224] width 111 height 9
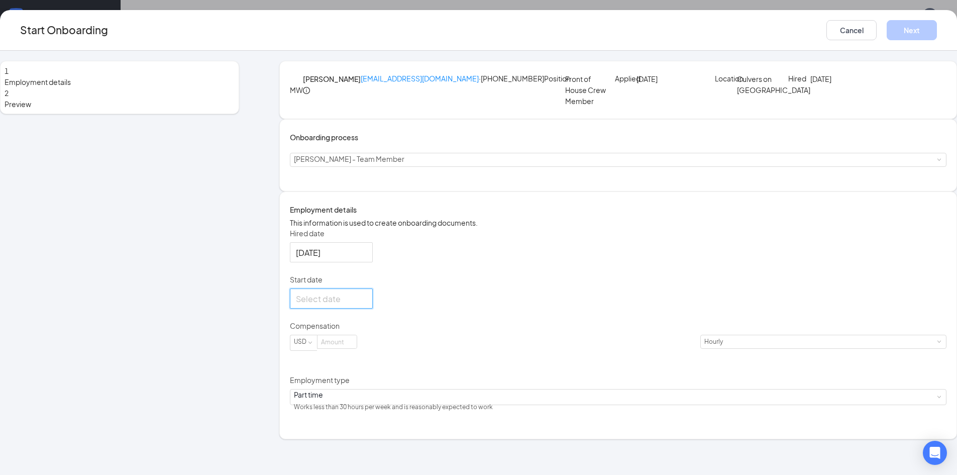
drag, startPoint x: 384, startPoint y: 353, endPoint x: 410, endPoint y: 365, distance: 27.9
click at [365, 305] on input "Start date" at bounding box center [330, 298] width 69 height 13
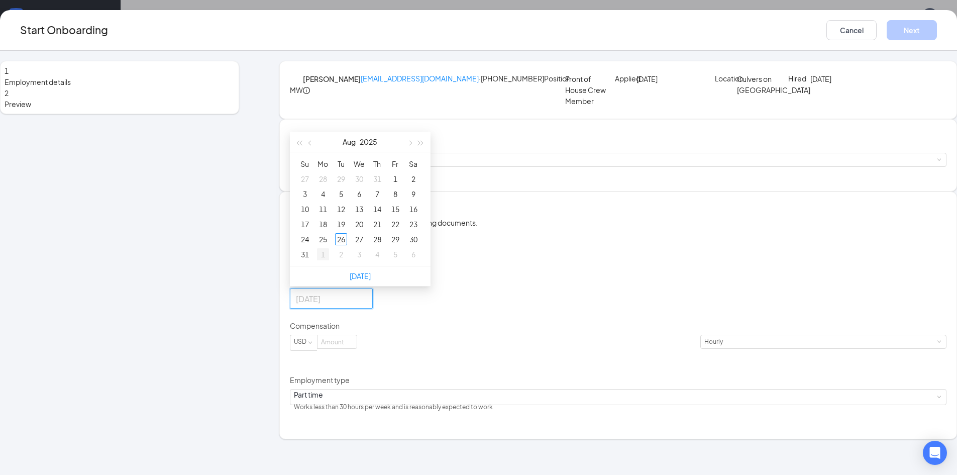
type input "[DATE]"
click at [329, 260] on div "1" at bounding box center [323, 254] width 12 height 12
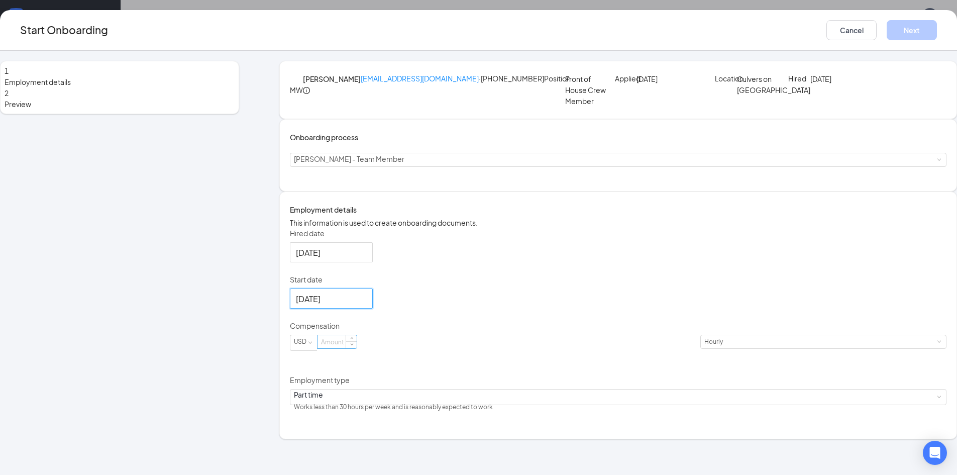
click at [357, 348] on input at bounding box center [337, 341] width 39 height 13
type input "14"
click at [556, 345] on div "Hired date [DATE] Start date [DATE] [DATE] Su Mo Tu We Th Fr Sa 31 1 2 3 4 5 6 …" at bounding box center [618, 321] width 657 height 186
click at [887, 35] on button "Next" at bounding box center [912, 30] width 50 height 20
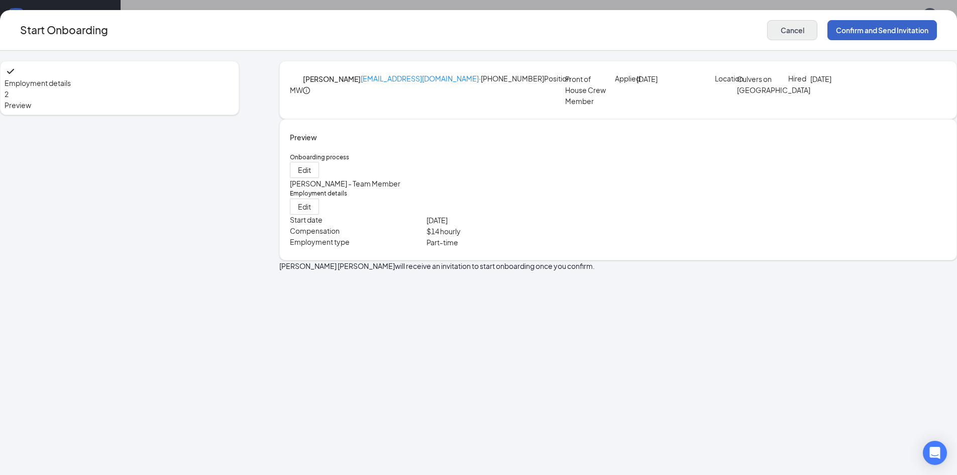
drag, startPoint x: 774, startPoint y: 30, endPoint x: 766, endPoint y: 33, distance: 8.6
click at [828, 30] on button "Confirm and Send Invitation" at bounding box center [883, 30] width 110 height 20
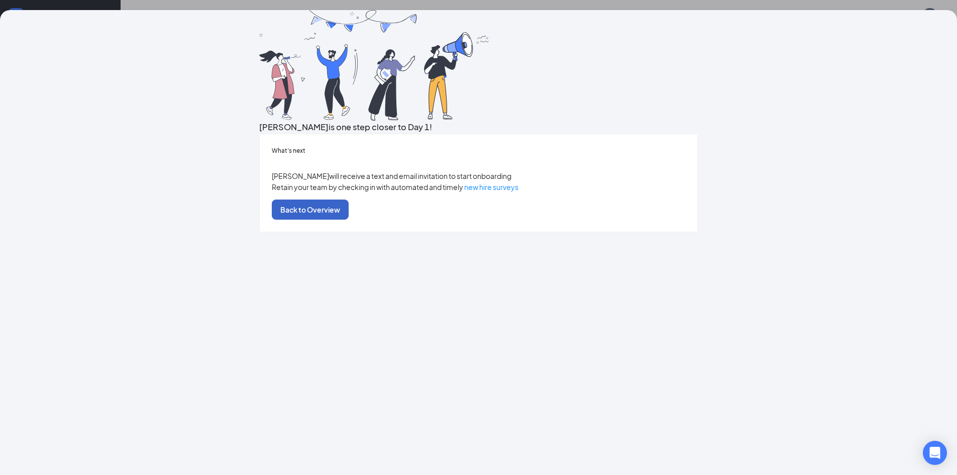
click at [349, 220] on button "Back to Overview" at bounding box center [310, 210] width 77 height 20
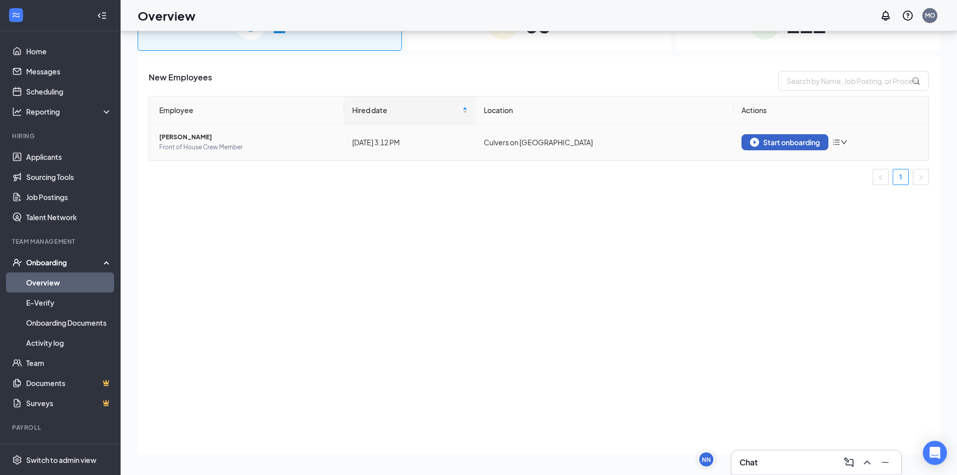
click at [808, 138] on div "Start onboarding" at bounding box center [785, 142] width 70 height 9
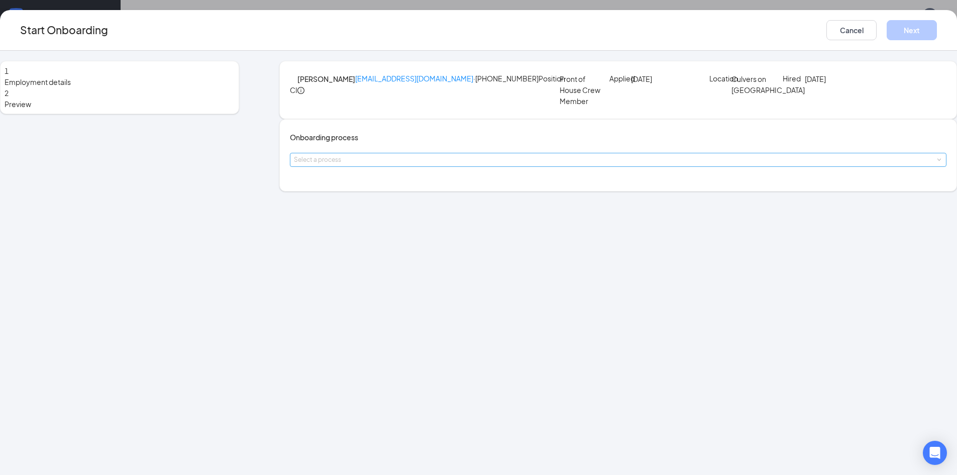
click at [416, 165] on div "Select a process" at bounding box center [616, 160] width 644 height 10
click at [374, 226] on span "[PERSON_NAME] - Team Member" at bounding box center [396, 224] width 111 height 9
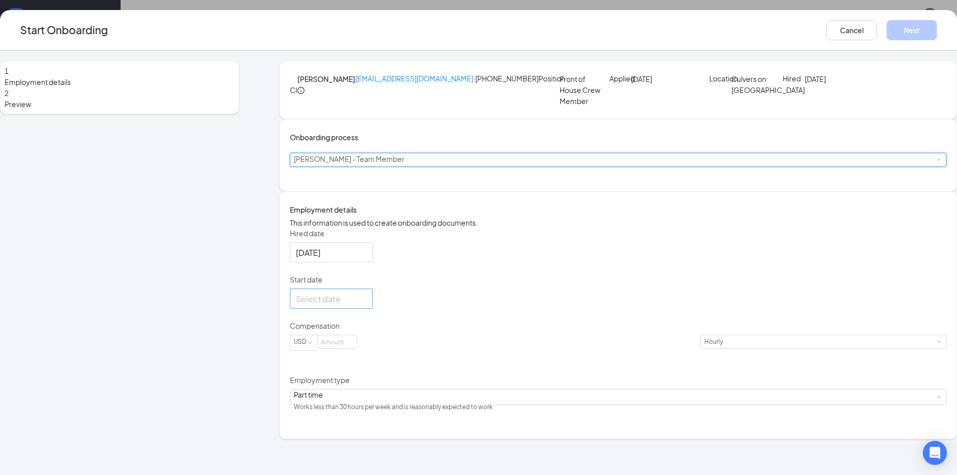
click at [365, 305] on input "Start date" at bounding box center [330, 298] width 69 height 13
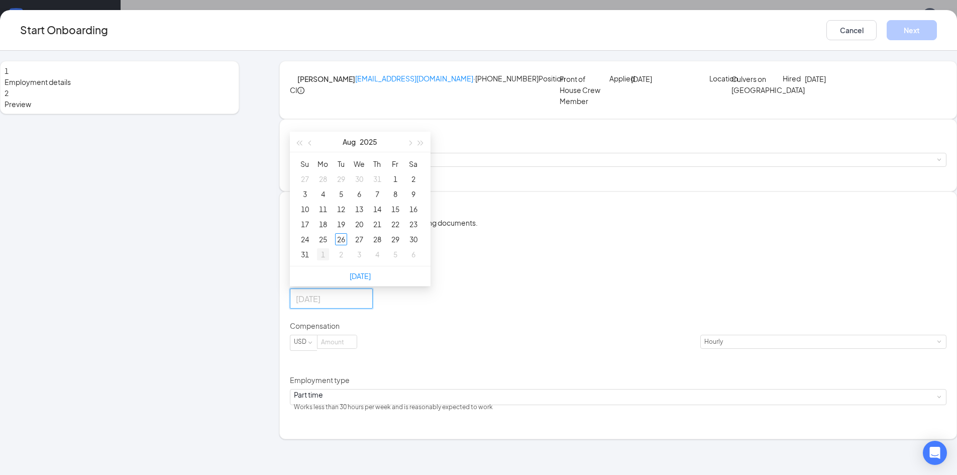
type input "[DATE]"
click at [329, 260] on div "1" at bounding box center [323, 254] width 12 height 12
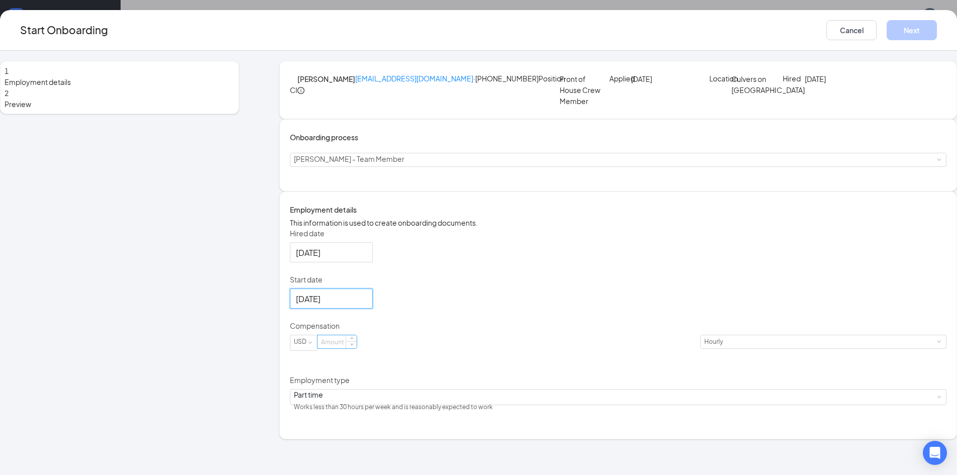
click at [357, 348] on input at bounding box center [337, 341] width 39 height 13
type input "14"
click at [541, 327] on div "Hired date [DATE] Start date [DATE] [DATE] Su Mo Tu We Th Fr Sa 31 1 2 3 4 5 6 …" at bounding box center [618, 321] width 657 height 186
click at [887, 29] on button "Next" at bounding box center [912, 30] width 50 height 20
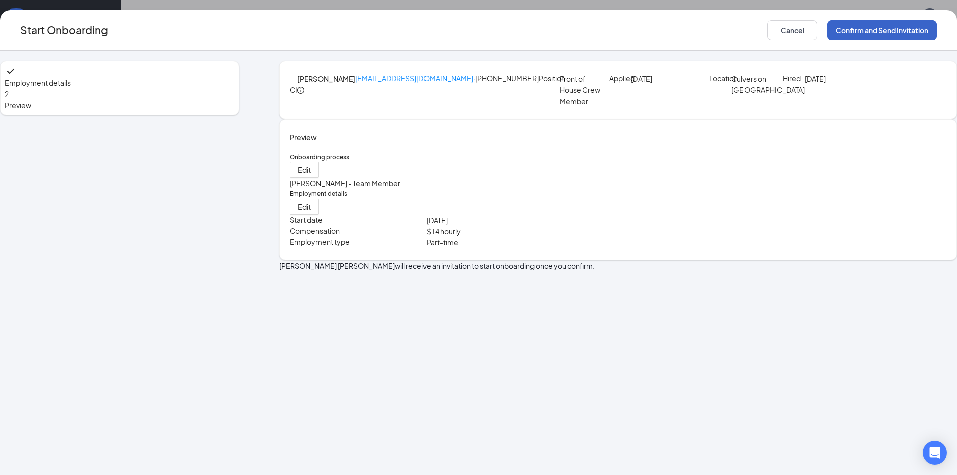
click at [828, 34] on button "Confirm and Send Invitation" at bounding box center [883, 30] width 110 height 20
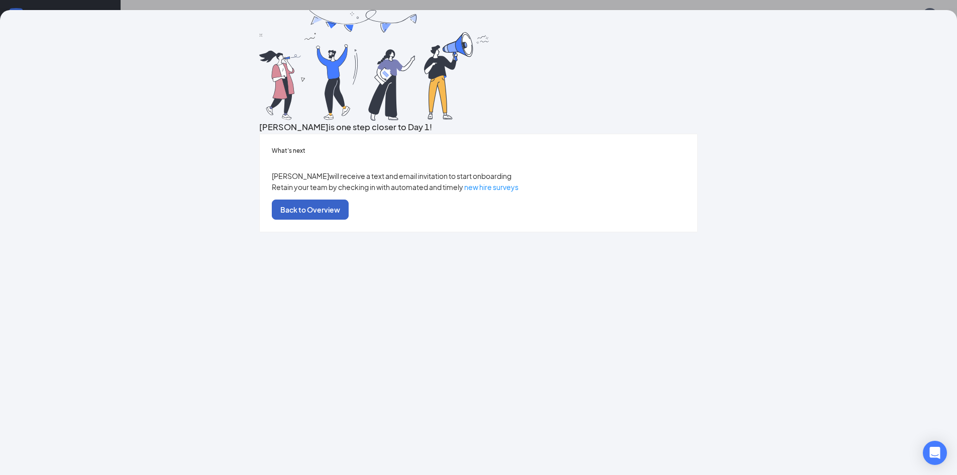
click at [349, 220] on button "Back to Overview" at bounding box center [310, 210] width 77 height 20
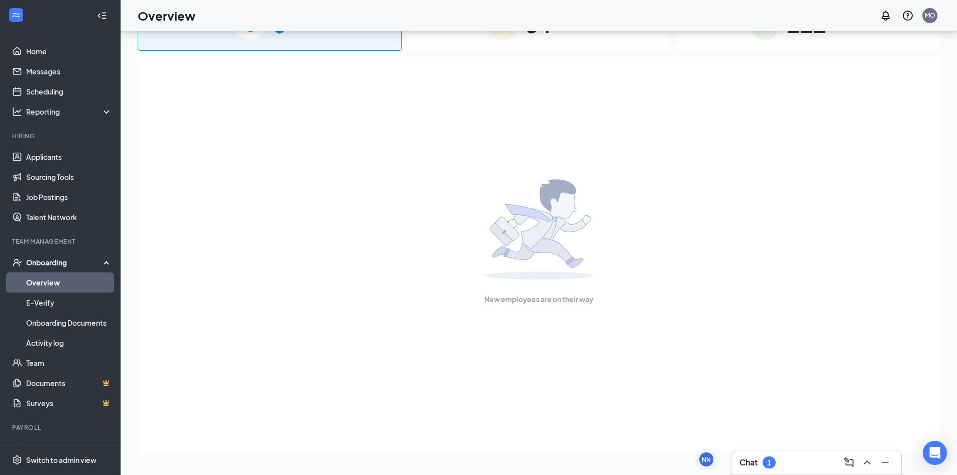
click at [294, 140] on div "New employees are on their way" at bounding box center [539, 242] width 780 height 370
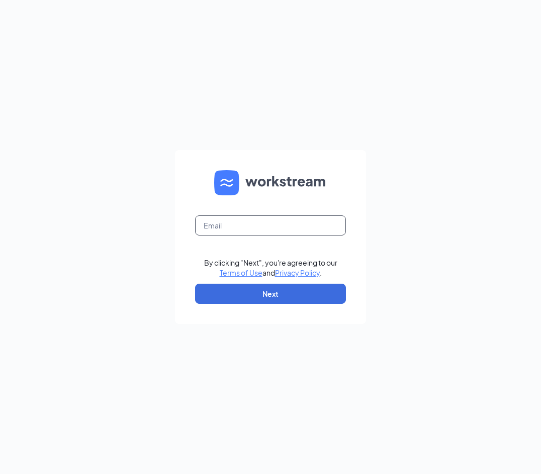
click at [267, 229] on input "text" at bounding box center [270, 226] width 151 height 20
type input "[EMAIL_ADDRESS][DOMAIN_NAME]"
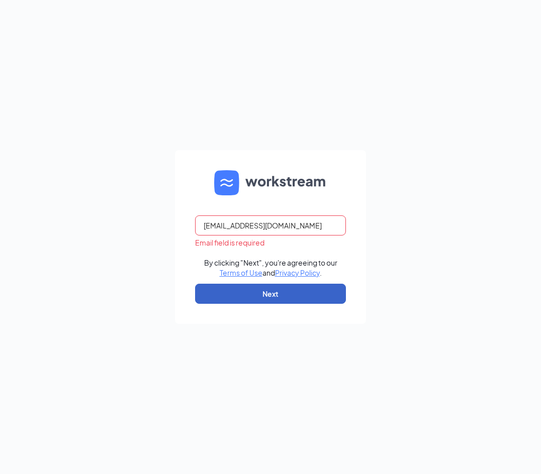
click at [289, 293] on button "Next" at bounding box center [270, 294] width 151 height 20
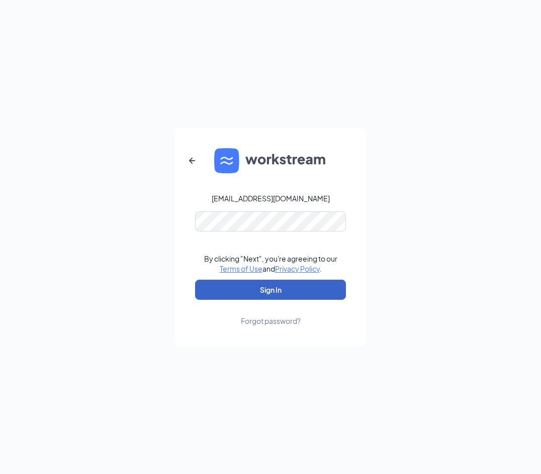
click at [262, 285] on button "Sign In" at bounding box center [270, 290] width 151 height 20
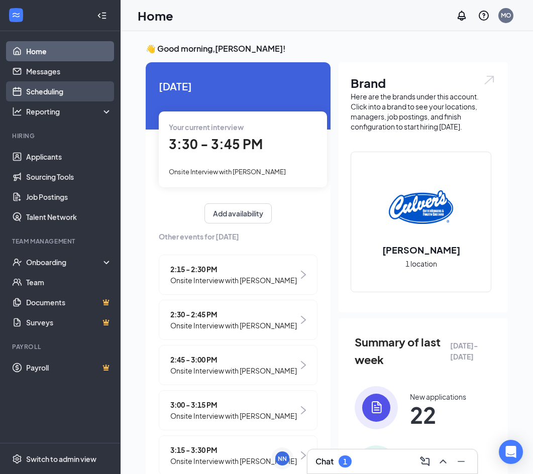
click at [50, 85] on link "Scheduling" at bounding box center [69, 91] width 86 height 20
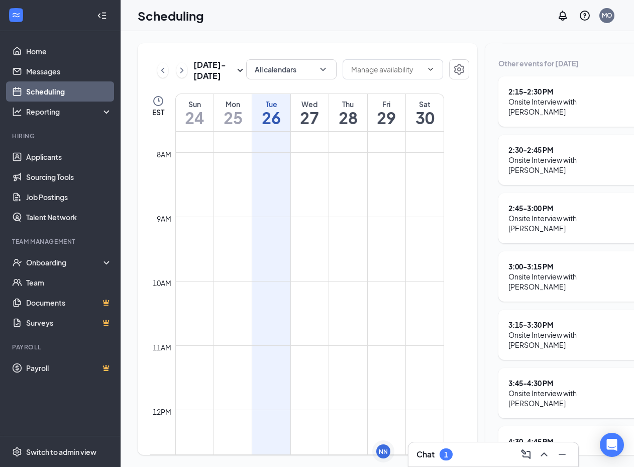
scroll to position [15, 0]
click at [511, 388] on div "Onsite Interview with [PERSON_NAME]" at bounding box center [571, 398] width 124 height 20
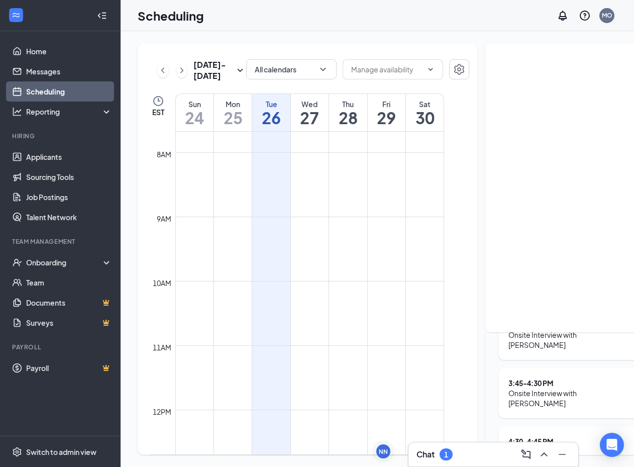
click at [540, 387] on icon "ChevronRight" at bounding box center [641, 393] width 12 height 12
click at [499, 368] on div "3:45 - 4:30 PM Onsite Interview with Isaiah stevenson-smith" at bounding box center [578, 393] width 159 height 50
click at [540, 388] on div "Onsite Interview with [PERSON_NAME]" at bounding box center [571, 398] width 124 height 20
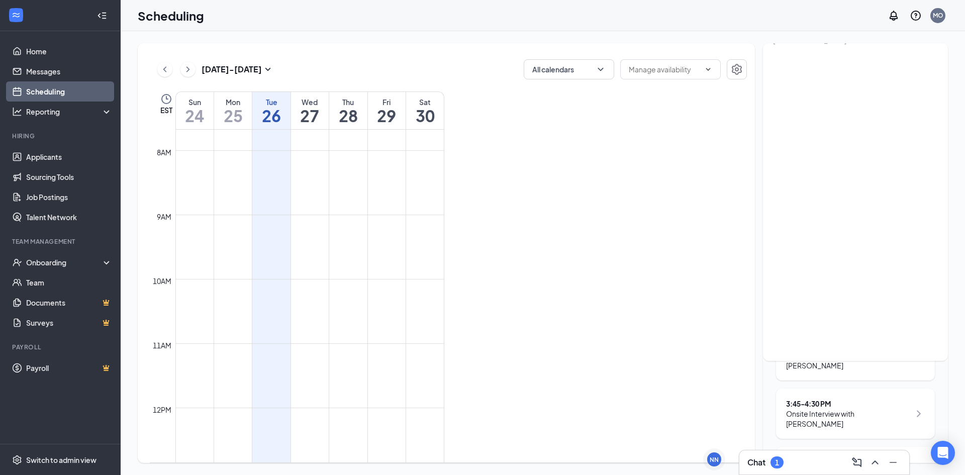
scroll to position [122, 0]
click at [540, 388] on div "Onsite Interview with [PERSON_NAME]" at bounding box center [848, 398] width 124 height 20
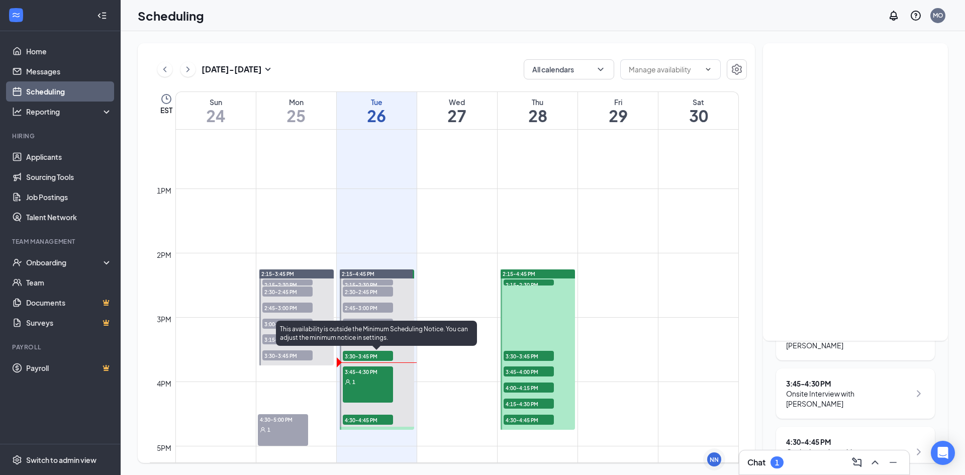
scroll to position [796, 0]
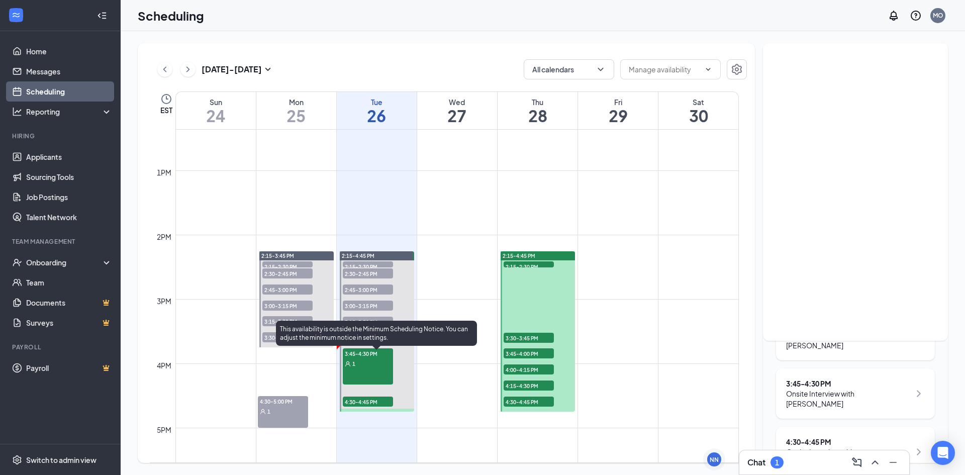
click at [373, 372] on div "3:45-4:30 PM 1" at bounding box center [368, 366] width 50 height 36
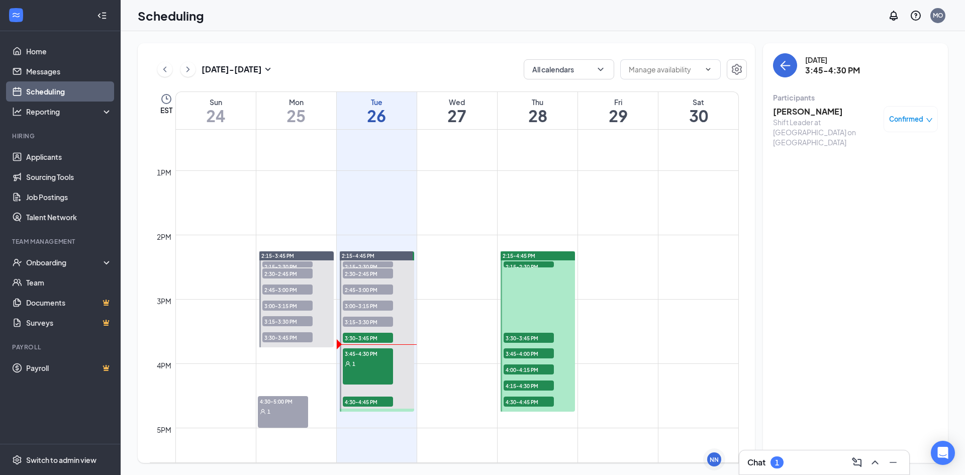
click at [540, 114] on h3 "Isaiah stevenson-smith" at bounding box center [826, 111] width 106 height 11
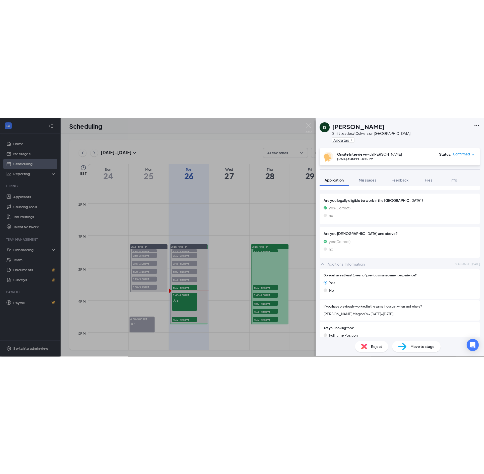
scroll to position [226, 0]
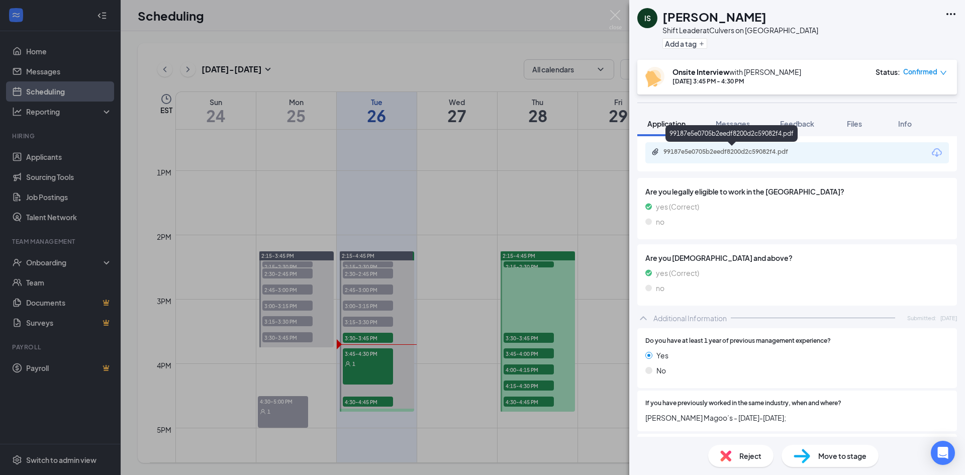
click at [540, 150] on div "99187e5e0705b2eedf8200d2c59082f4.pdf" at bounding box center [733, 152] width 141 height 8
click at [409, 19] on div "IS Isaiah stevenson-smith Shift Leader at Culvers on Apalachee Parkway Add a ta…" at bounding box center [482, 237] width 965 height 475
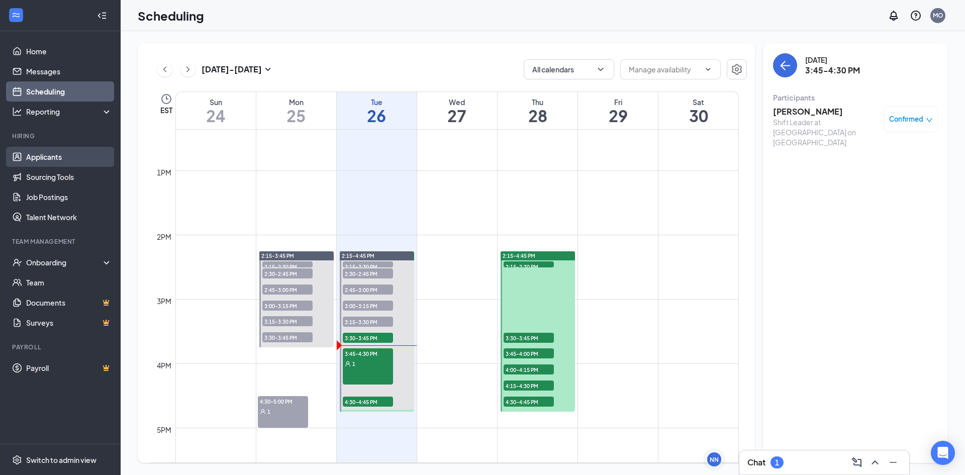
click at [64, 149] on link "Applicants" at bounding box center [69, 157] width 86 height 20
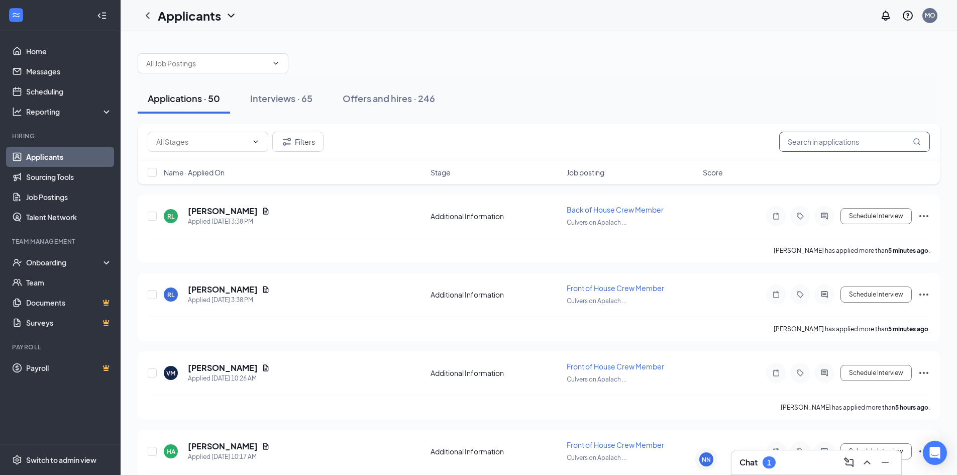
click at [540, 141] on input "text" at bounding box center [854, 142] width 151 height 20
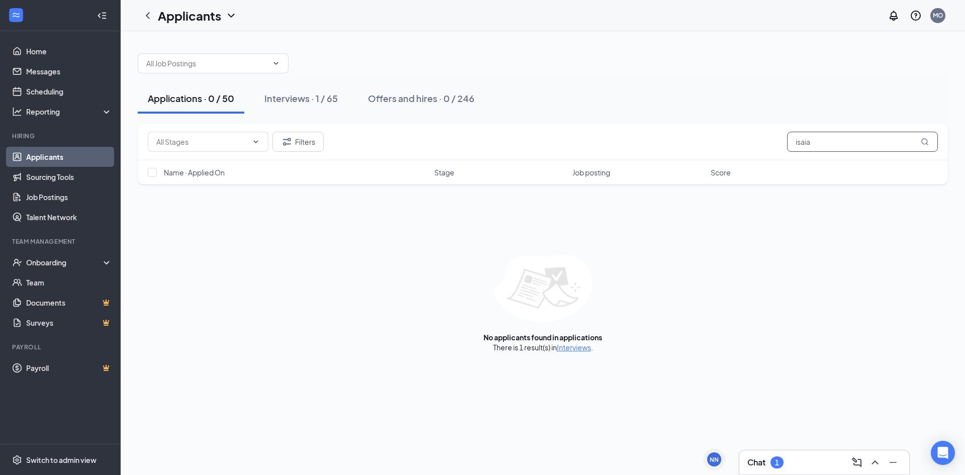
type input "isaiaa"
click at [314, 98] on button "Interviews · 65" at bounding box center [281, 98] width 82 height 30
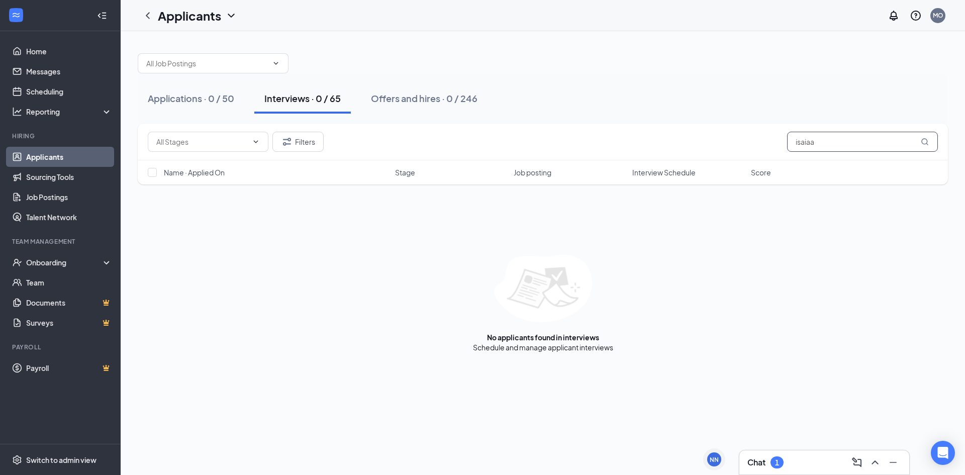
click at [540, 137] on input "isaiaa" at bounding box center [862, 142] width 151 height 20
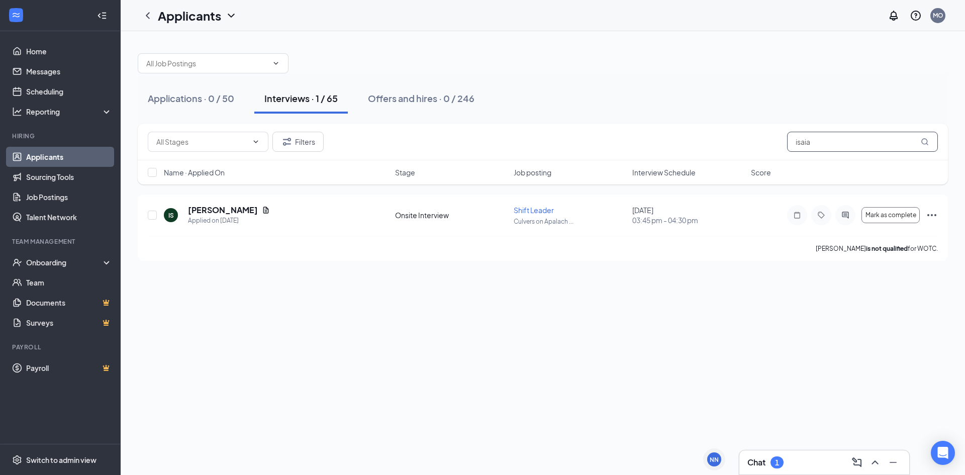
type input "isaia"
click at [540, 473] on div "Chat 1" at bounding box center [824, 462] width 170 height 24
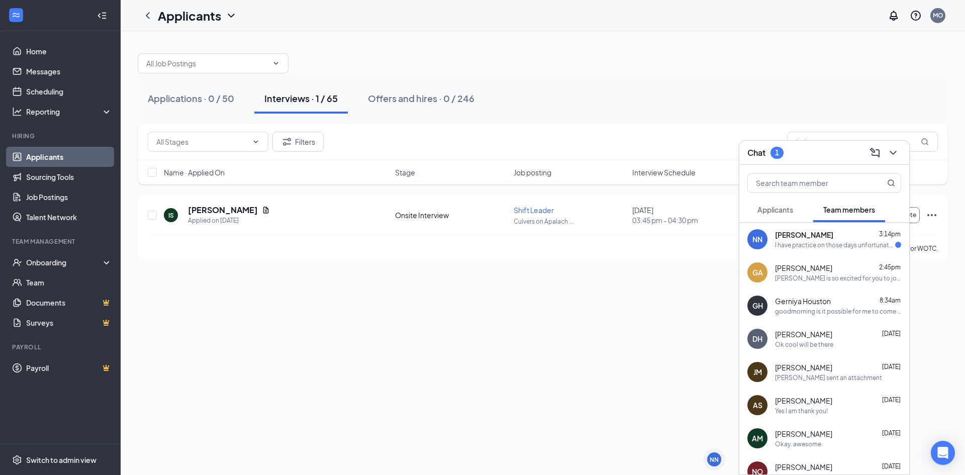
click at [540, 239] on div "Nylisha Noisette 3:14pm" at bounding box center [838, 235] width 126 height 10
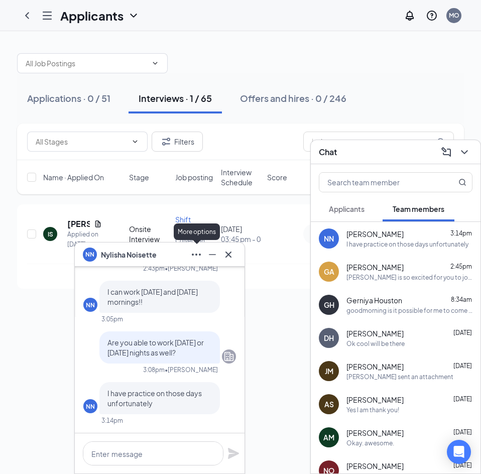
drag, startPoint x: 186, startPoint y: 253, endPoint x: 167, endPoint y: 247, distance: 20.5
click at [179, 254] on div "NN [PERSON_NAME]" at bounding box center [160, 255] width 154 height 16
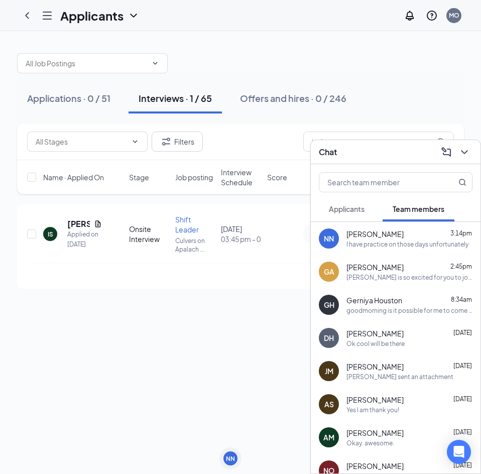
drag, startPoint x: 392, startPoint y: 149, endPoint x: 382, endPoint y: 147, distance: 10.8
click at [392, 149] on div "Chat" at bounding box center [396, 152] width 154 height 16
